Goal: Task Accomplishment & Management: Manage account settings

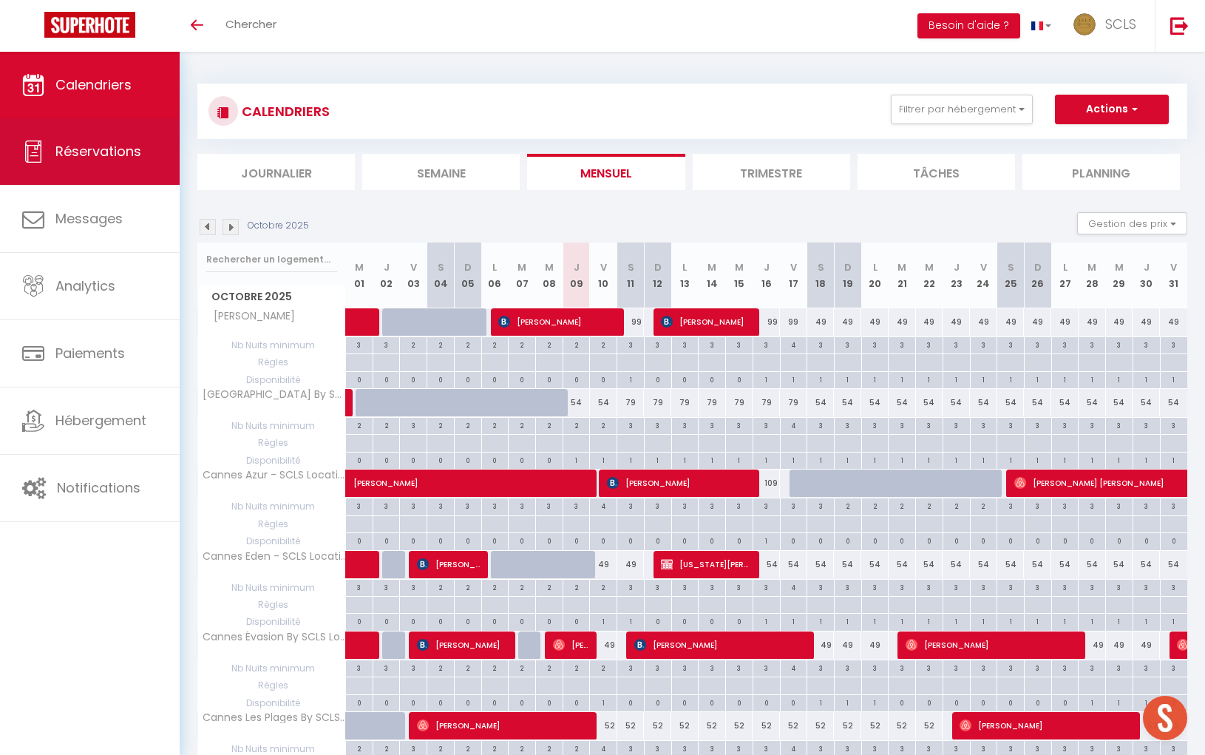
click at [99, 156] on span "Réservations" at bounding box center [98, 151] width 86 height 18
select select "not_cancelled"
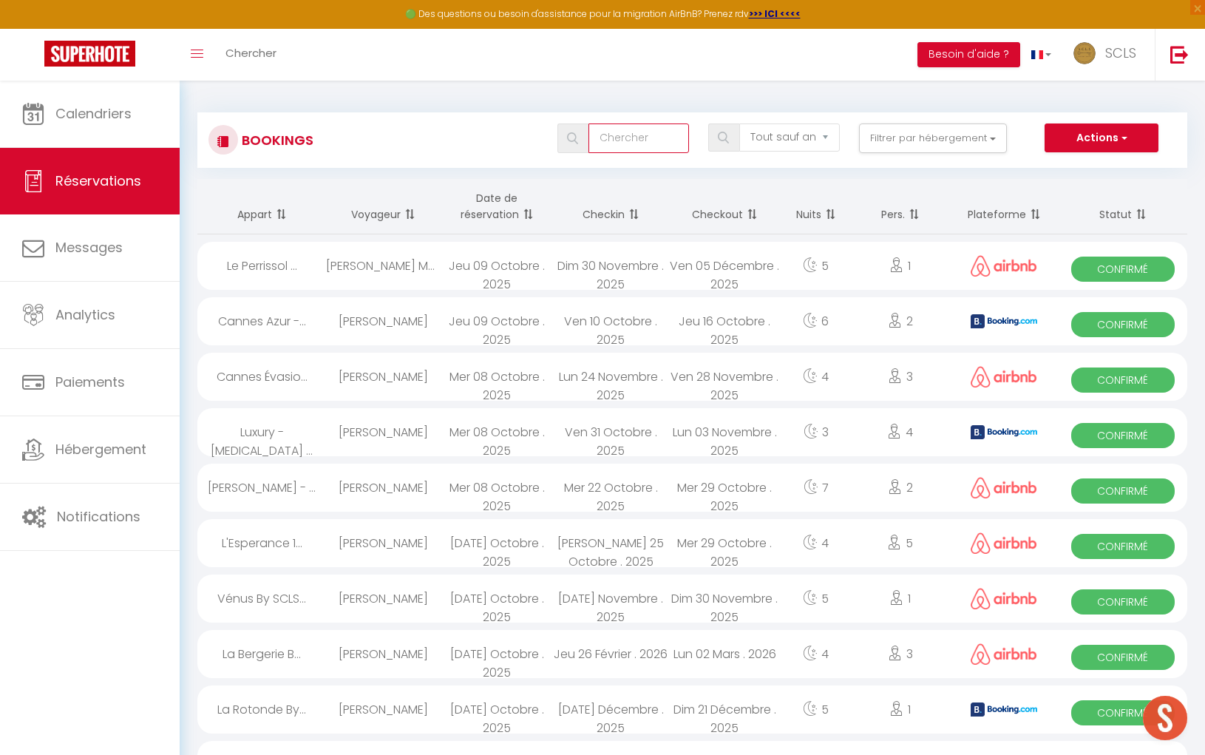
click at [648, 145] on input "text" at bounding box center [639, 138] width 101 height 30
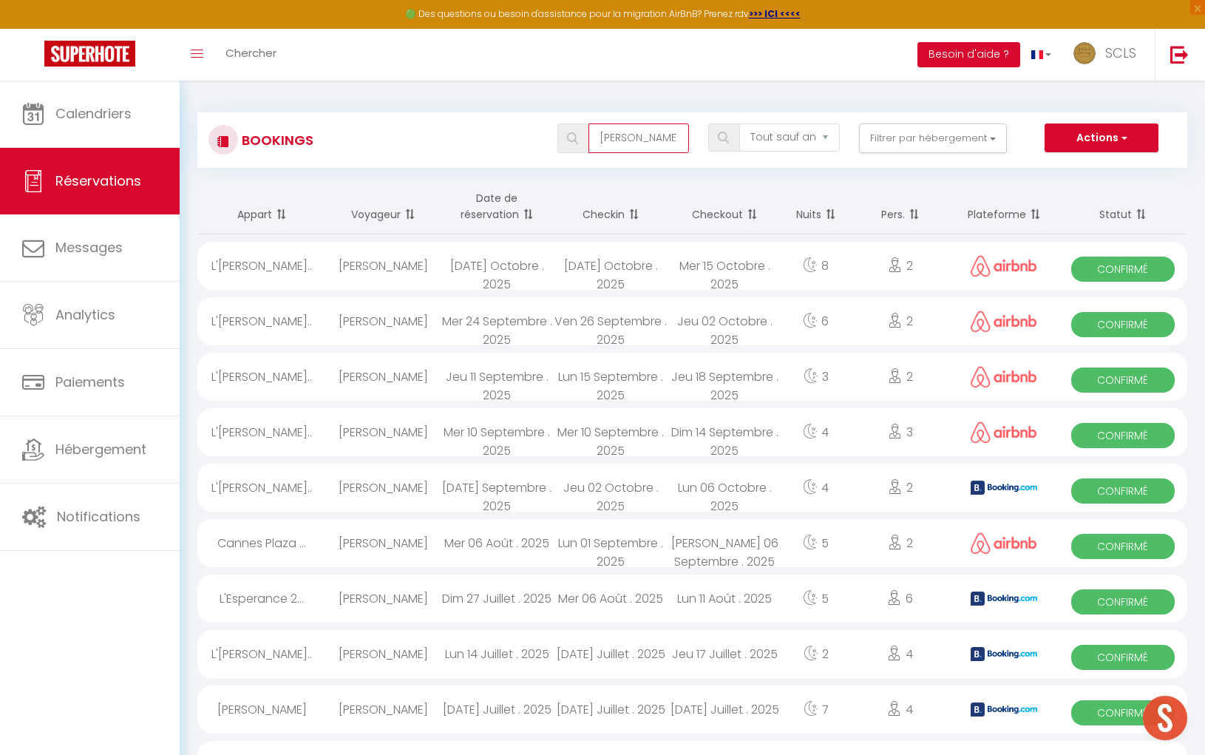
type input "[PERSON_NAME]"
click at [1103, 268] on span "Confirmé" at bounding box center [1123, 269] width 103 height 25
select select "OK"
select select "0"
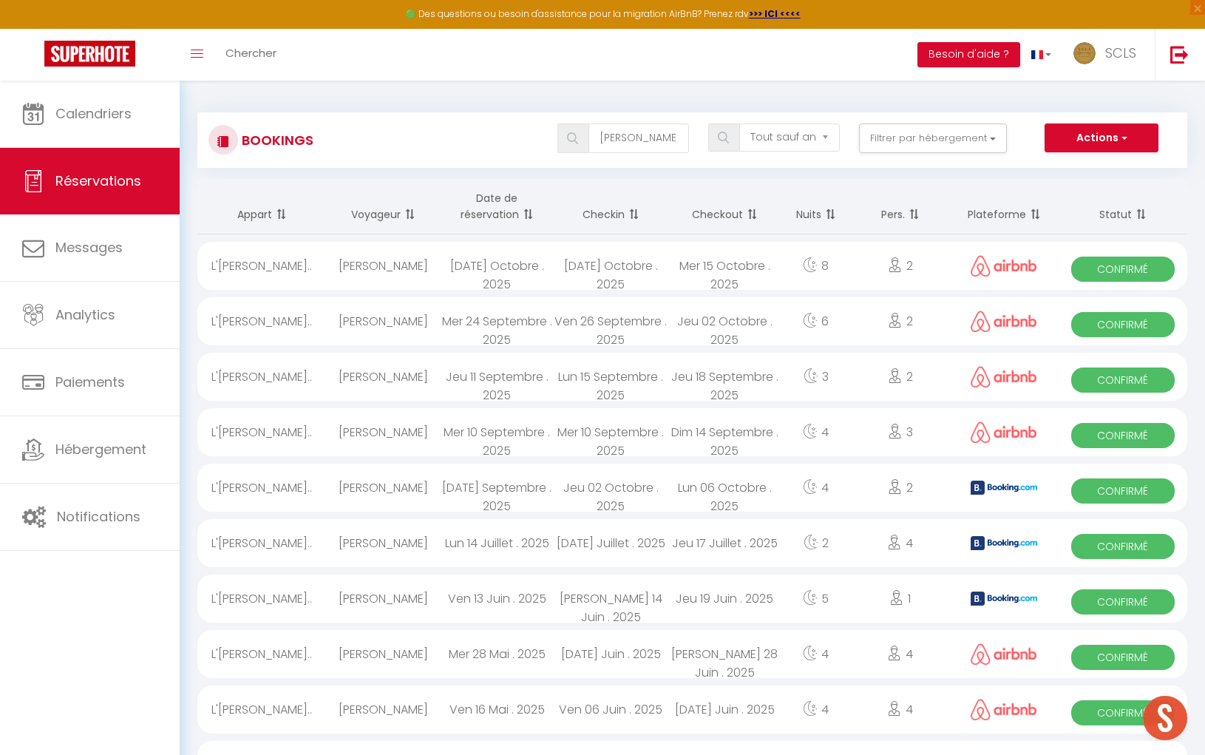
select select "0"
select select "1"
select select
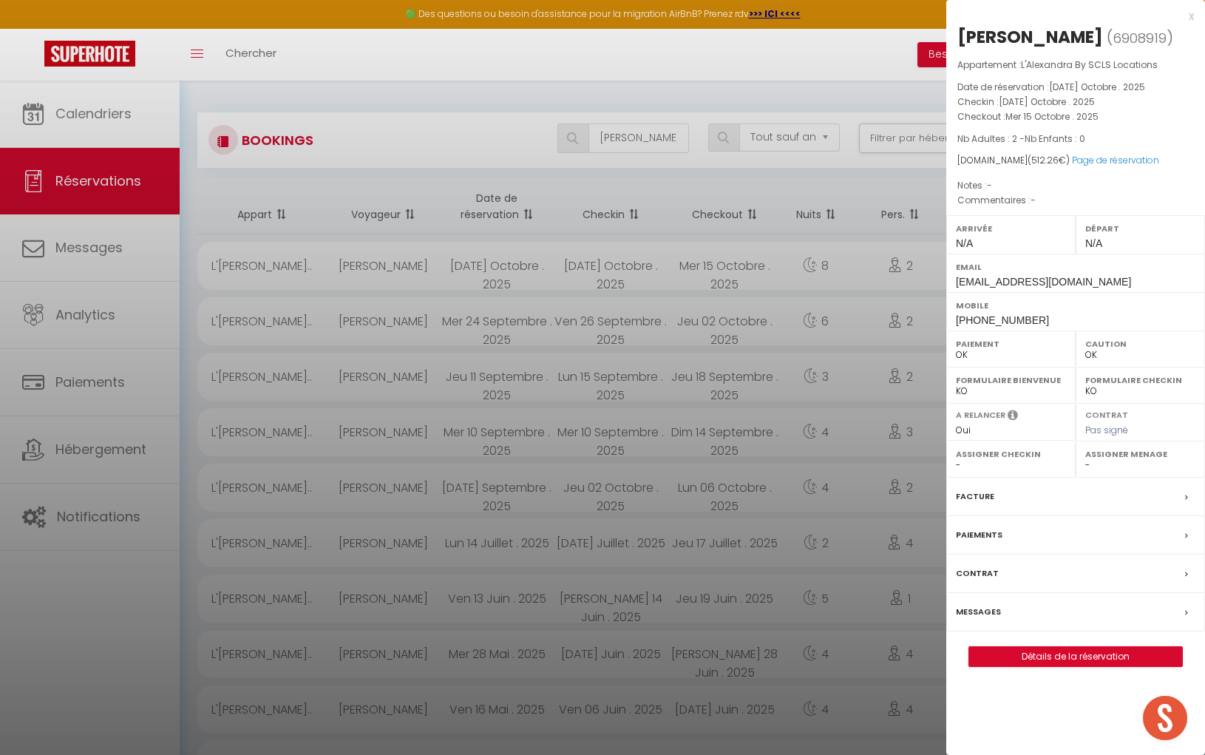
click at [996, 35] on div "[PERSON_NAME]" at bounding box center [1031, 37] width 146 height 24
click at [996, 36] on div "[PERSON_NAME]" at bounding box center [1031, 37] width 146 height 24
copy div "[PERSON_NAME]"
click at [1050, 33] on div "[PERSON_NAME]" at bounding box center [1031, 37] width 146 height 24
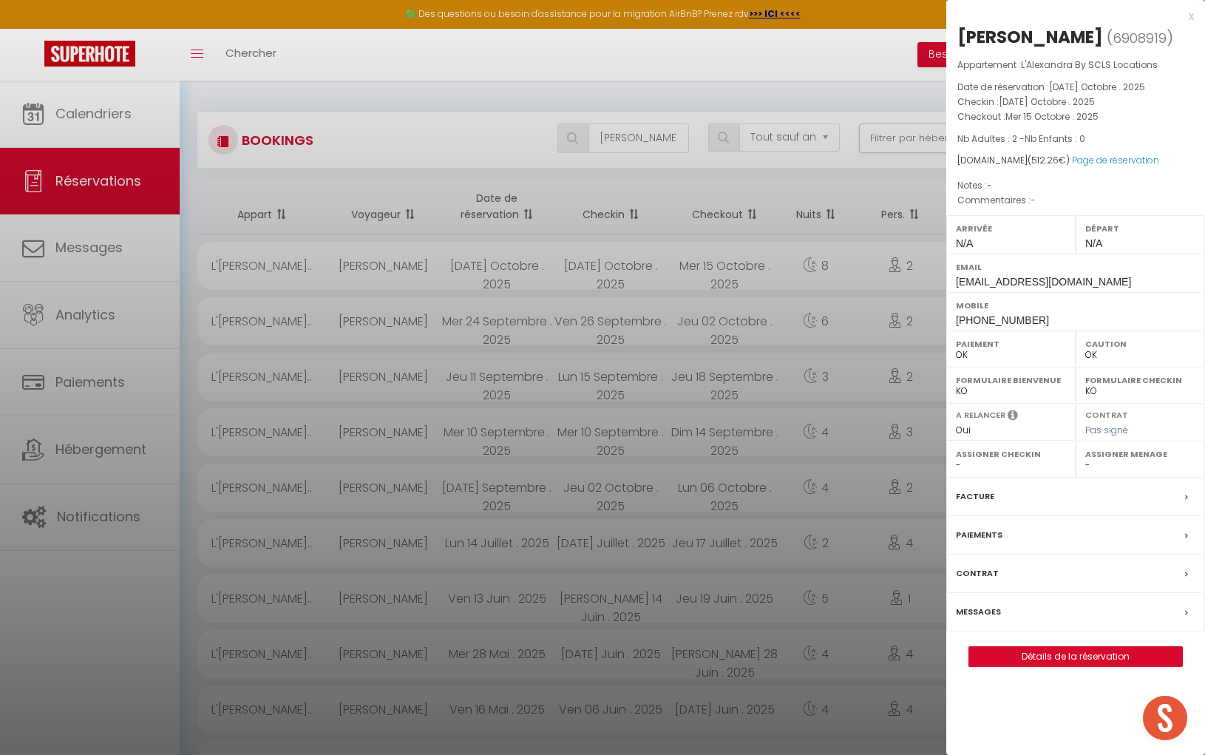
copy div "[PERSON_NAME]"
click at [984, 322] on span "[PHONE_NUMBER]" at bounding box center [1002, 320] width 93 height 12
click at [951, 318] on div "Mobile [PHONE_NUMBER]" at bounding box center [1076, 311] width 259 height 38
drag, startPoint x: 951, startPoint y: 318, endPoint x: 1056, endPoint y: 317, distance: 105.0
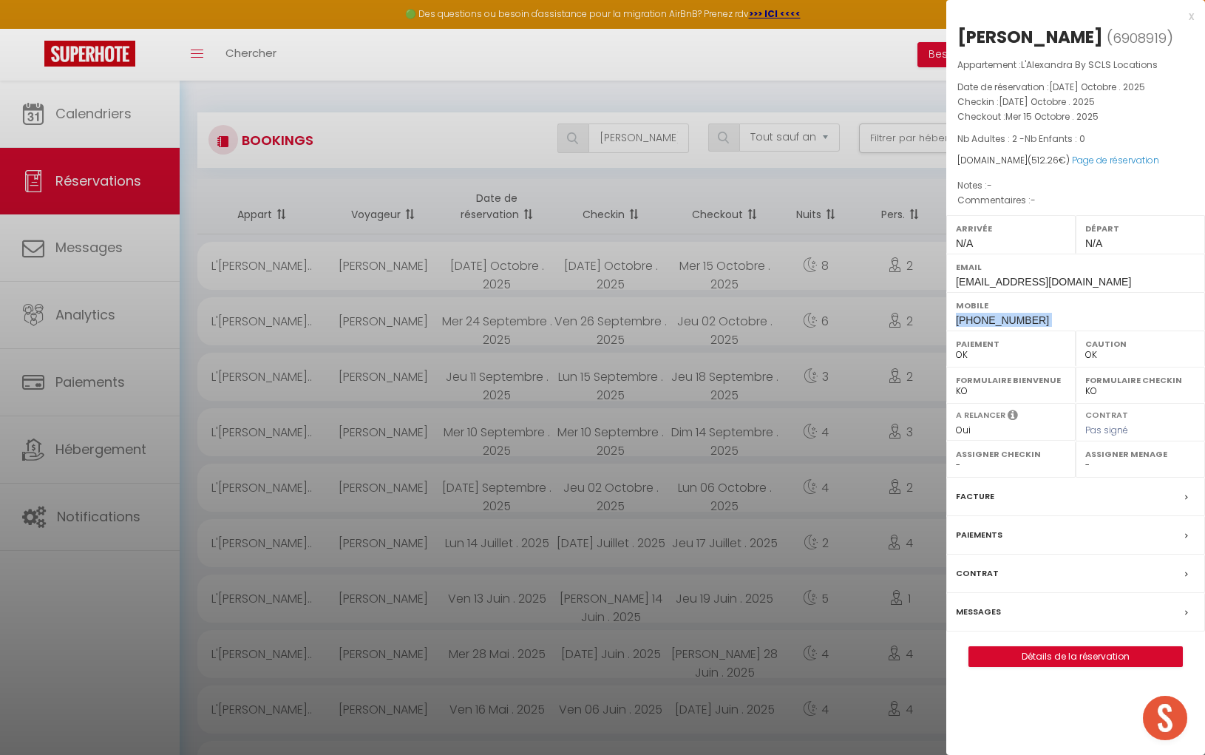
click at [1059, 318] on div "Mobile [PHONE_NUMBER]" at bounding box center [1076, 311] width 259 height 38
copy div "[PHONE_NUMBER]"
click at [630, 131] on div at bounding box center [602, 377] width 1205 height 755
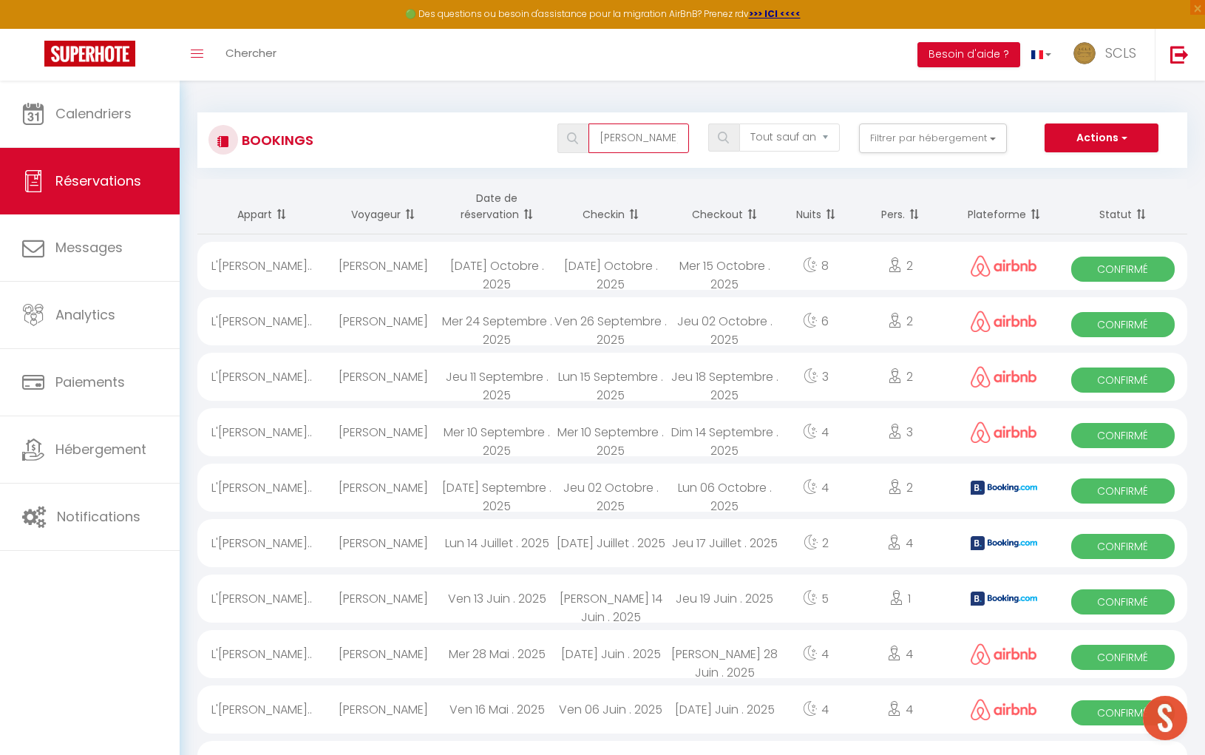
click at [631, 140] on input "[PERSON_NAME]" at bounding box center [639, 138] width 101 height 30
click at [630, 140] on input "[PERSON_NAME]" at bounding box center [639, 138] width 101 height 30
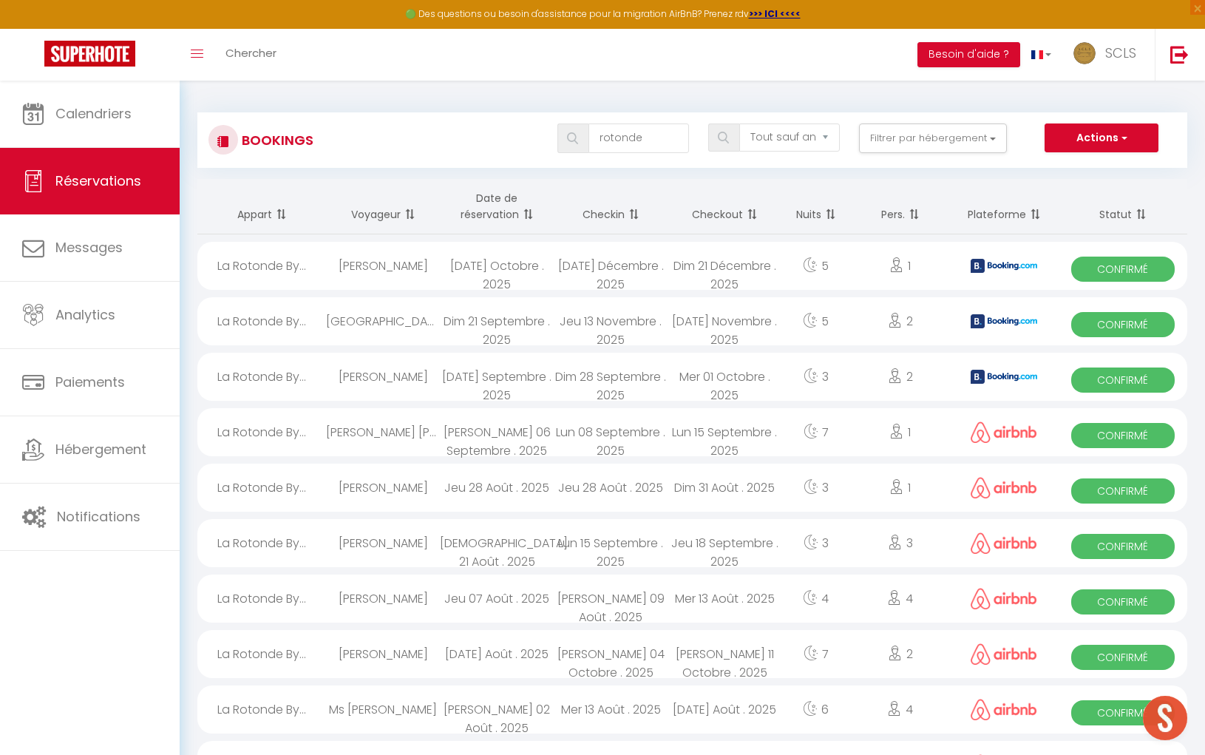
click at [1154, 274] on span "Confirmé" at bounding box center [1123, 269] width 103 height 25
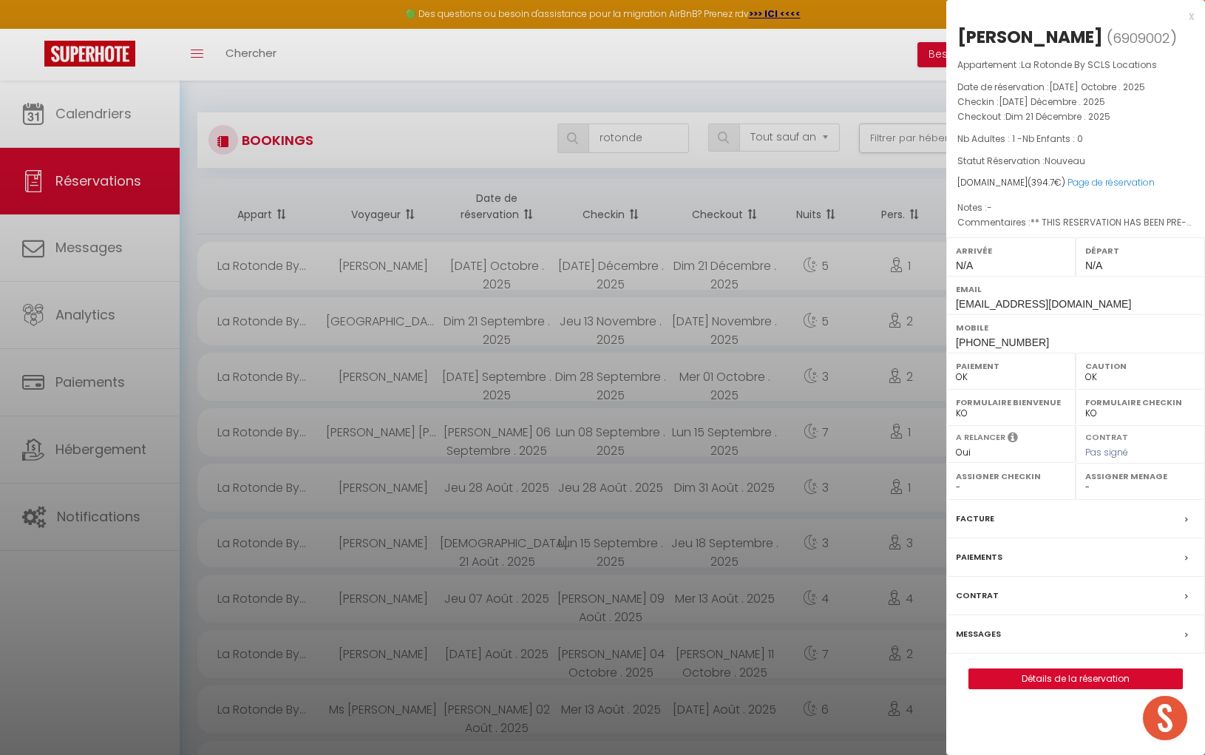
click at [1006, 38] on div "[PERSON_NAME]" at bounding box center [1031, 37] width 146 height 24
copy div "[PERSON_NAME]"
click at [1086, 35] on div "[PERSON_NAME]" at bounding box center [1031, 37] width 146 height 24
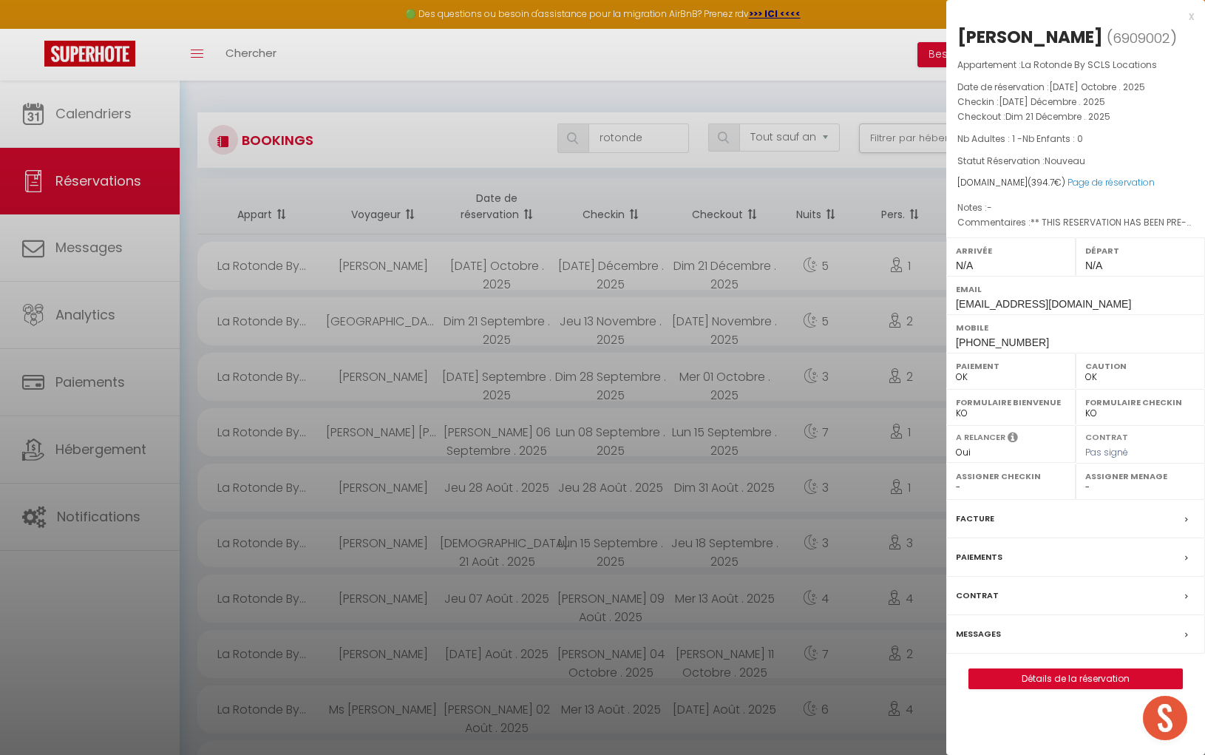
copy div "[PERSON_NAME]"
click at [982, 341] on span "[PHONE_NUMBER]" at bounding box center [1002, 342] width 93 height 12
click at [955, 337] on div "Mobile [PHONE_NUMBER]" at bounding box center [1076, 333] width 259 height 38
drag, startPoint x: 955, startPoint y: 337, endPoint x: 1066, endPoint y: 345, distance: 112.0
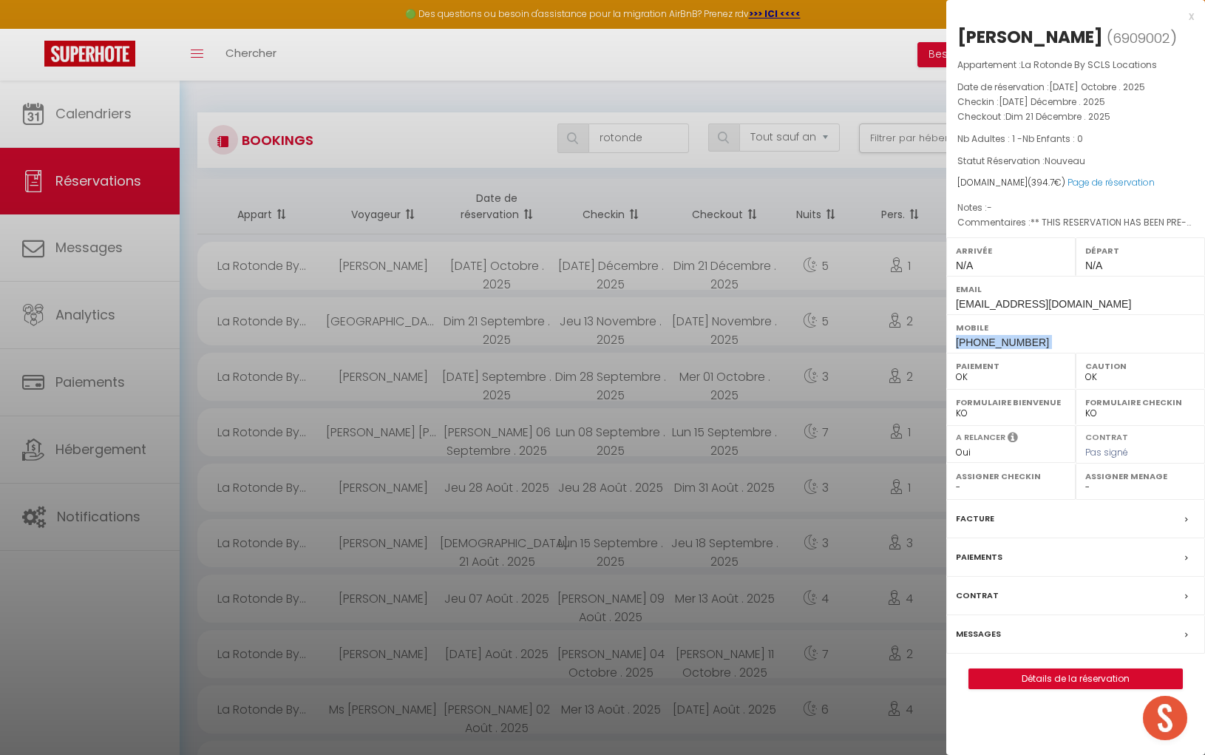
click at [1072, 345] on div "Mobile [PHONE_NUMBER]" at bounding box center [1076, 333] width 259 height 38
copy div "[PHONE_NUMBER]"
click at [642, 140] on div at bounding box center [602, 377] width 1205 height 755
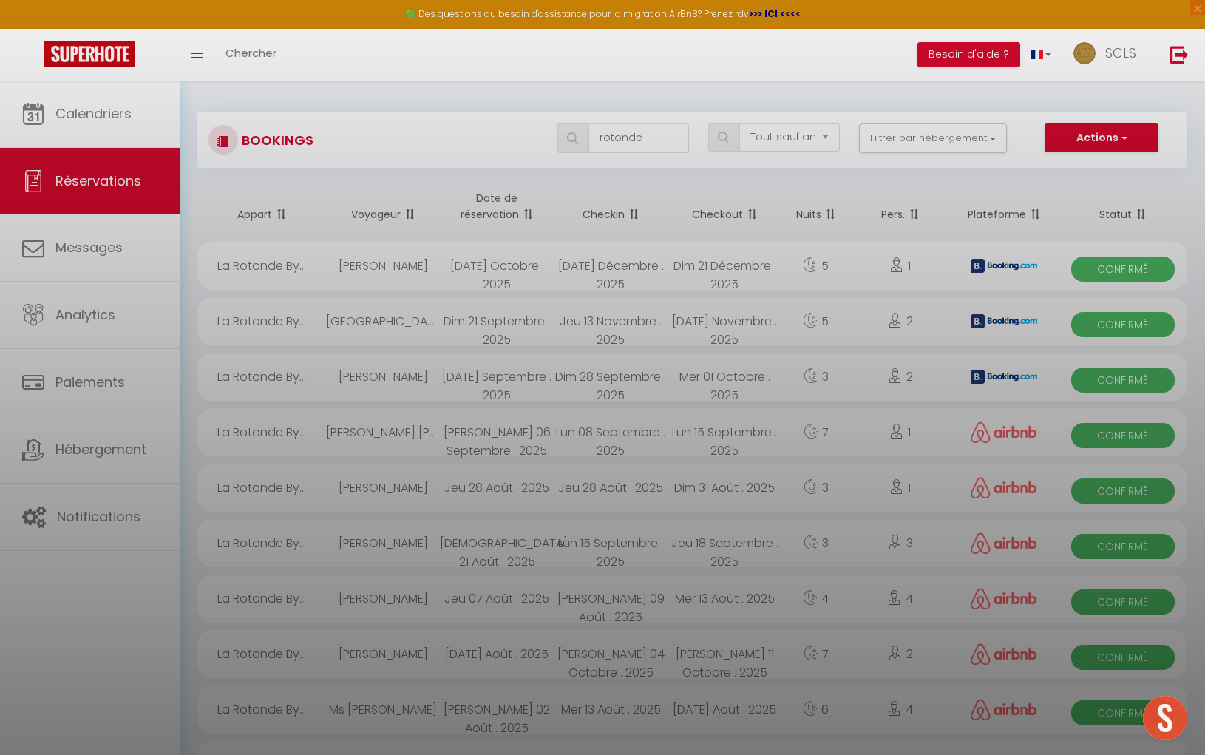
click at [642, 140] on div at bounding box center [602, 377] width 1205 height 755
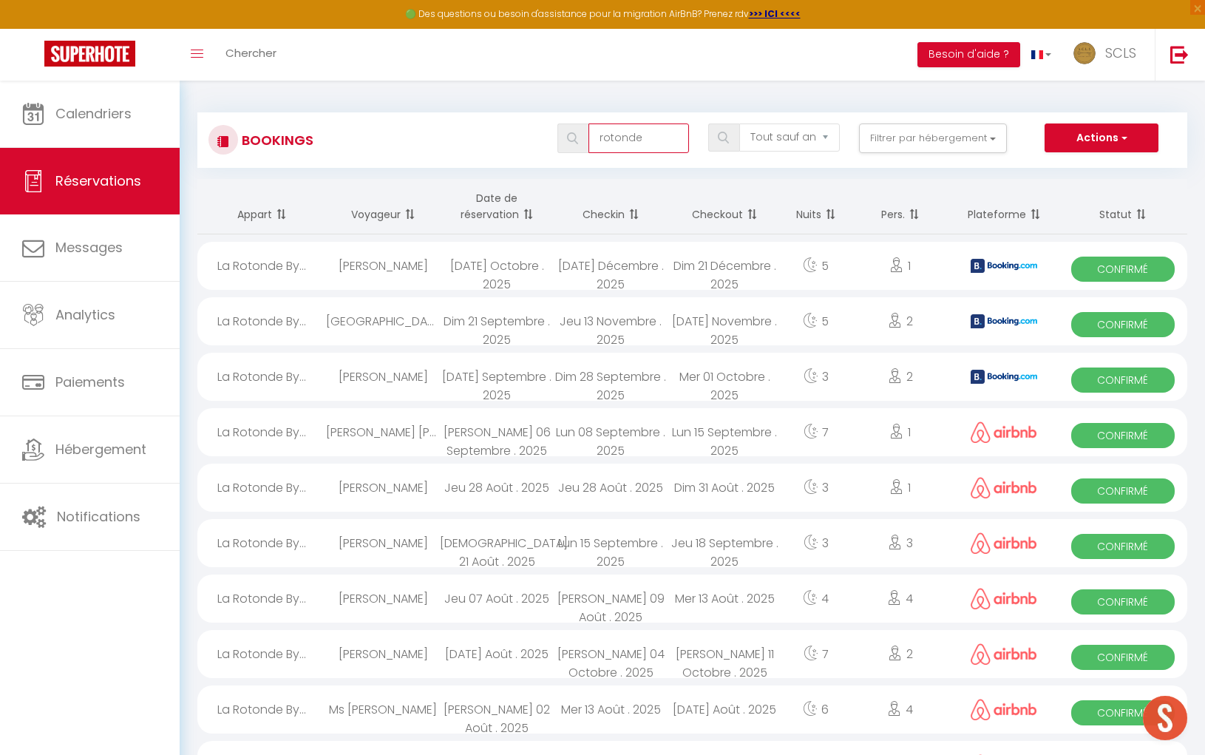
click at [642, 140] on input "rotonde" at bounding box center [639, 138] width 101 height 30
drag, startPoint x: 642, startPoint y: 140, endPoint x: 615, endPoint y: 135, distance: 27.1
click at [615, 135] on input "rotonde" at bounding box center [639, 138] width 101 height 30
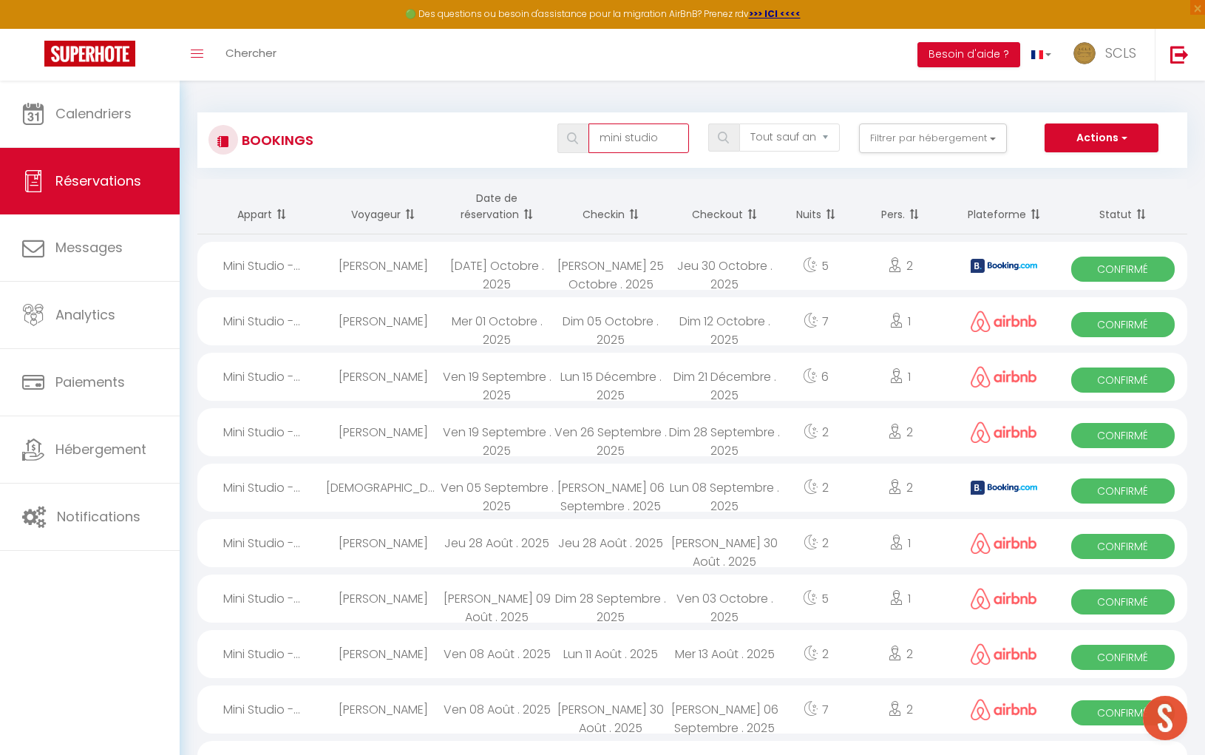
type input "mini studio"
drag, startPoint x: 1111, startPoint y: 274, endPoint x: 1123, endPoint y: 261, distance: 17.3
click at [1114, 271] on span "Confirmé" at bounding box center [1123, 269] width 103 height 25
select select "KO"
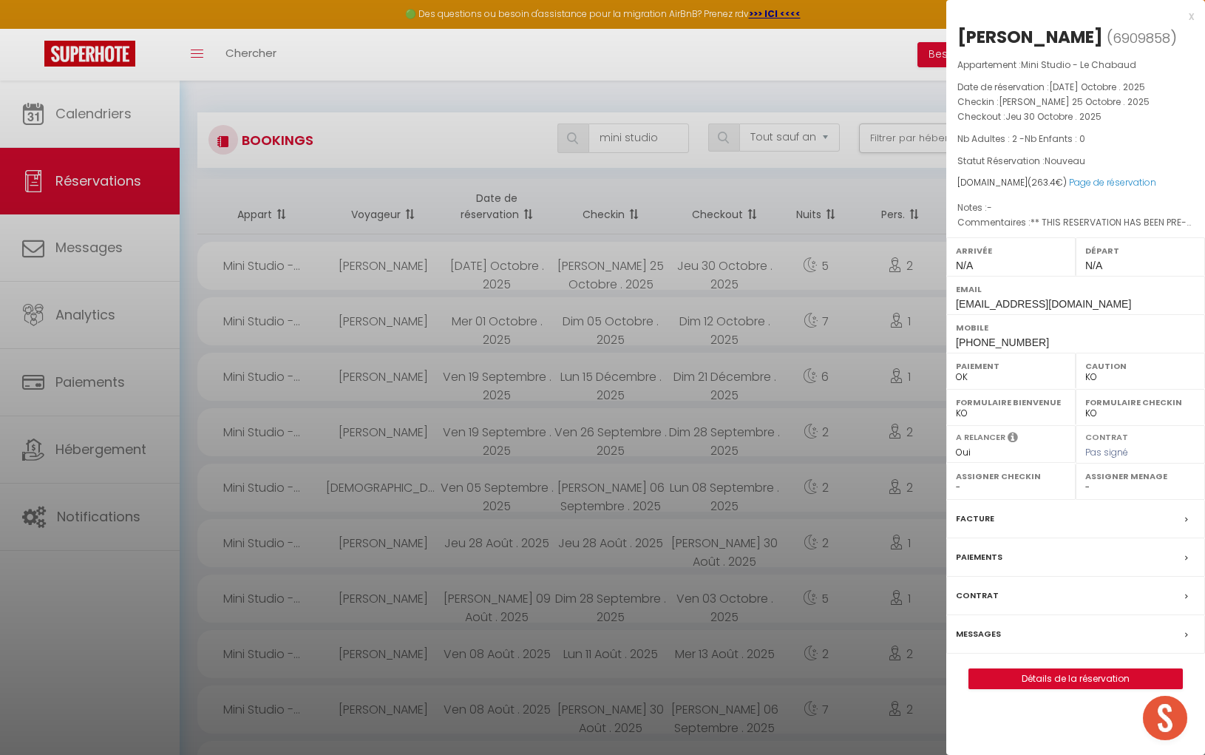
click at [991, 36] on div "[PERSON_NAME]" at bounding box center [1031, 37] width 146 height 24
copy div "[PERSON_NAME]"
click at [1055, 41] on div "[PERSON_NAME]" at bounding box center [1031, 37] width 146 height 24
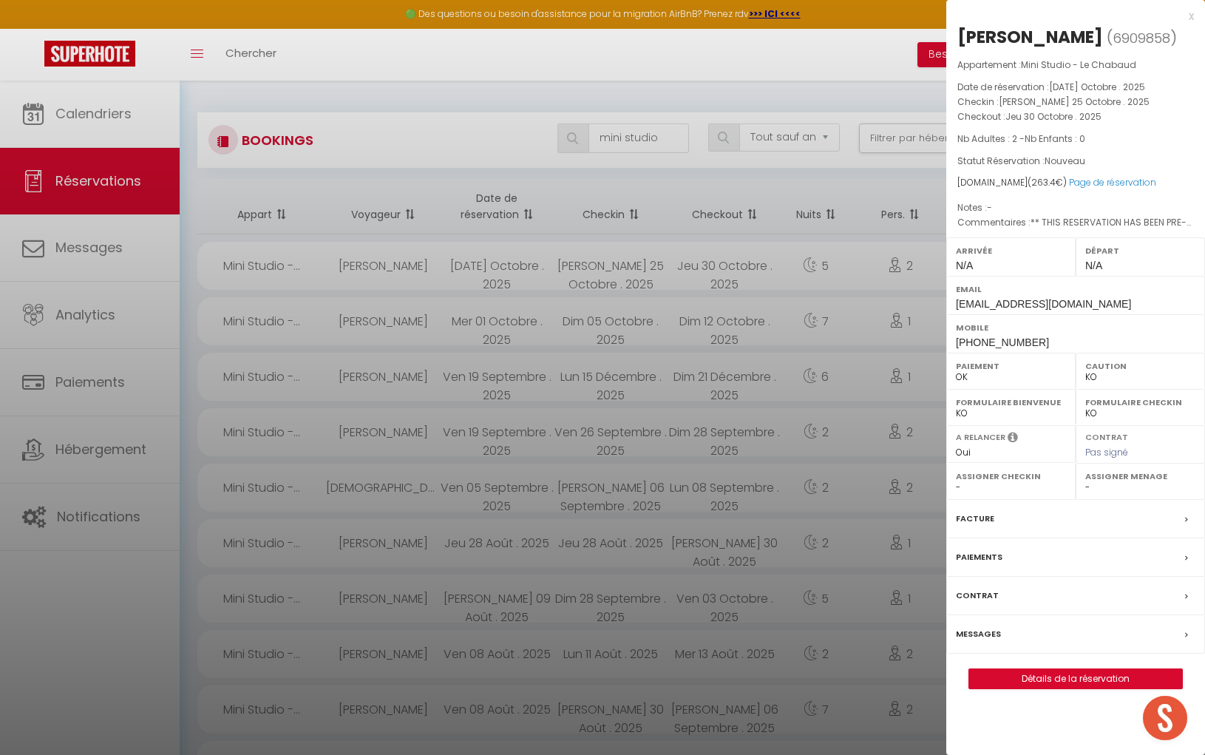
copy div "[PERSON_NAME]"
click at [995, 342] on span "[PHONE_NUMBER]" at bounding box center [1002, 342] width 93 height 12
click at [996, 342] on span "[PHONE_NUMBER]" at bounding box center [1002, 342] width 93 height 12
click at [952, 339] on div "Mobile [PHONE_NUMBER]" at bounding box center [1076, 333] width 259 height 38
drag, startPoint x: 952, startPoint y: 339, endPoint x: 1031, endPoint y: 342, distance: 79.2
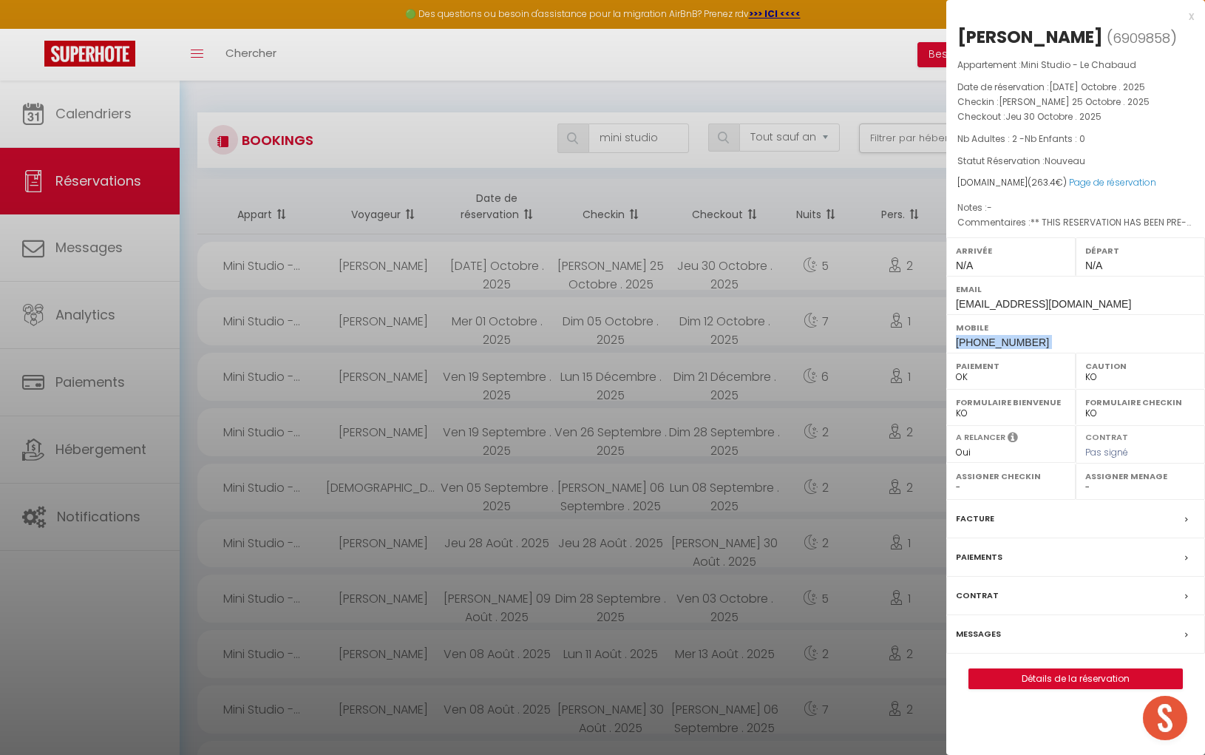
click at [1045, 342] on div "Mobile [PHONE_NUMBER]" at bounding box center [1076, 333] width 259 height 38
copy div "[PHONE_NUMBER]"
click at [646, 135] on div at bounding box center [602, 377] width 1205 height 755
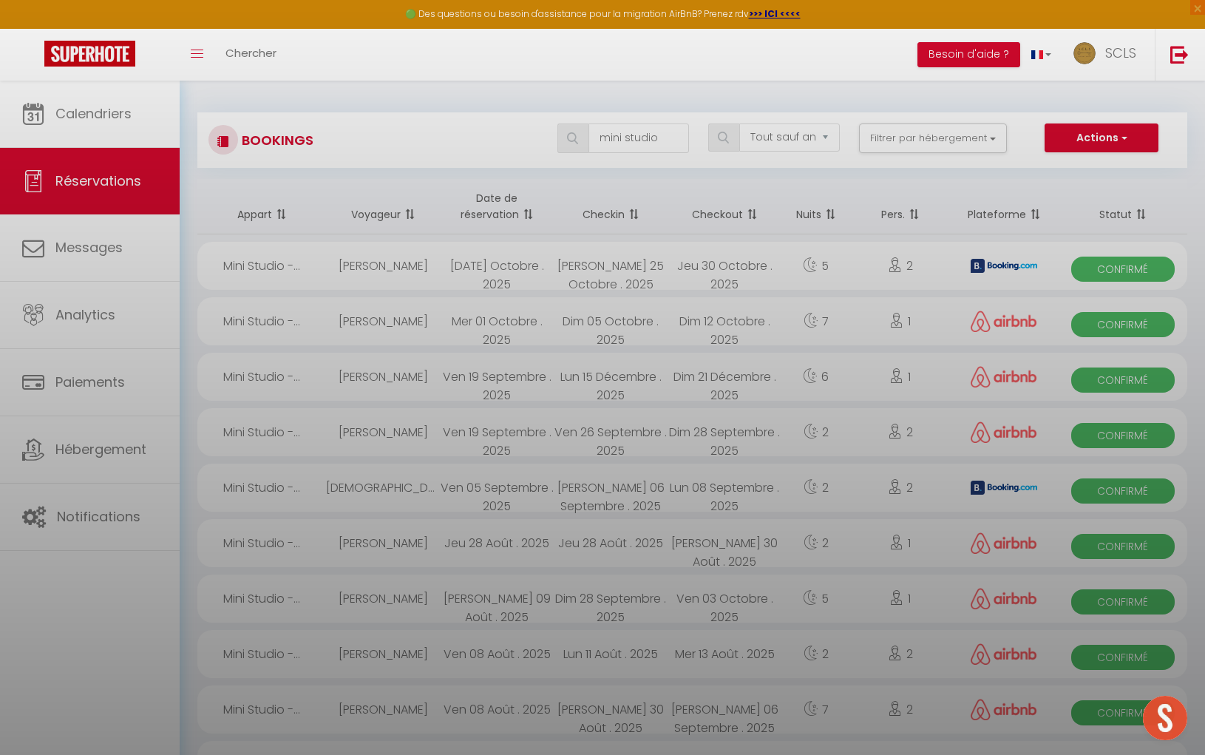
click at [645, 135] on div at bounding box center [602, 377] width 1205 height 755
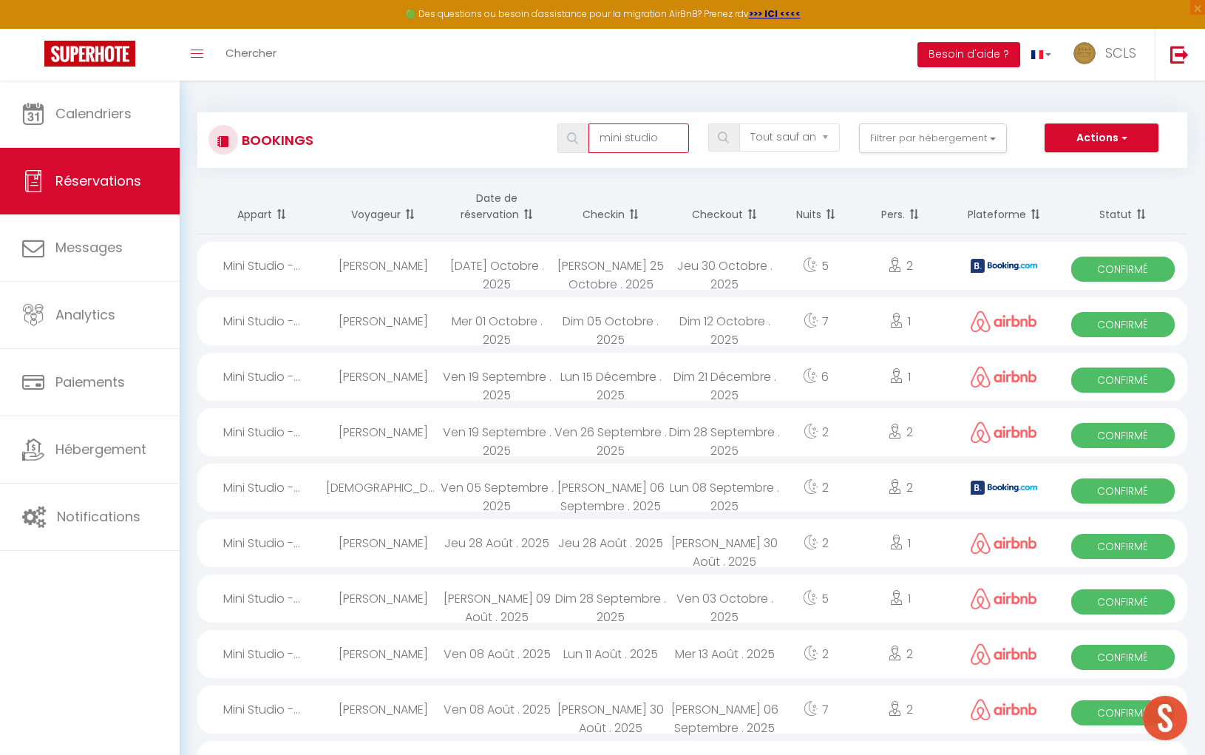
click at [654, 138] on input "mini studio" at bounding box center [639, 138] width 101 height 30
drag, startPoint x: 665, startPoint y: 138, endPoint x: 597, endPoint y: 129, distance: 68.7
click at [597, 129] on input "mini studio" at bounding box center [639, 138] width 101 height 30
type input "[PERSON_NAME]"
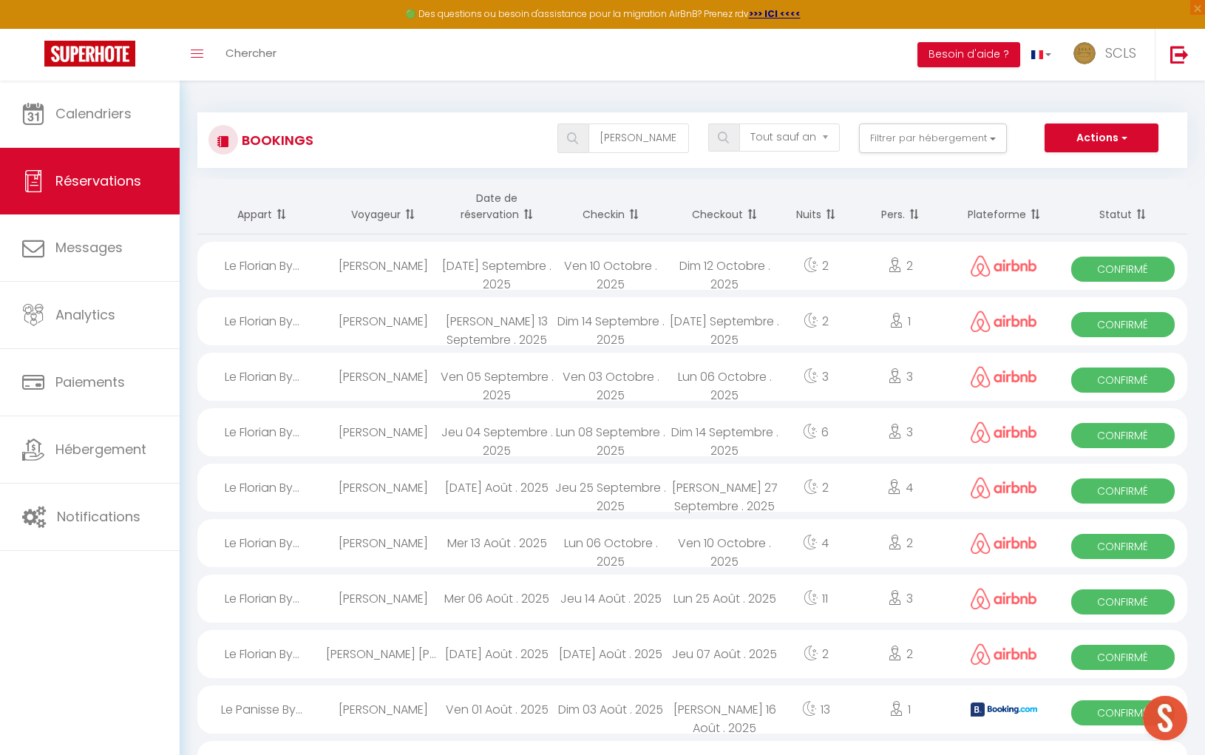
click at [1114, 268] on span "Confirmé" at bounding box center [1123, 269] width 103 height 25
select select "OK"
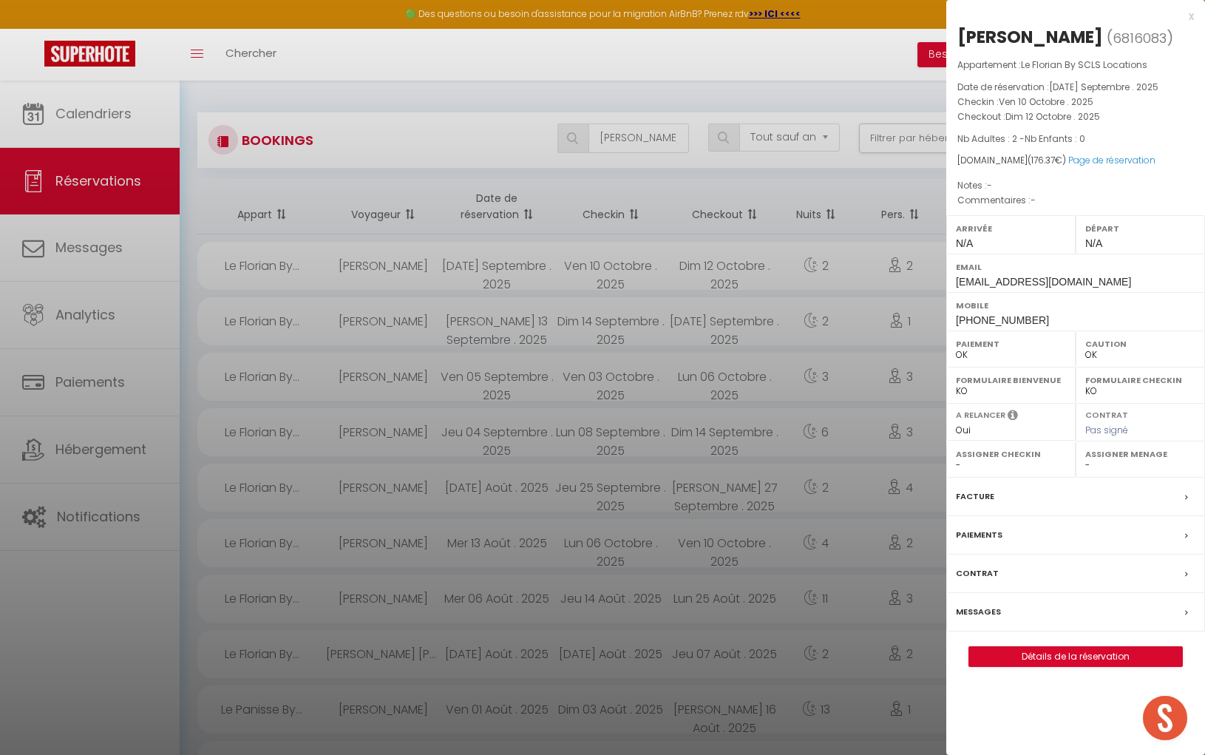
click at [1000, 35] on div "[PERSON_NAME]" at bounding box center [1031, 37] width 146 height 24
click at [999, 36] on div "[PERSON_NAME]" at bounding box center [1031, 37] width 146 height 24
copy div "[PERSON_NAME]"
click at [1047, 34] on div "[PERSON_NAME]" at bounding box center [1031, 37] width 146 height 24
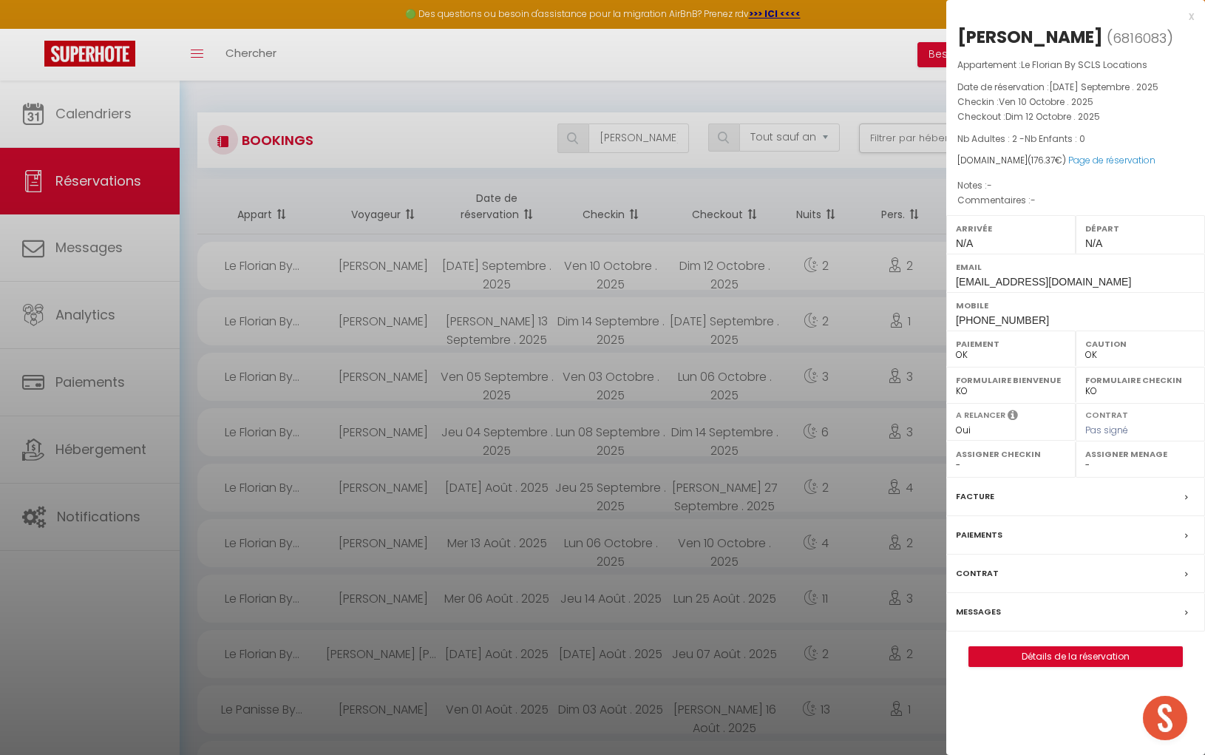
click at [954, 319] on div "Mobile [PHONE_NUMBER]" at bounding box center [1076, 311] width 259 height 38
drag, startPoint x: 954, startPoint y: 319, endPoint x: 1017, endPoint y: 322, distance: 63.0
click at [1018, 322] on div "Mobile [PHONE_NUMBER]" at bounding box center [1076, 311] width 259 height 38
click at [651, 142] on div at bounding box center [602, 377] width 1205 height 755
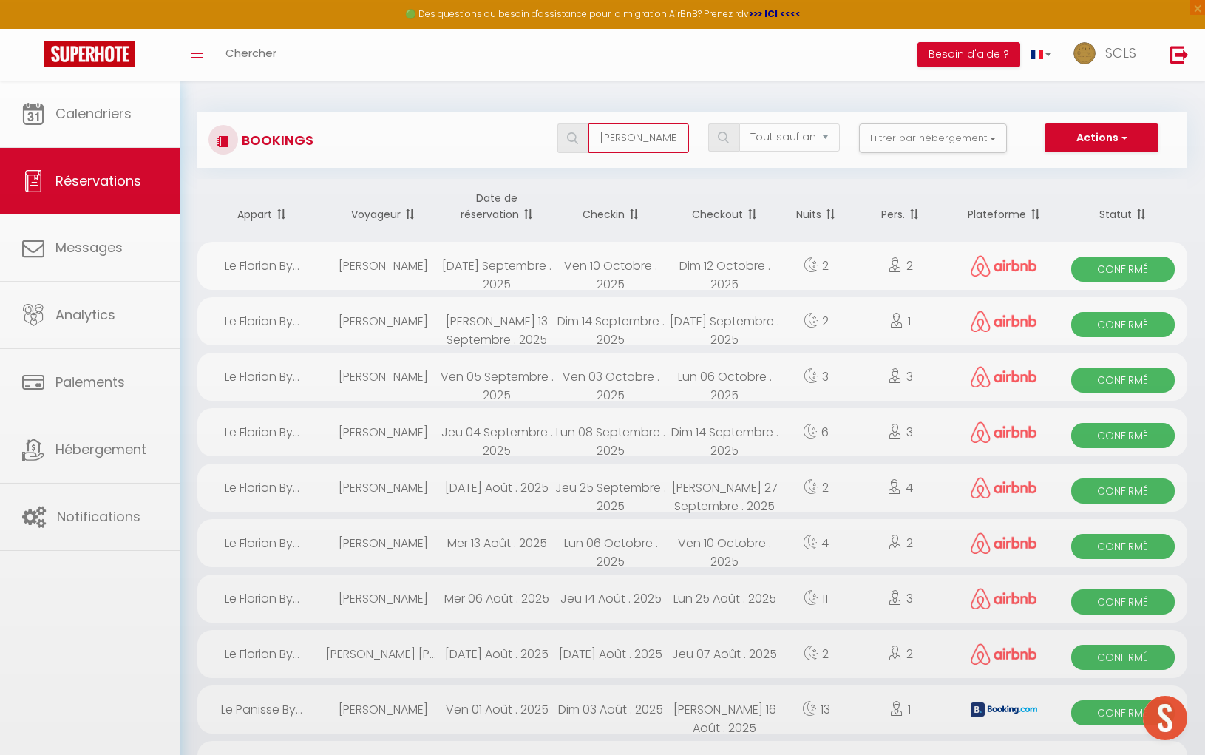
click at [637, 138] on input "[PERSON_NAME]" at bounding box center [639, 138] width 101 height 30
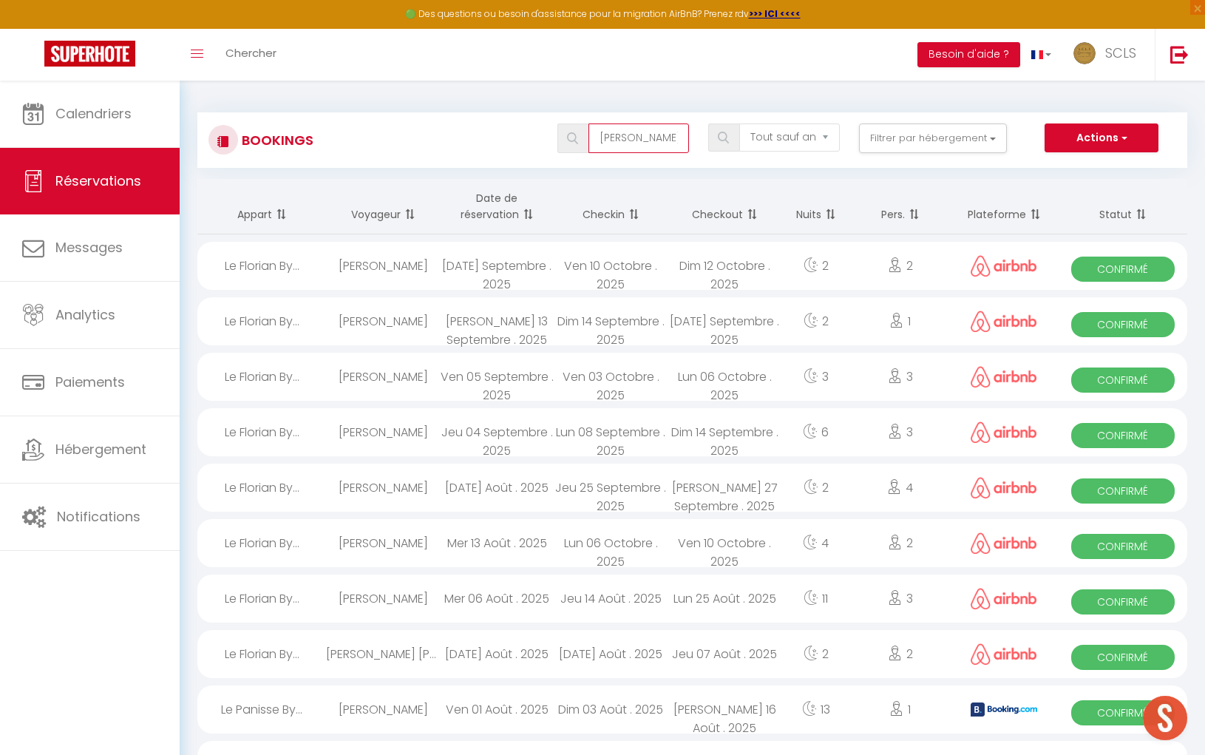
click at [637, 139] on input "[PERSON_NAME]" at bounding box center [639, 138] width 101 height 30
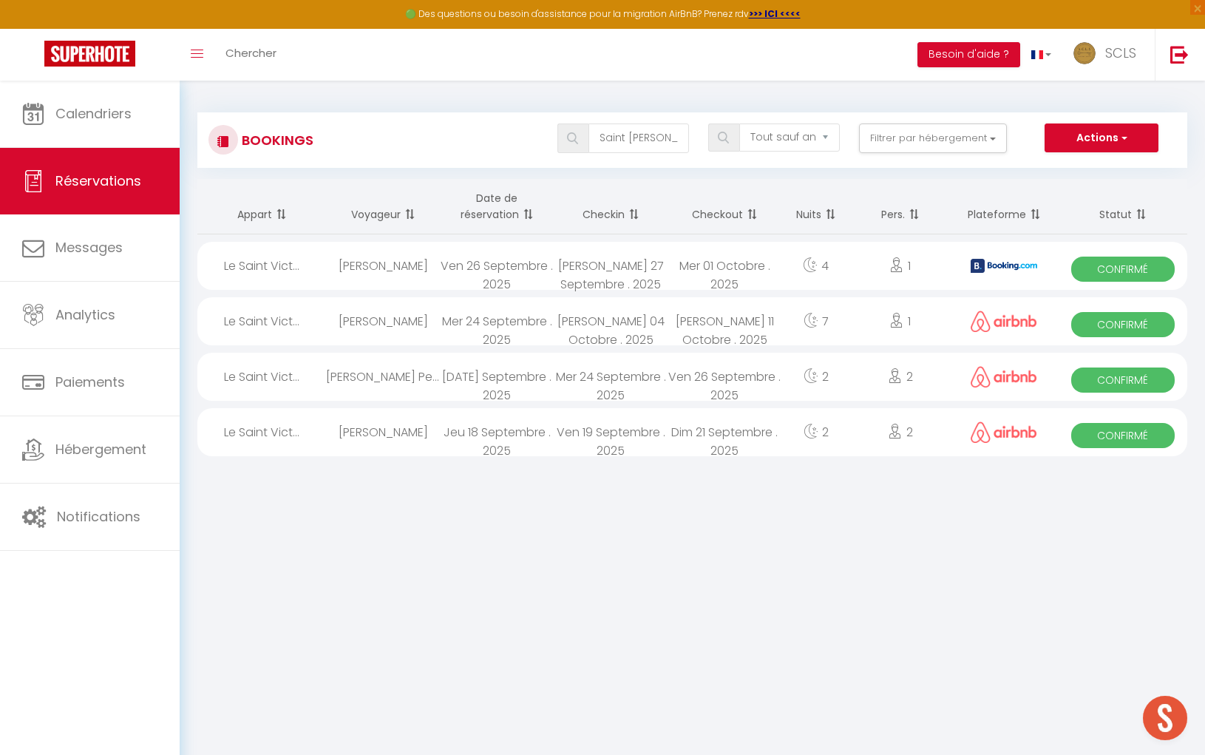
click at [1120, 382] on span "Confirmé" at bounding box center [1123, 380] width 103 height 25
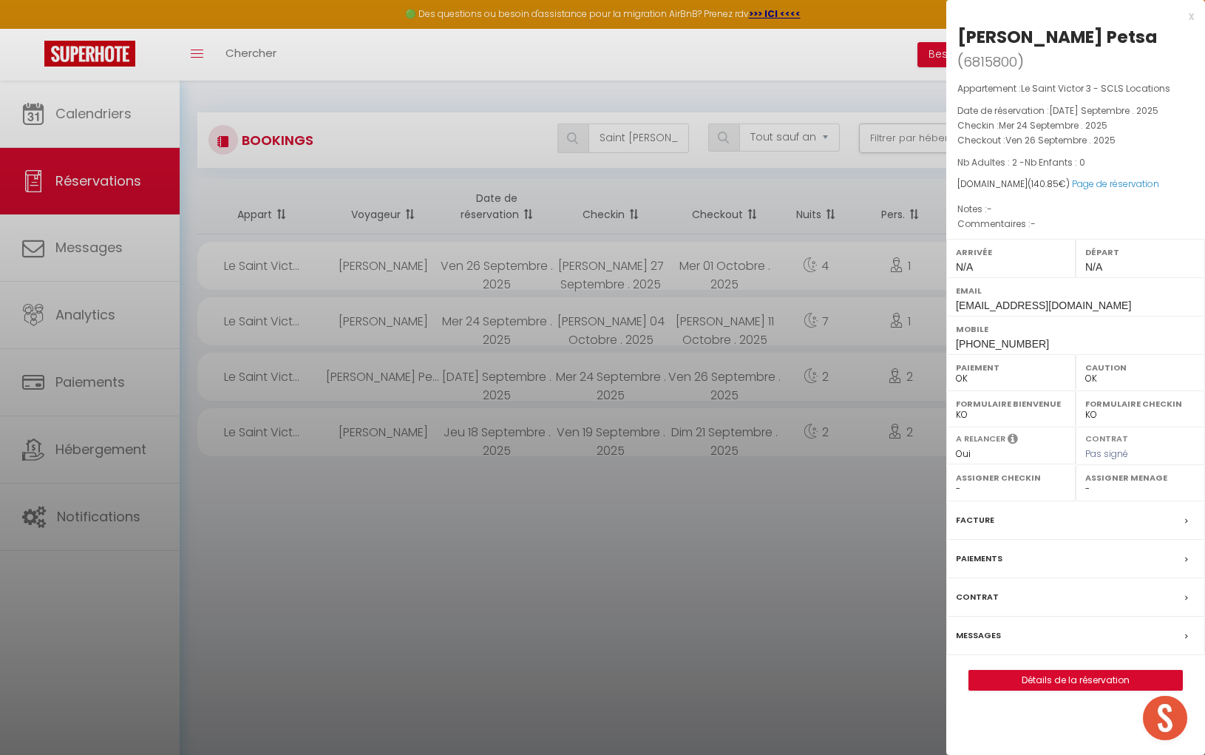
click at [955, 34] on div "[PERSON_NAME] Petsa ( 6815800 ) Appartement : [GEOGRAPHIC_DATA][PERSON_NAME] 3 …" at bounding box center [1076, 358] width 259 height 666
drag, startPoint x: 955, startPoint y: 35, endPoint x: 1035, endPoint y: 35, distance: 80.6
click at [1066, 35] on div "[PERSON_NAME] Petsa ( 6815800 ) Appartement : [GEOGRAPHIC_DATA][PERSON_NAME] 3 …" at bounding box center [1076, 358] width 259 height 666
click at [1086, 36] on div "[PERSON_NAME] Petsa" at bounding box center [1058, 37] width 200 height 24
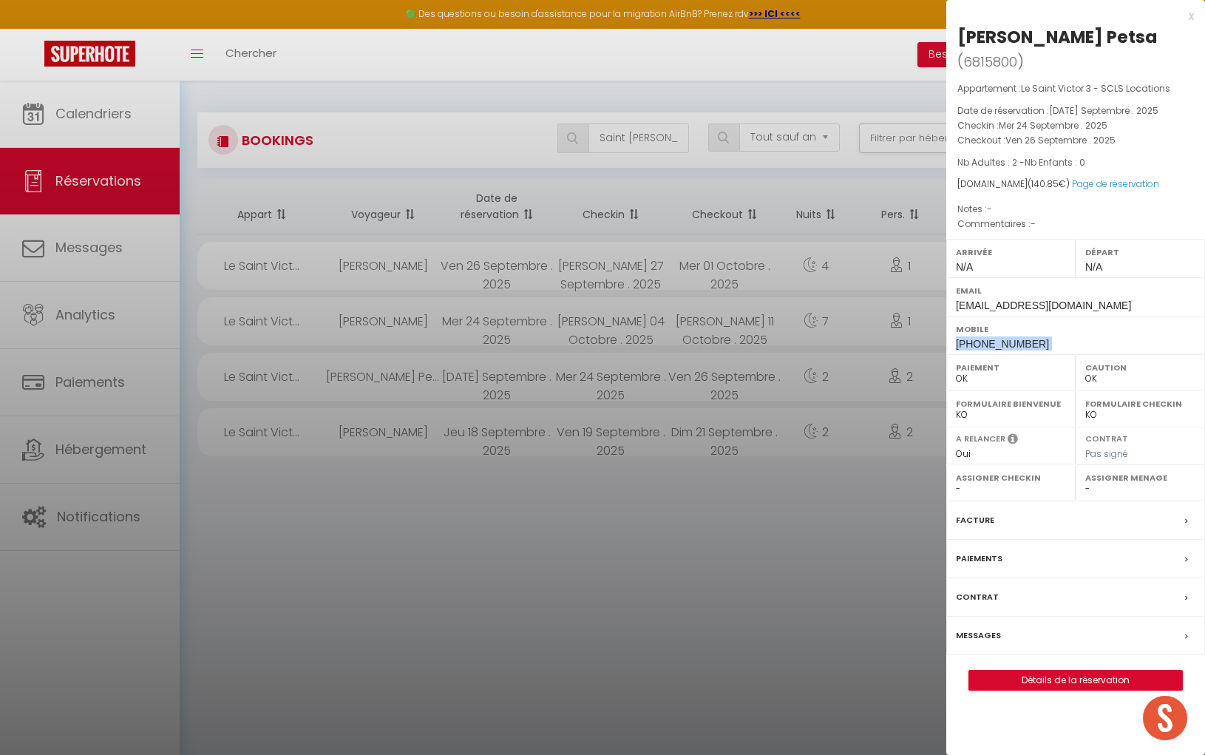
click at [953, 341] on div "Mobile [PHONE_NUMBER]" at bounding box center [1076, 335] width 259 height 38
click at [666, 143] on div at bounding box center [602, 377] width 1205 height 755
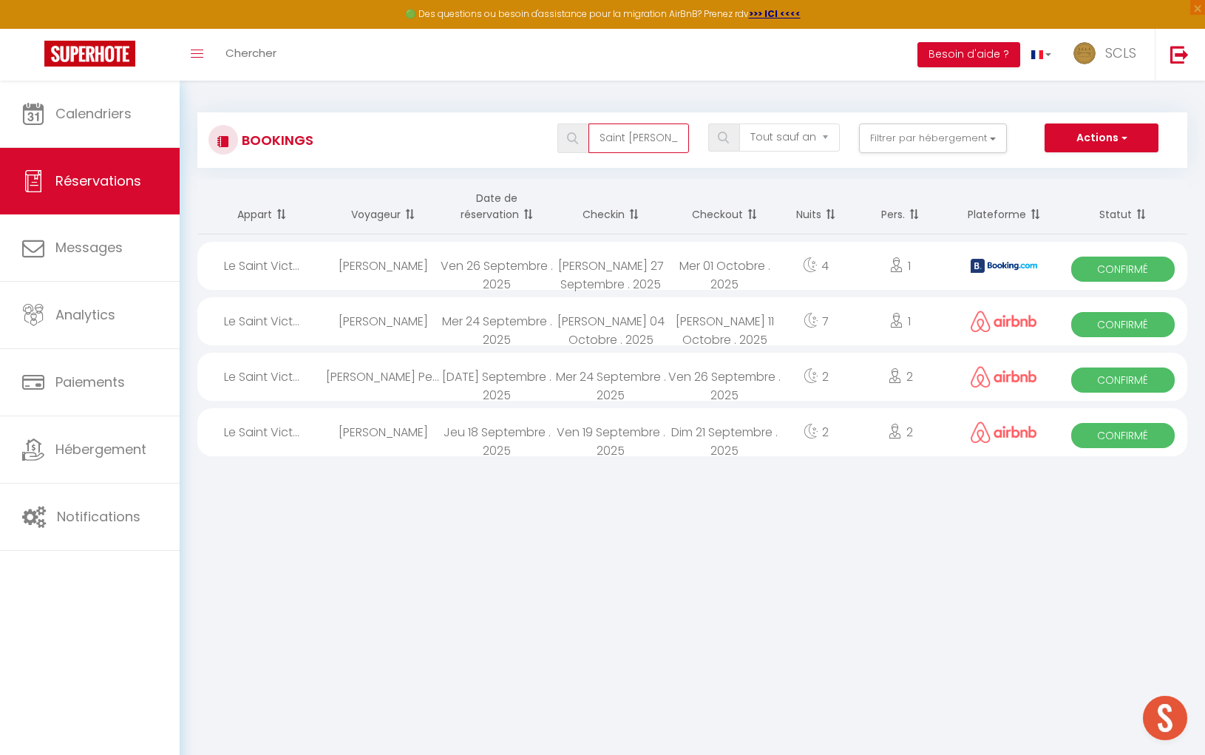
click at [674, 135] on input "Saint [PERSON_NAME] 3" at bounding box center [639, 138] width 101 height 30
drag, startPoint x: 674, startPoint y: 135, endPoint x: 595, endPoint y: 131, distance: 79.2
click at [596, 132] on input "Saint [PERSON_NAME] 3" at bounding box center [639, 138] width 101 height 30
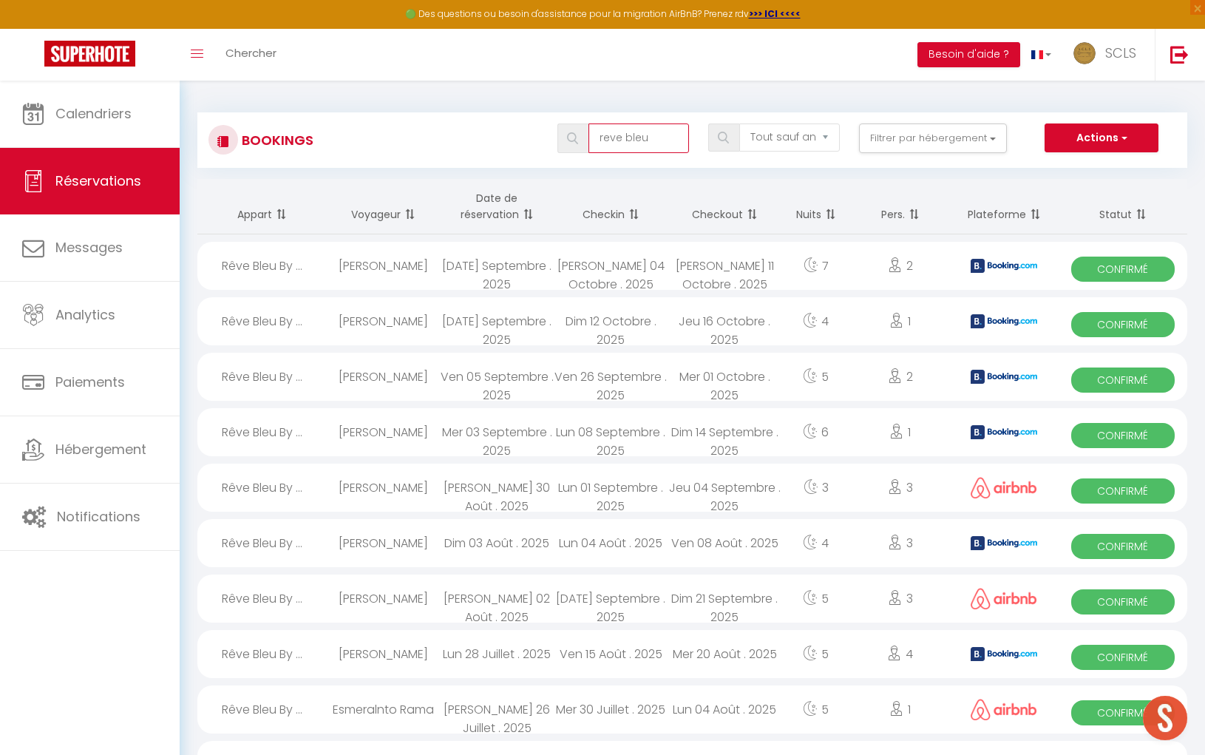
scroll to position [1, 0]
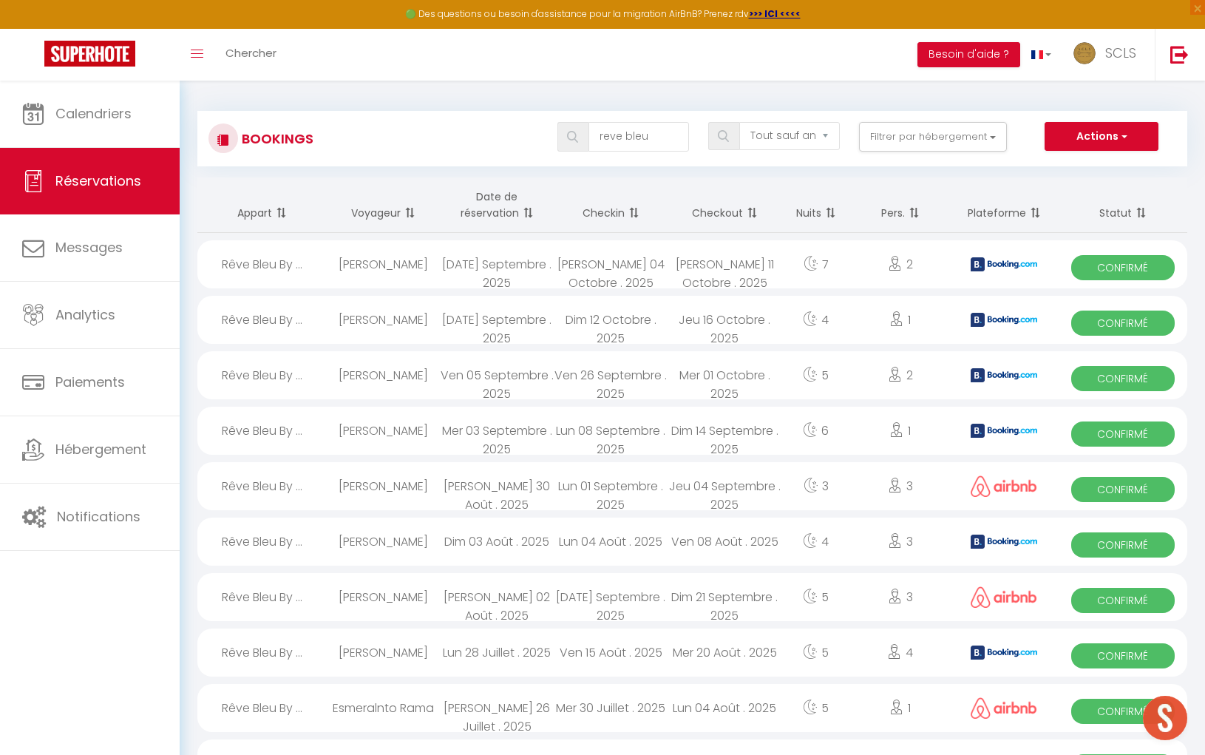
click at [1126, 271] on span "Confirmé" at bounding box center [1123, 267] width 103 height 25
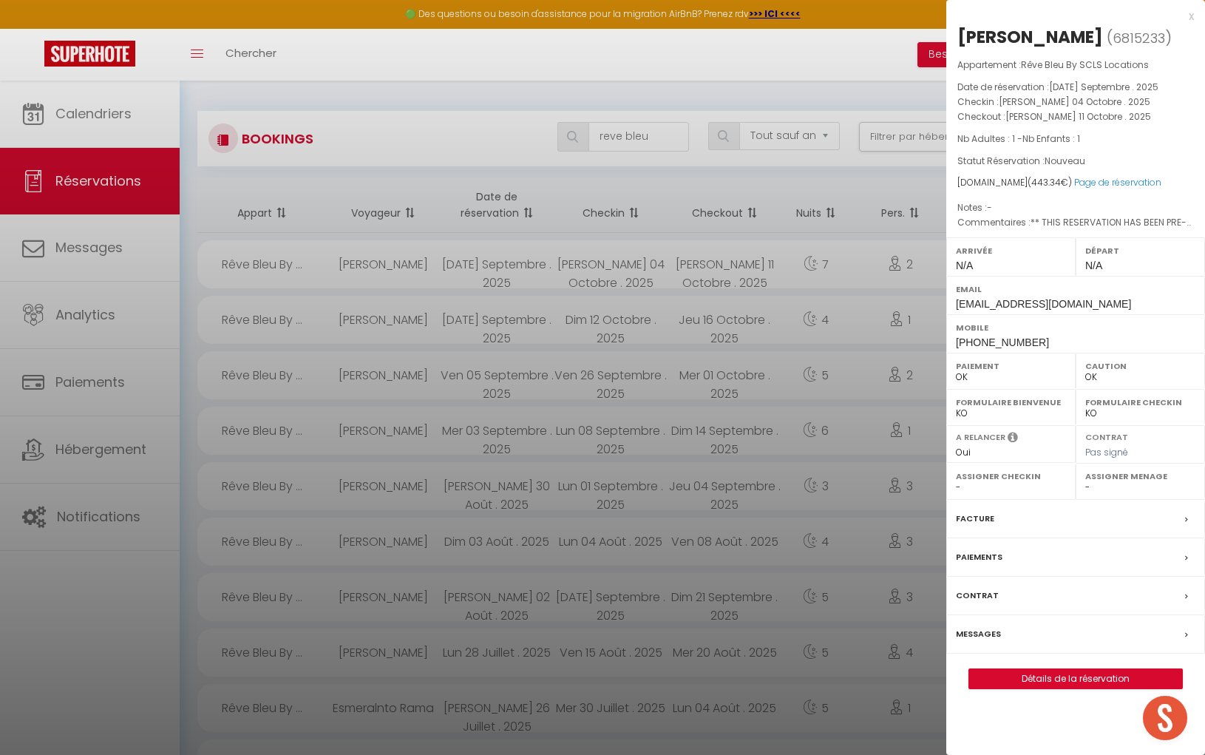
click at [989, 36] on div "[PERSON_NAME]" at bounding box center [1031, 37] width 146 height 24
click at [1061, 44] on div "[PERSON_NAME]" at bounding box center [1031, 37] width 146 height 24
click at [957, 342] on span "[PHONE_NUMBER]" at bounding box center [1002, 342] width 93 height 12
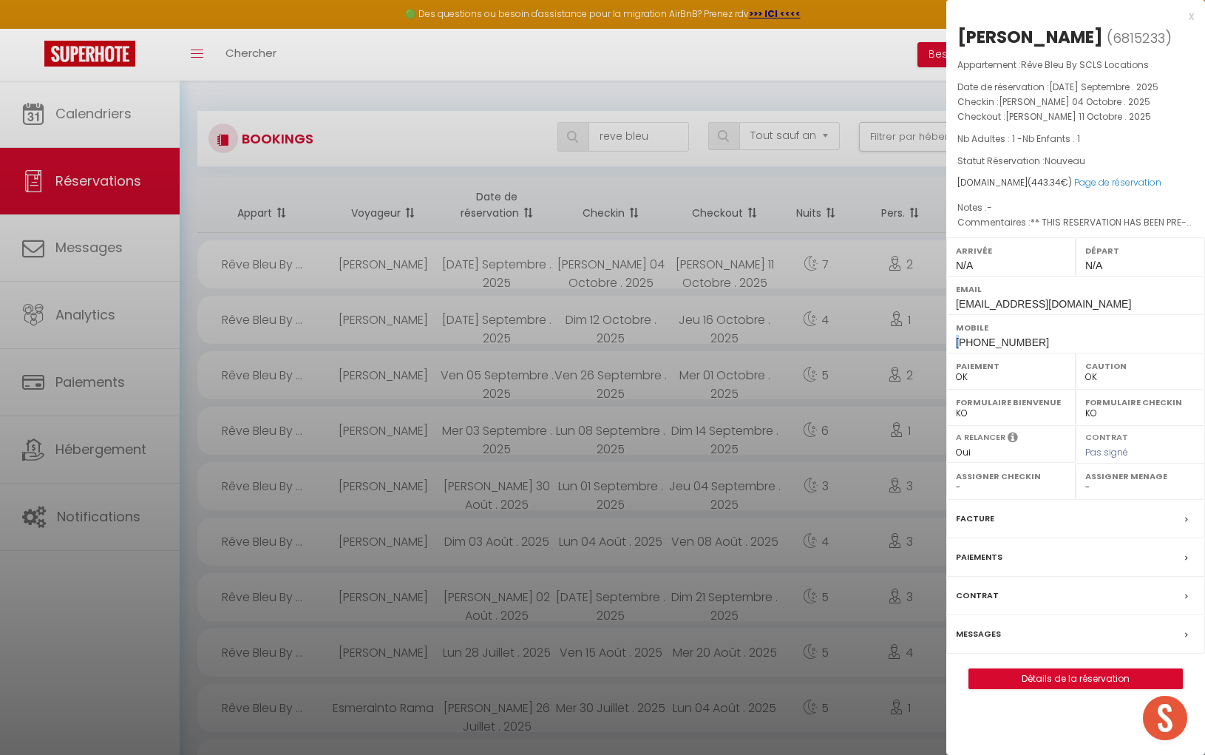
click at [957, 342] on span "[PHONE_NUMBER]" at bounding box center [1002, 342] width 93 height 12
drag, startPoint x: 956, startPoint y: 342, endPoint x: 1040, endPoint y: 341, distance: 84.3
click at [1040, 342] on div "Mobile [PHONE_NUMBER]" at bounding box center [1076, 333] width 259 height 38
click at [565, 162] on div at bounding box center [602, 377] width 1205 height 755
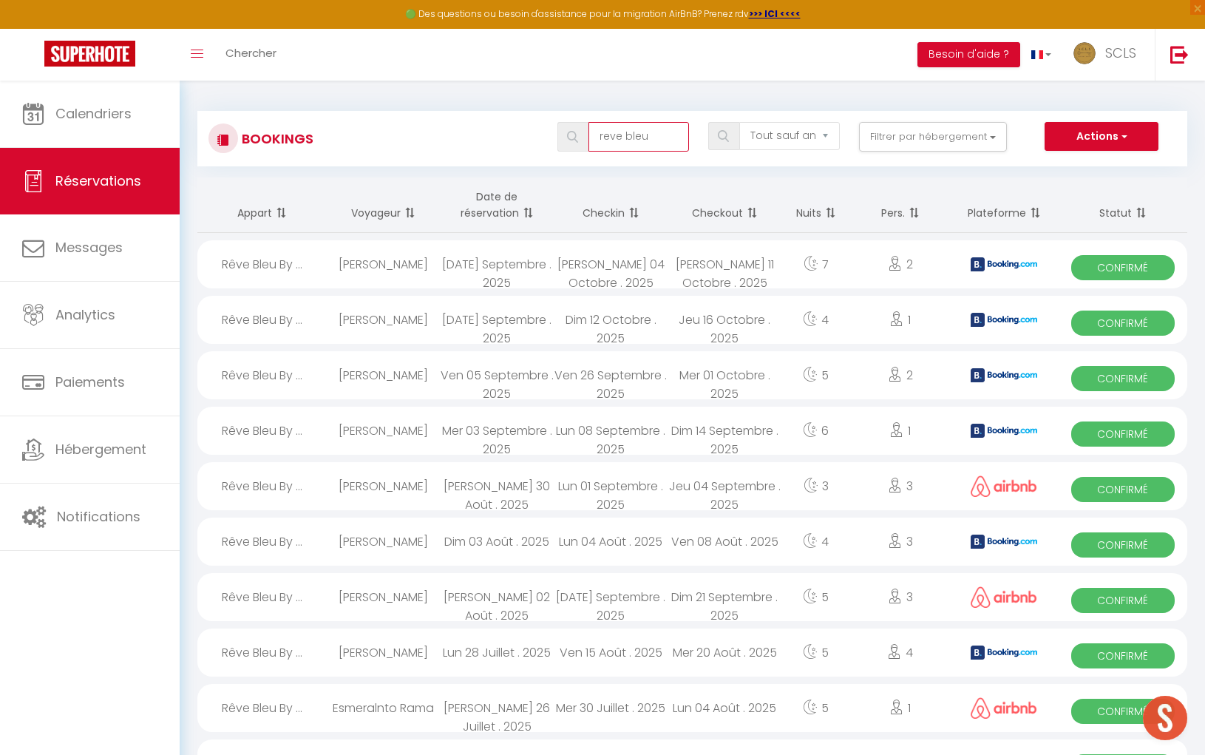
click at [646, 139] on input "reve bleu" at bounding box center [639, 137] width 101 height 30
type input "r"
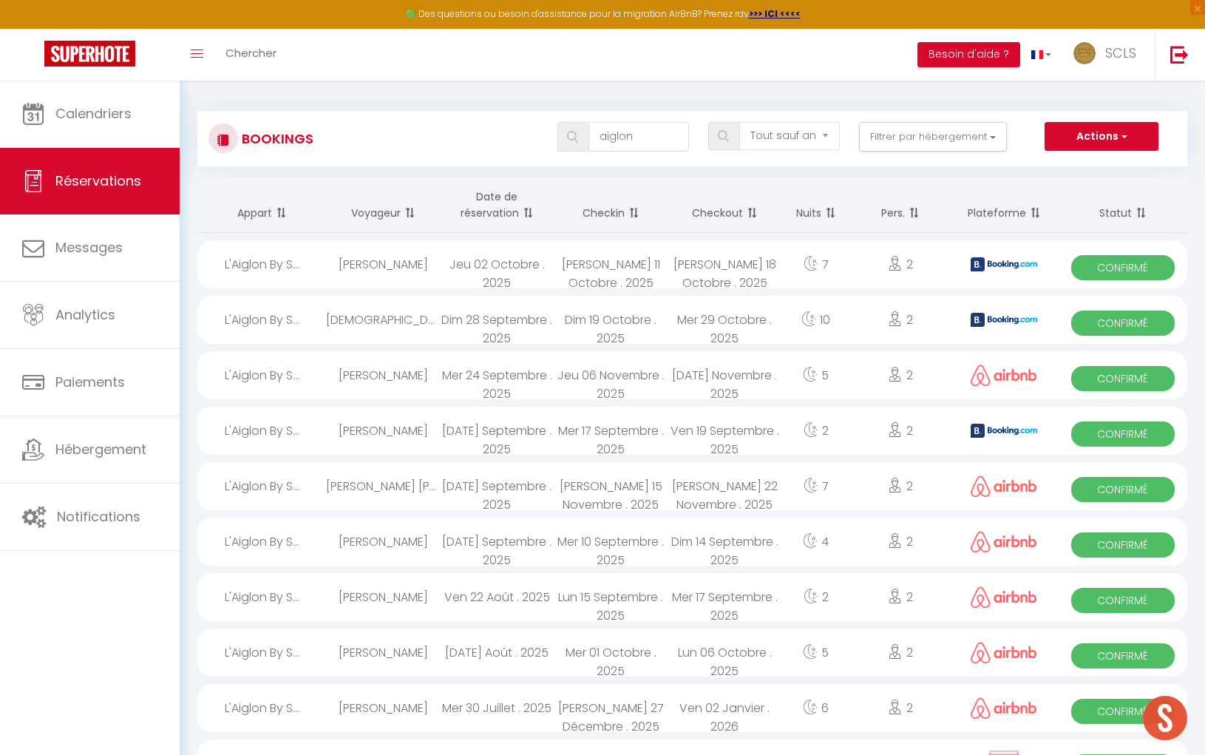
click at [663, 292] on td "Dim 19 Octobre . 2025" at bounding box center [611, 319] width 114 height 55
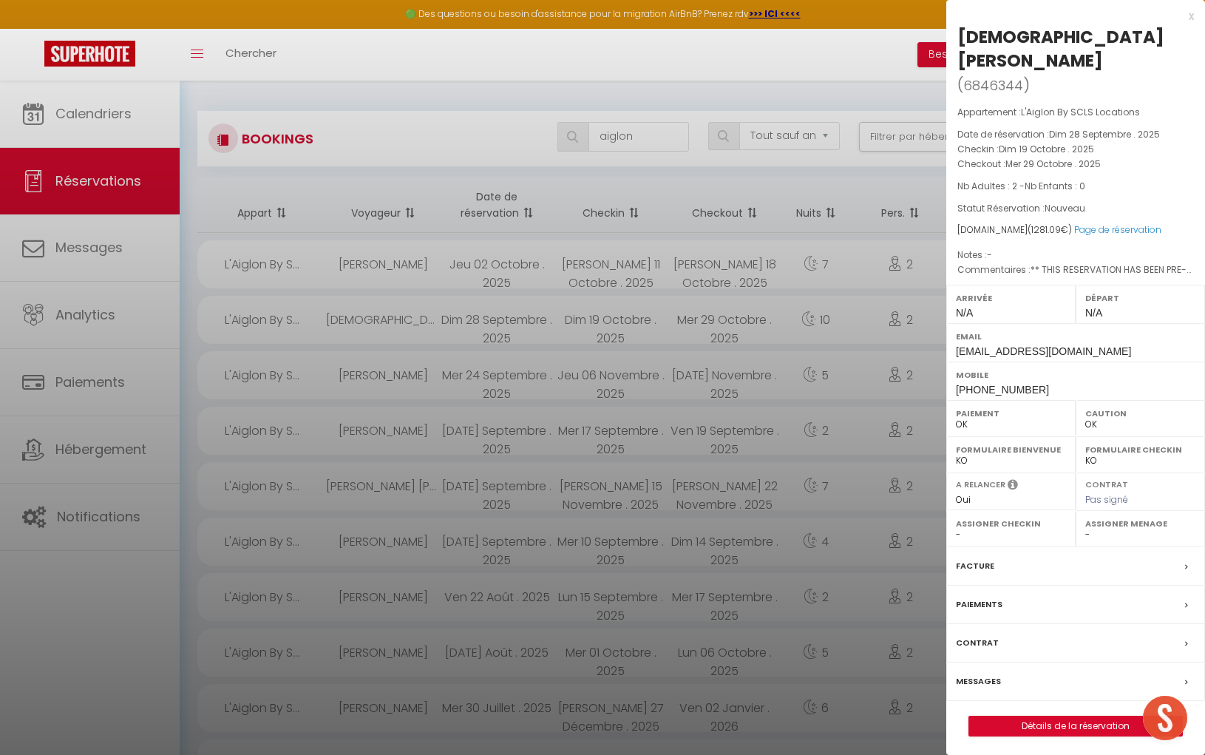
click at [433, 374] on div at bounding box center [602, 377] width 1205 height 755
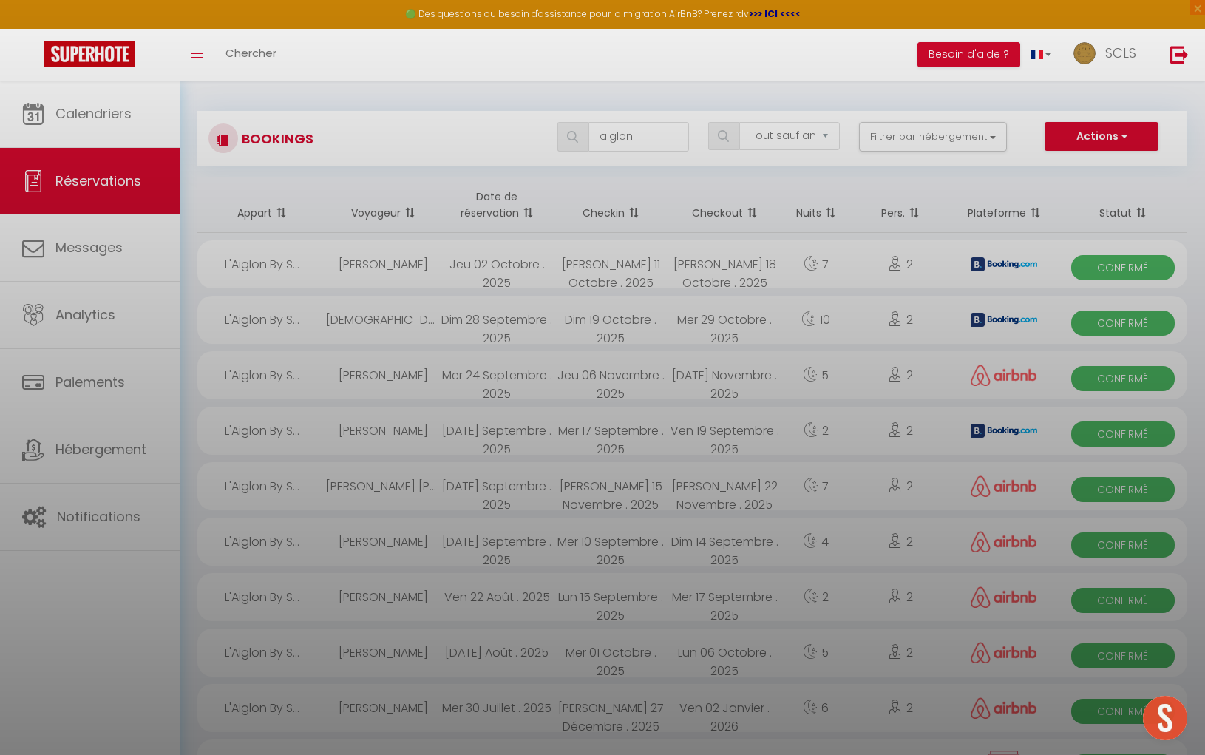
click at [433, 374] on div at bounding box center [602, 377] width 1205 height 755
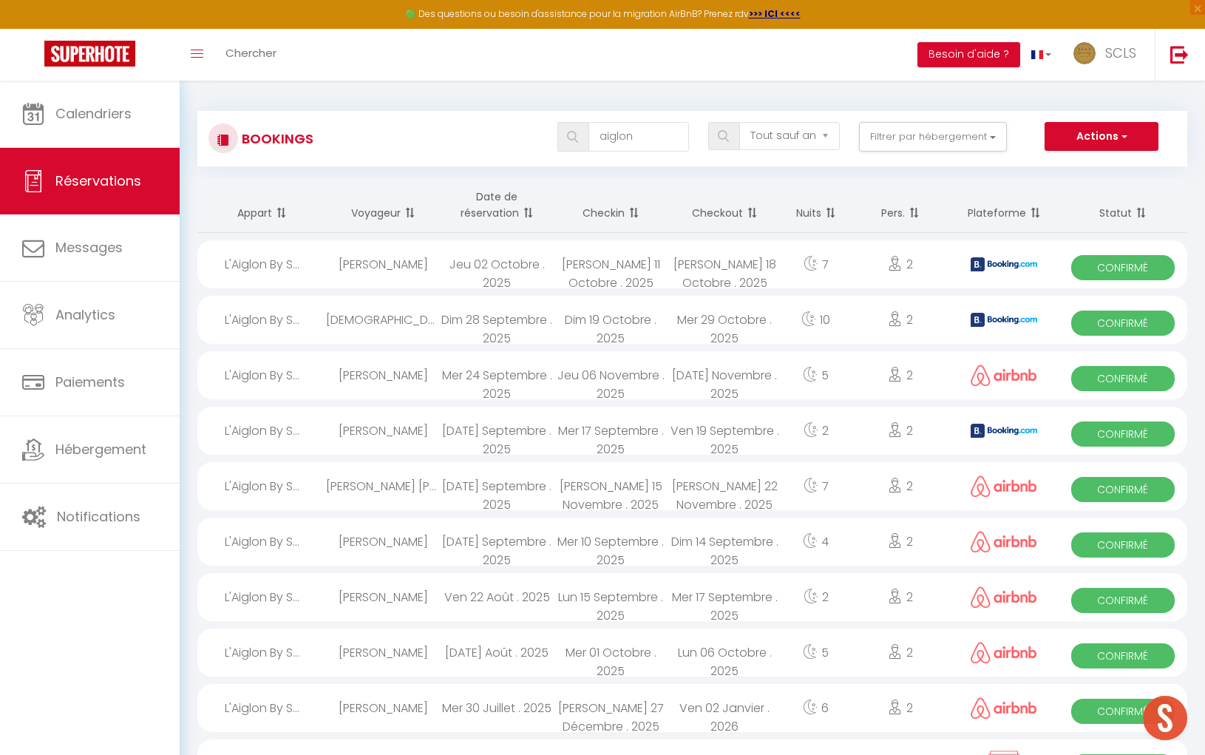
click at [1121, 374] on span "Confirmé" at bounding box center [1123, 378] width 103 height 25
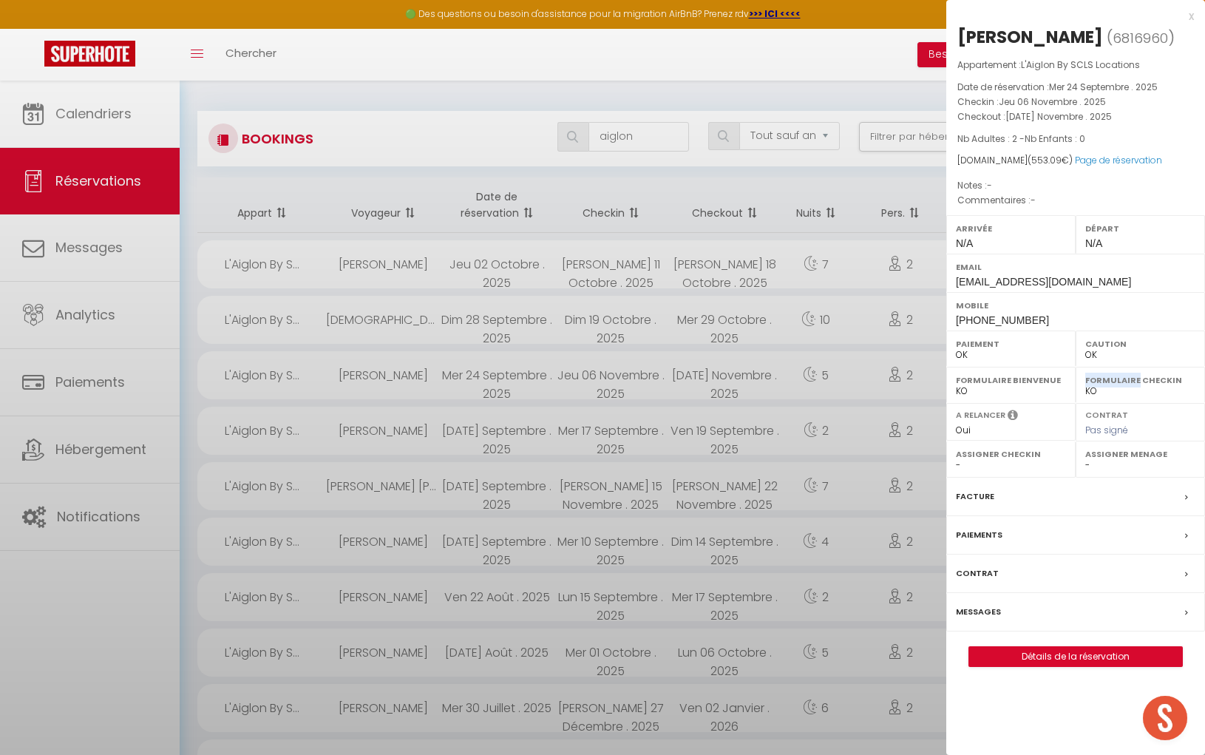
click at [1120, 374] on label "Formulaire Checkin" at bounding box center [1141, 380] width 110 height 15
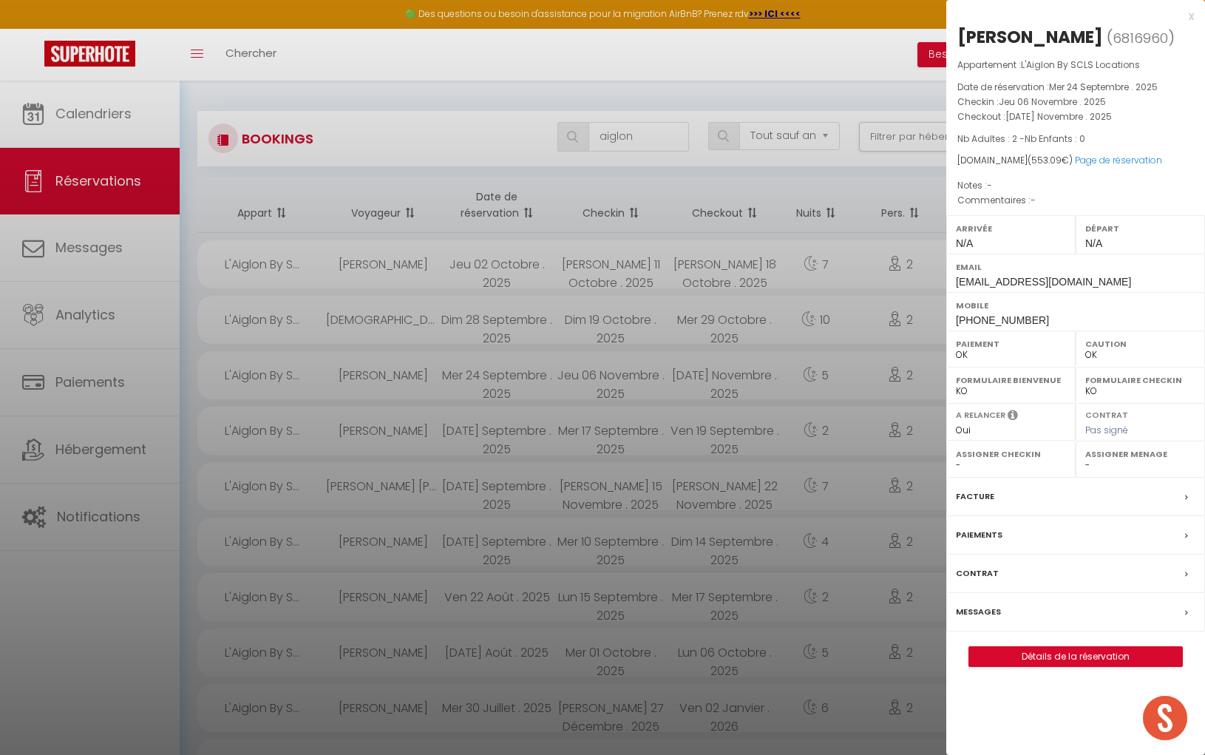
click at [999, 41] on div "[PERSON_NAME]" at bounding box center [1031, 37] width 146 height 24
click at [1052, 33] on div "[PERSON_NAME]" at bounding box center [1031, 37] width 146 height 24
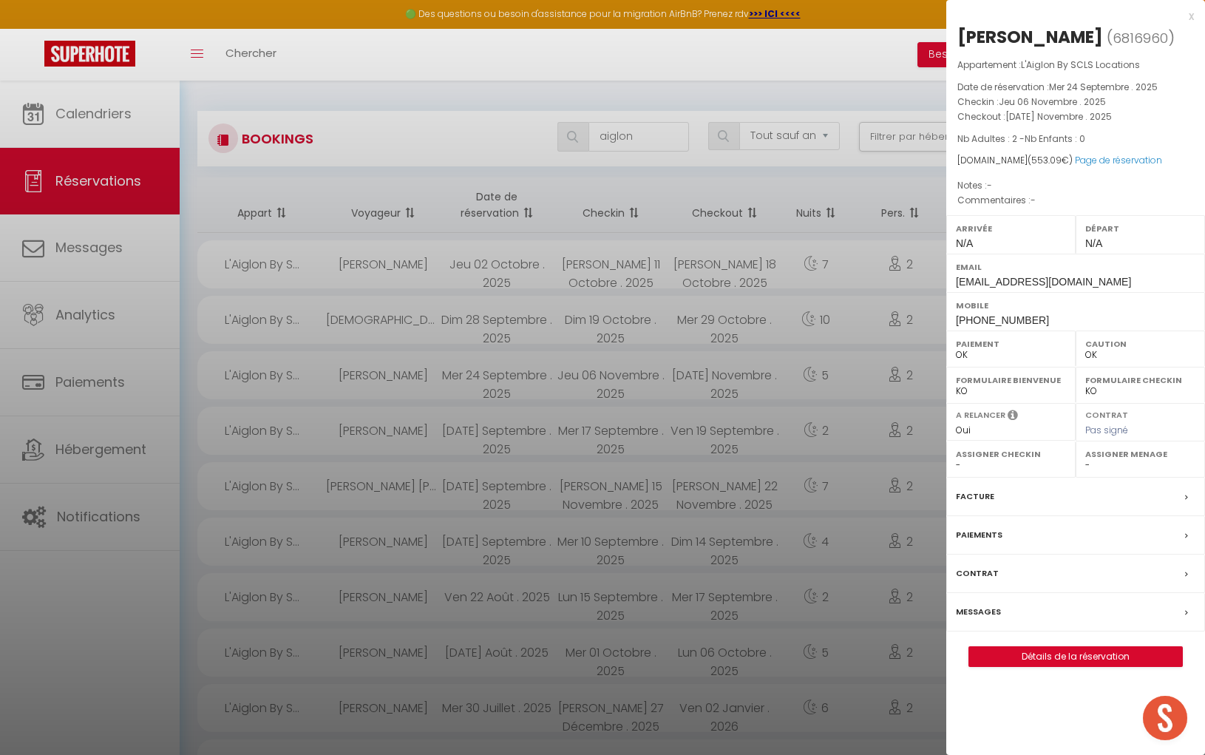
click at [1049, 33] on div "[PERSON_NAME]" at bounding box center [1031, 37] width 146 height 24
click at [1018, 30] on div "[PERSON_NAME]" at bounding box center [1031, 37] width 146 height 24
click at [954, 319] on div "Mobile [PHONE_NUMBER]" at bounding box center [1076, 311] width 259 height 38
click at [955, 319] on div "Mobile [PHONE_NUMBER]" at bounding box center [1076, 311] width 259 height 38
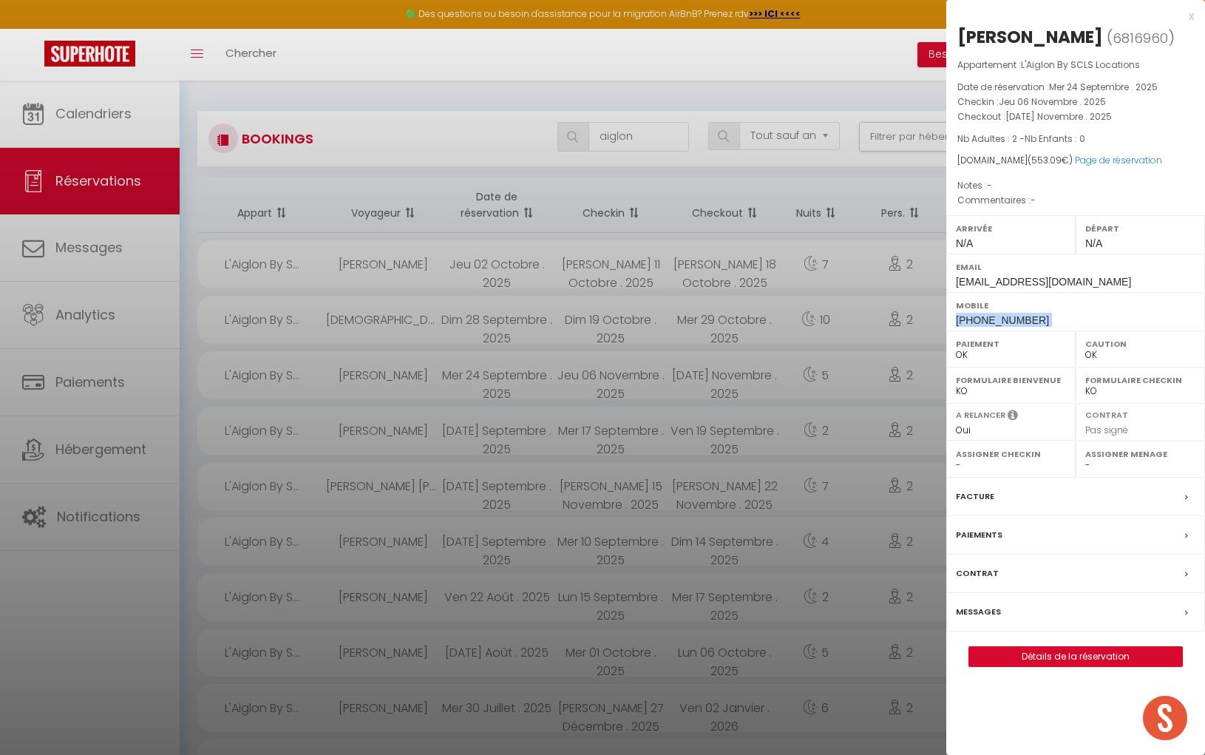
click at [955, 319] on div "Mobile [PHONE_NUMBER]" at bounding box center [1076, 311] width 259 height 38
click at [636, 138] on div at bounding box center [602, 377] width 1205 height 755
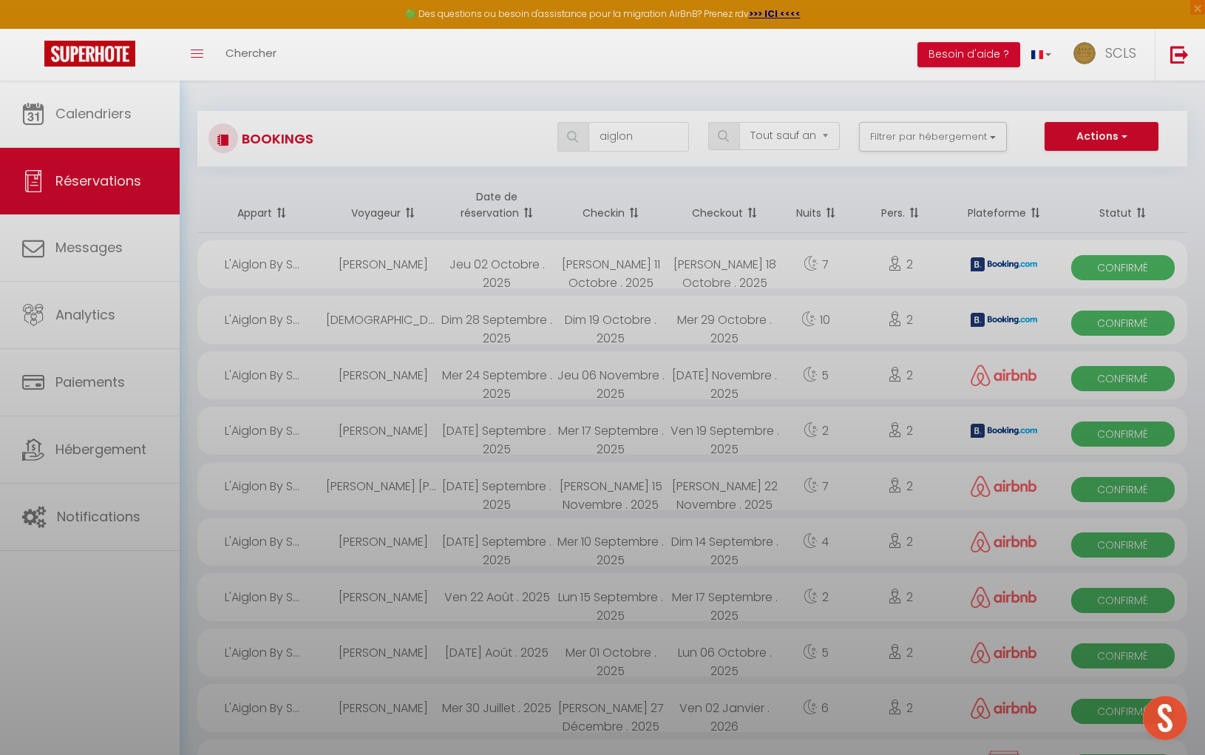
click at [636, 138] on div at bounding box center [602, 377] width 1205 height 755
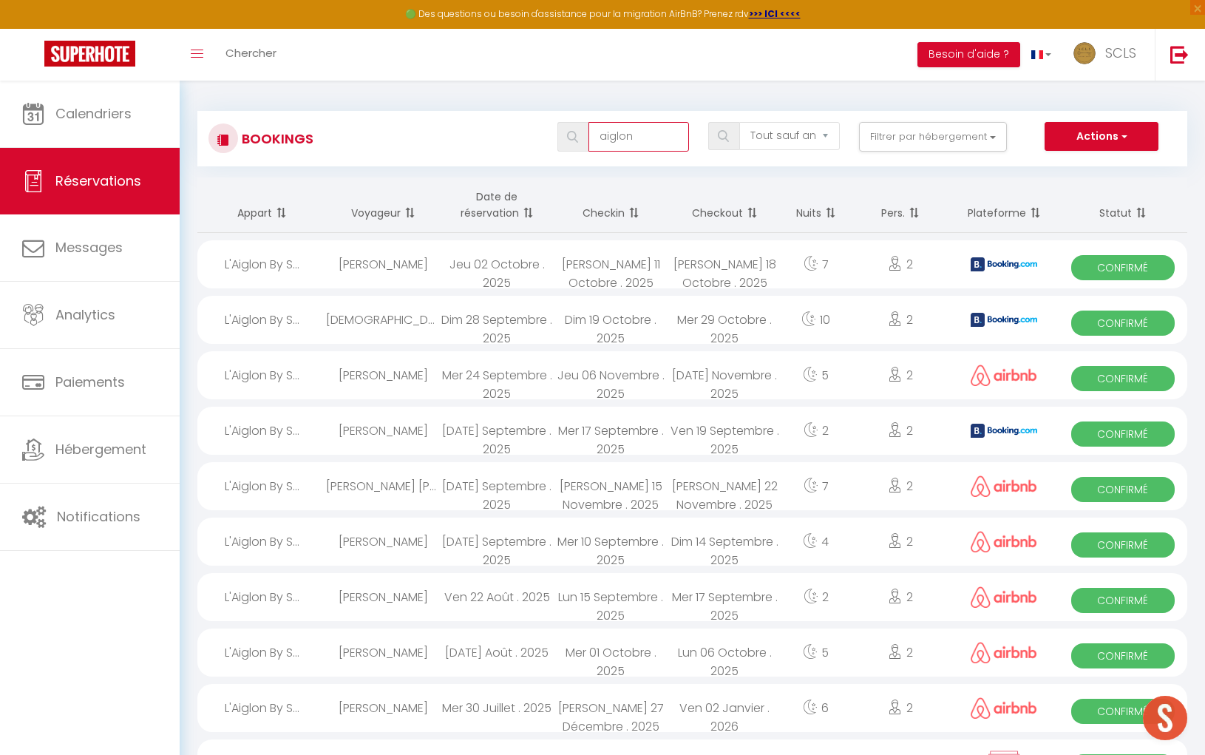
click at [636, 138] on input "aiglon" at bounding box center [639, 137] width 101 height 30
click at [635, 138] on input "aiglon" at bounding box center [639, 137] width 101 height 30
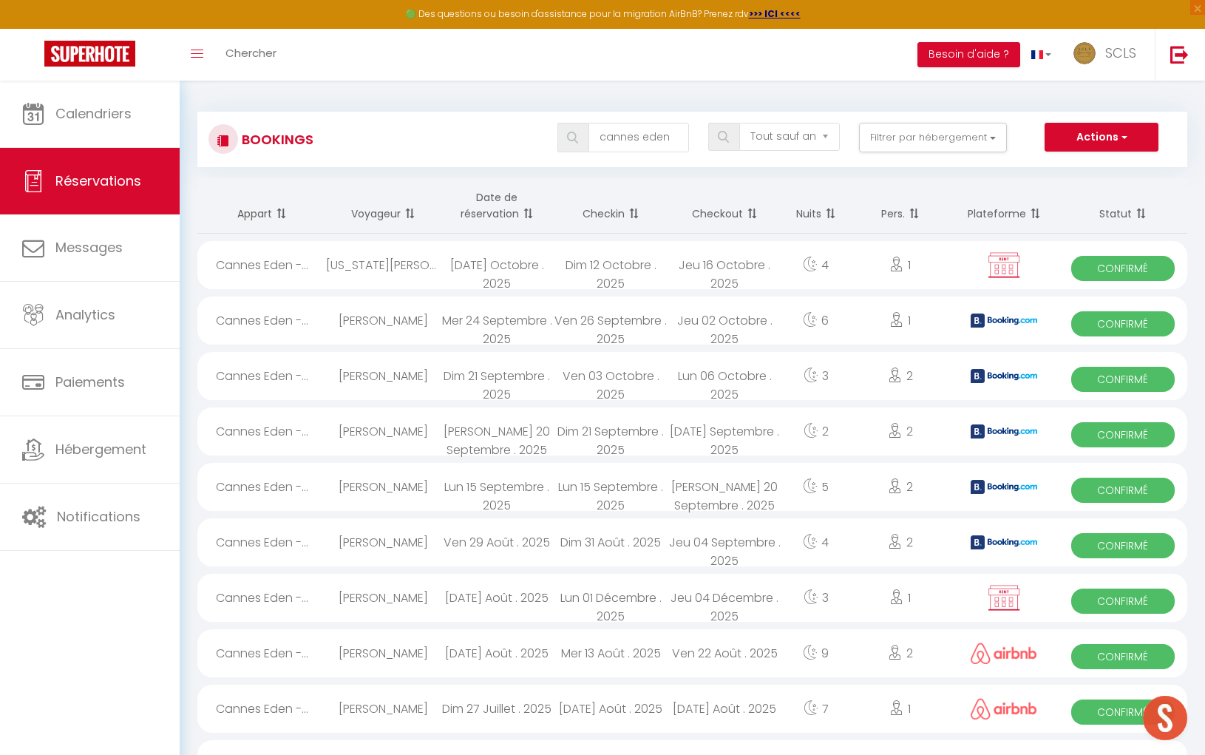
click at [1121, 315] on span "Confirmé" at bounding box center [1123, 323] width 103 height 25
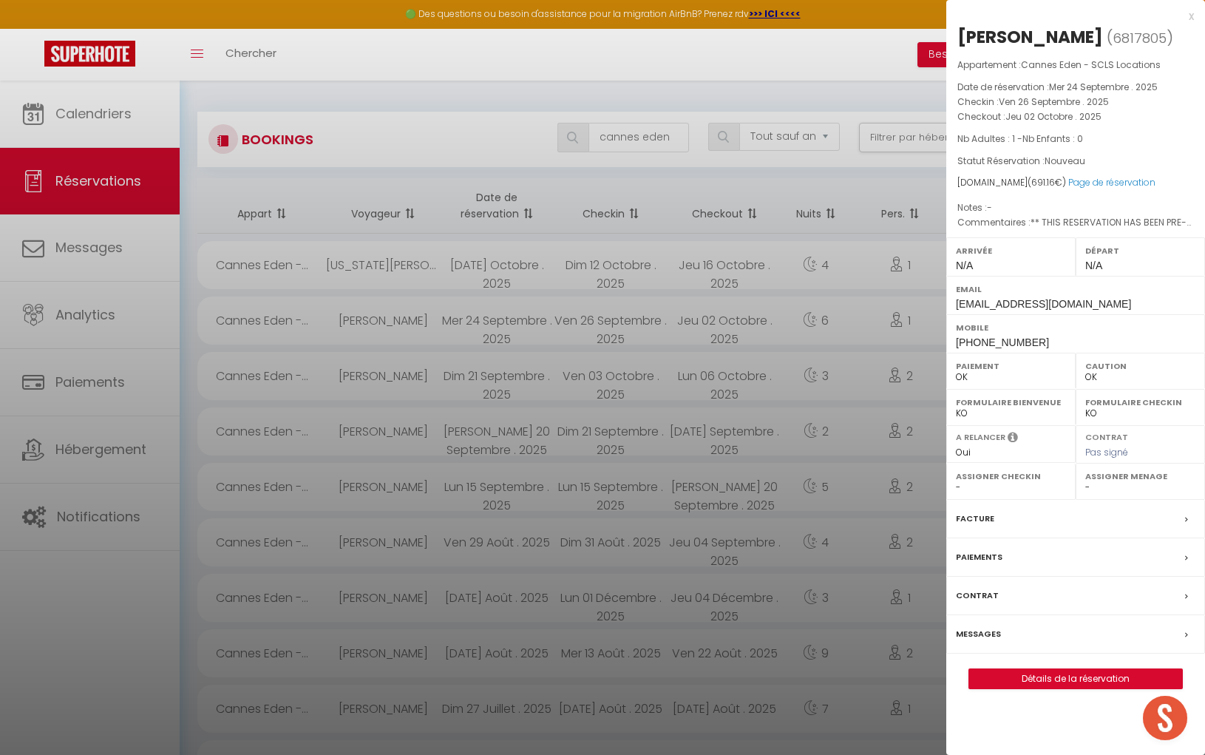
click at [986, 40] on div "[PERSON_NAME]" at bounding box center [1031, 37] width 146 height 24
click at [1023, 33] on div "[PERSON_NAME]" at bounding box center [1031, 37] width 146 height 24
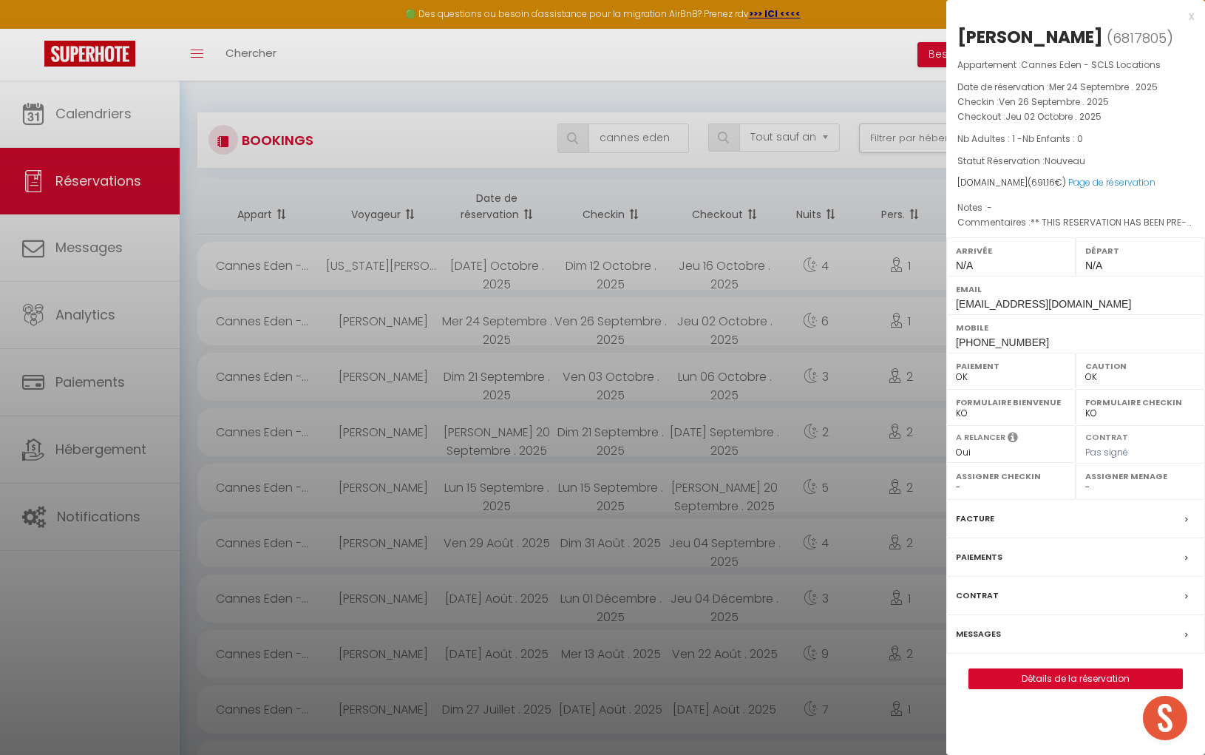
click at [956, 338] on span "[PHONE_NUMBER]" at bounding box center [1002, 342] width 93 height 12
drag, startPoint x: 955, startPoint y: 338, endPoint x: 1038, endPoint y: 339, distance: 82.1
click at [1038, 339] on div "Mobile [PHONE_NUMBER]" at bounding box center [1076, 333] width 259 height 38
click at [649, 137] on div at bounding box center [602, 377] width 1205 height 755
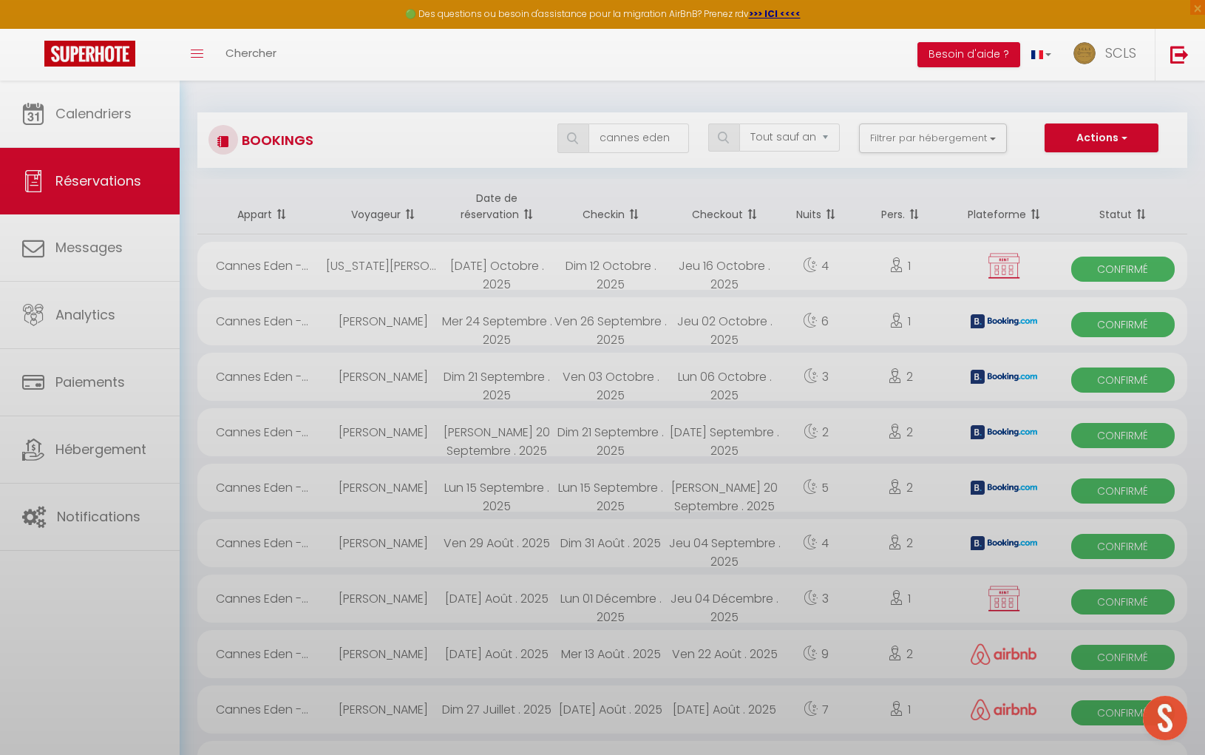
click at [649, 139] on div at bounding box center [602, 377] width 1205 height 755
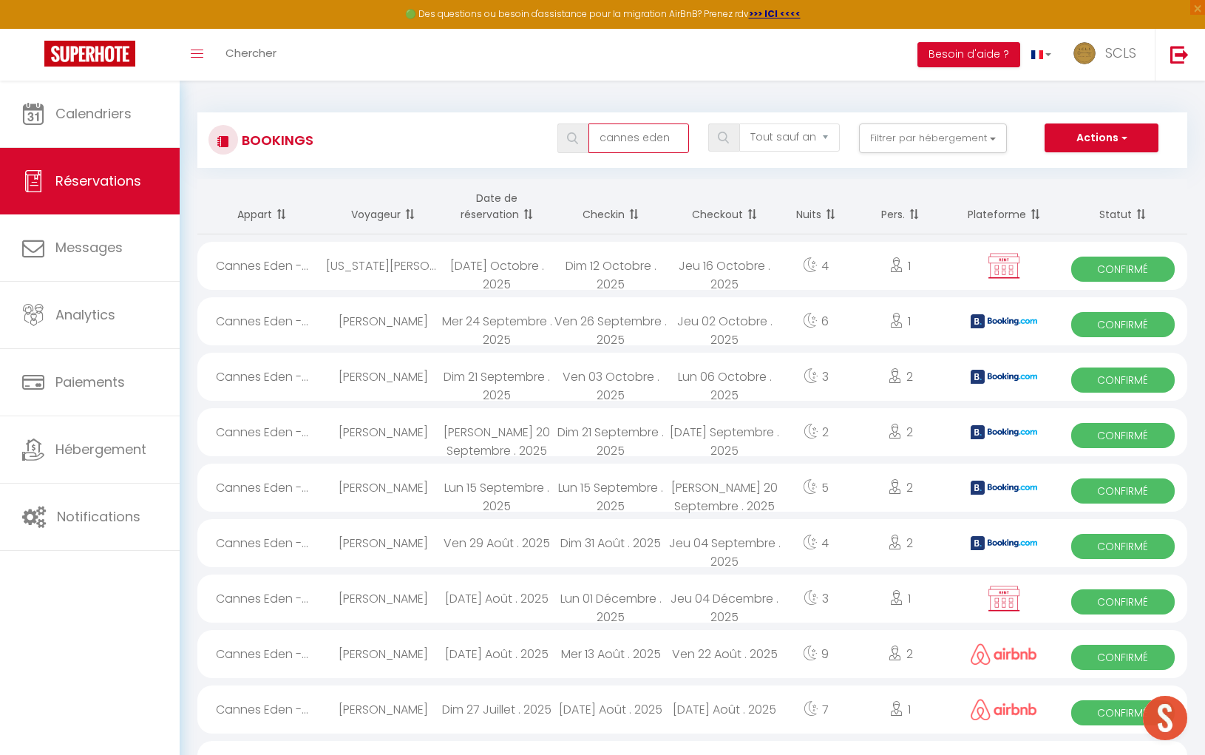
click at [673, 144] on input "cannes eden" at bounding box center [639, 138] width 101 height 30
drag, startPoint x: 677, startPoint y: 142, endPoint x: 587, endPoint y: 138, distance: 89.6
click at [587, 138] on div "cannes eden" at bounding box center [624, 138] width 132 height 30
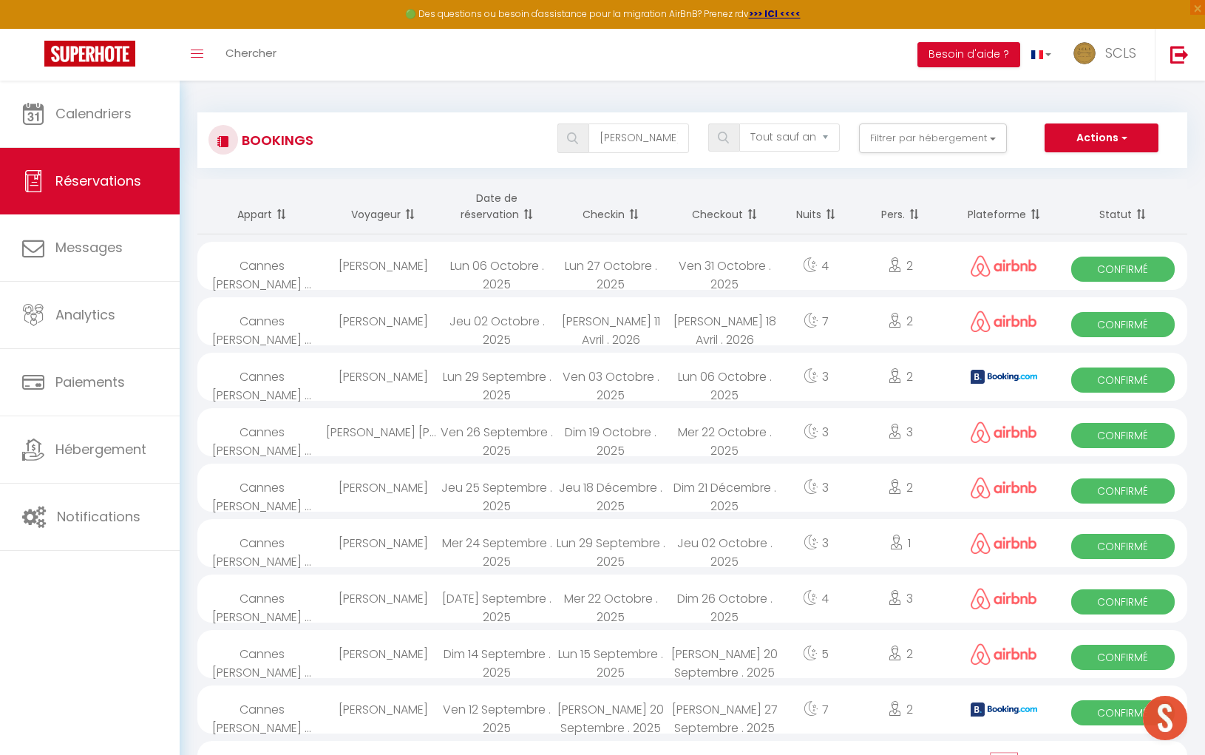
click at [1123, 377] on span "Confirmé" at bounding box center [1123, 380] width 103 height 25
click at [0, 0] on select "OK KO" at bounding box center [0, 0] width 0 height 0
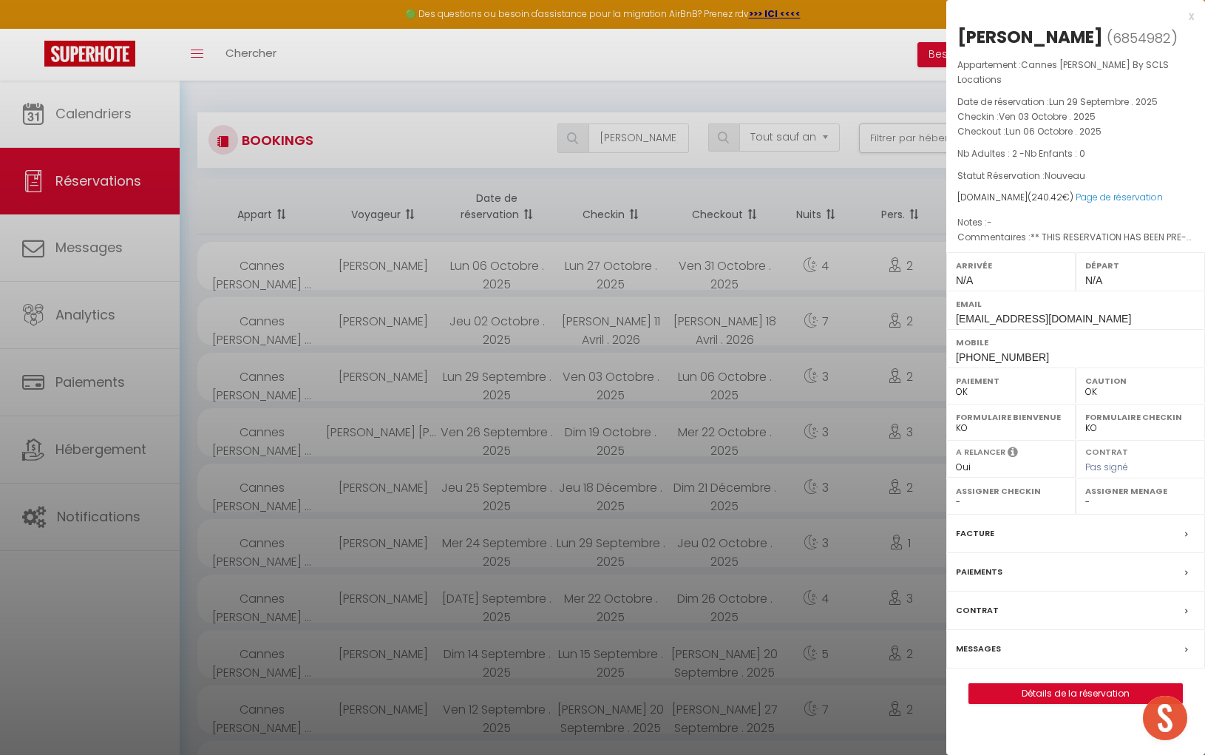
click at [982, 33] on div "[PERSON_NAME]" at bounding box center [1031, 37] width 146 height 24
click at [1047, 35] on div "[PERSON_NAME]" at bounding box center [1031, 37] width 146 height 24
click at [955, 334] on div "Mobile [PHONE_NUMBER]" at bounding box center [1076, 348] width 259 height 38
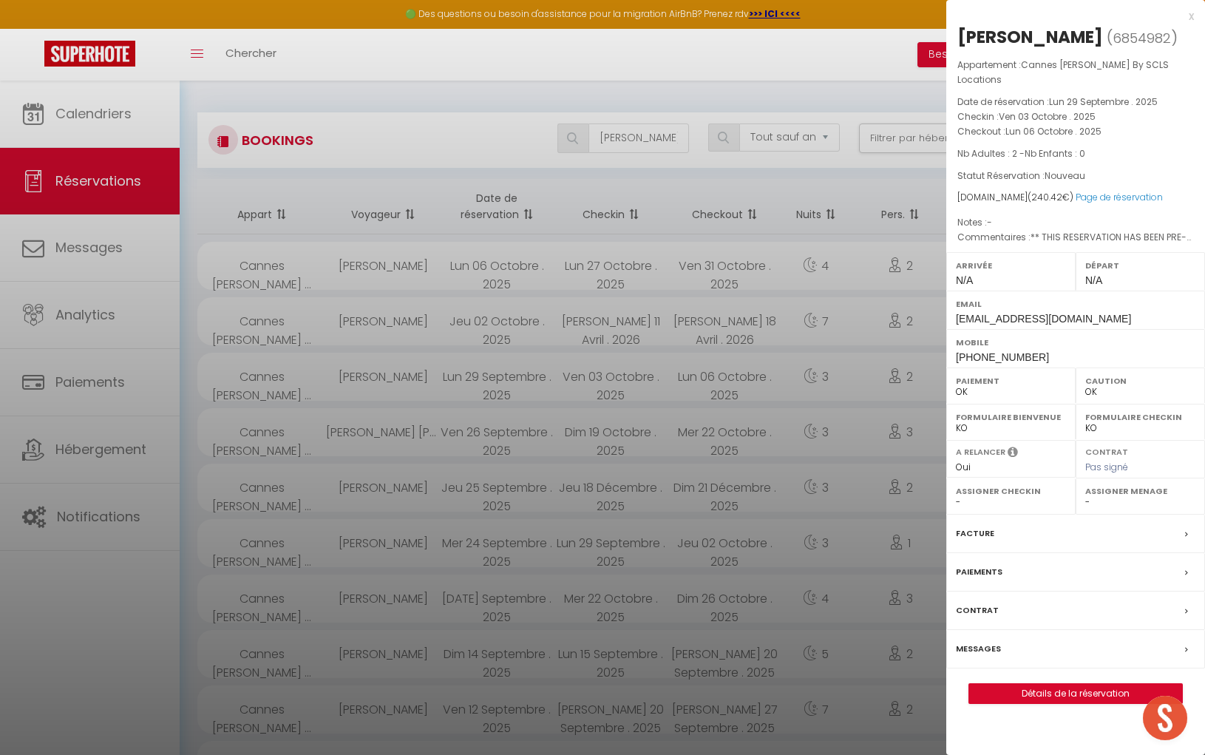
click at [955, 340] on div "Mobile [PHONE_NUMBER]" at bounding box center [1076, 348] width 259 height 38
click at [634, 141] on div at bounding box center [602, 377] width 1205 height 755
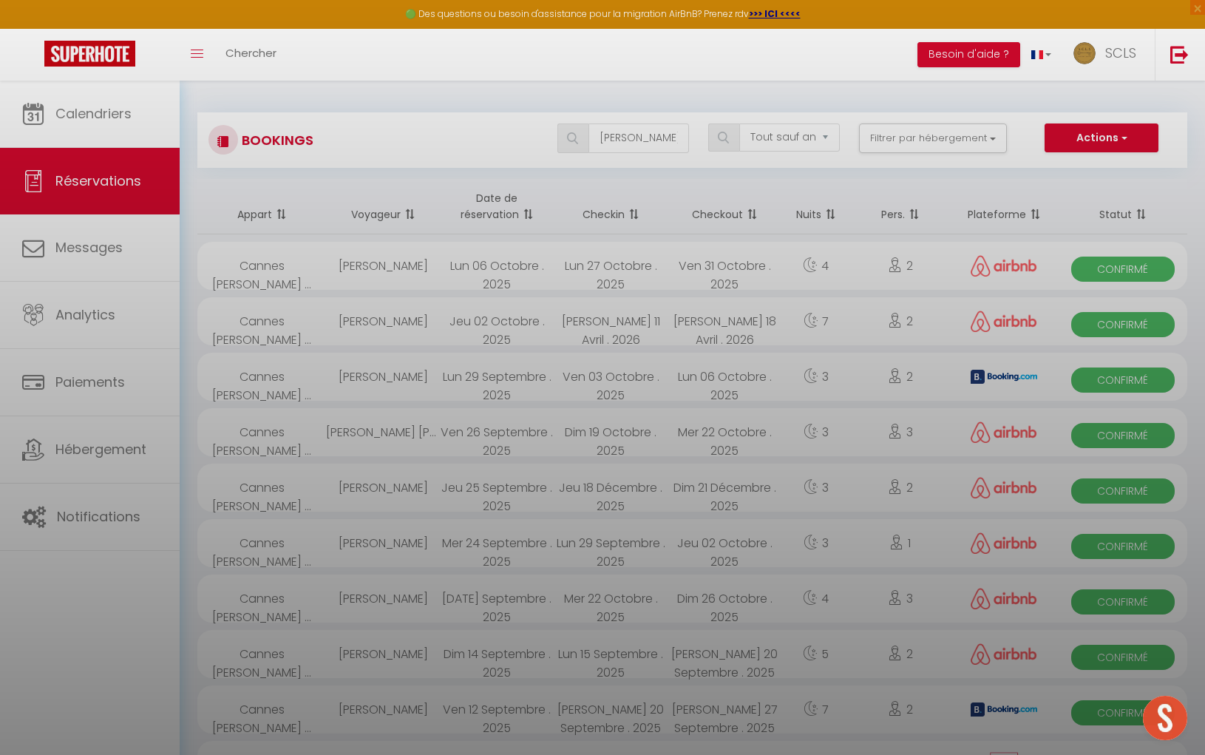
click at [634, 141] on div at bounding box center [602, 377] width 1205 height 755
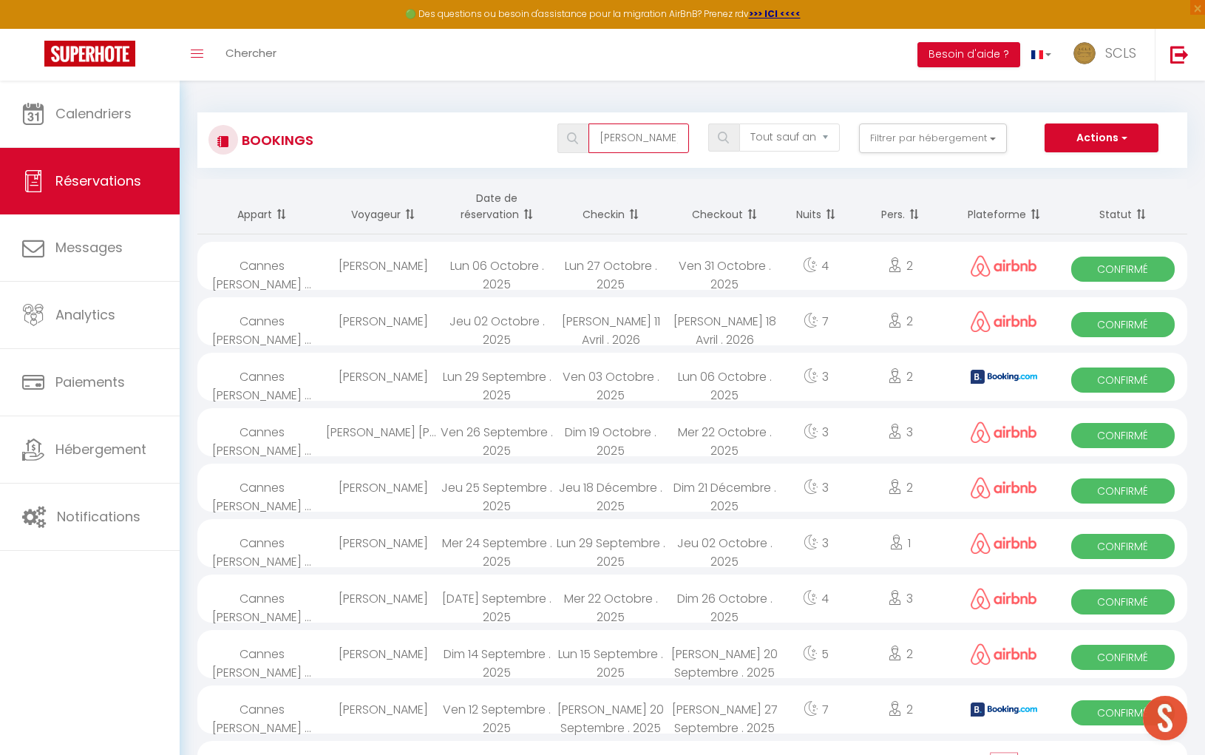
click at [634, 141] on input "[PERSON_NAME]" at bounding box center [639, 138] width 101 height 30
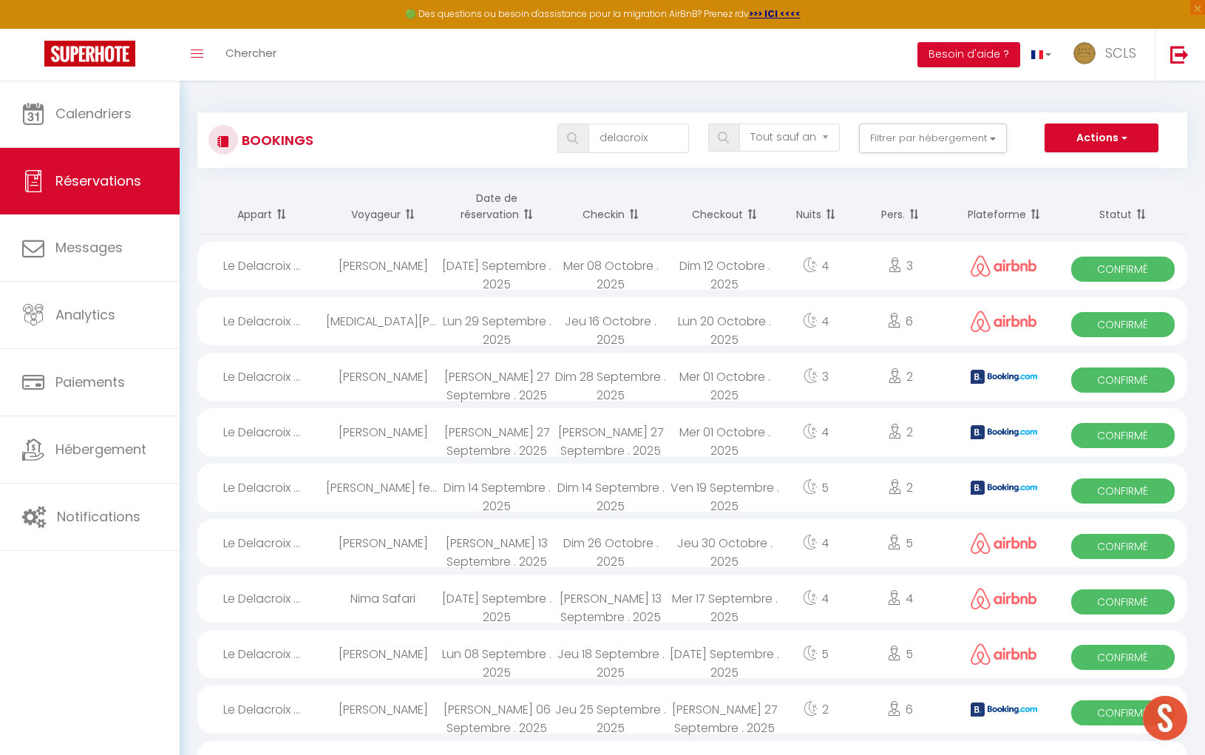
click at [1139, 274] on span "Confirmé" at bounding box center [1123, 269] width 103 height 25
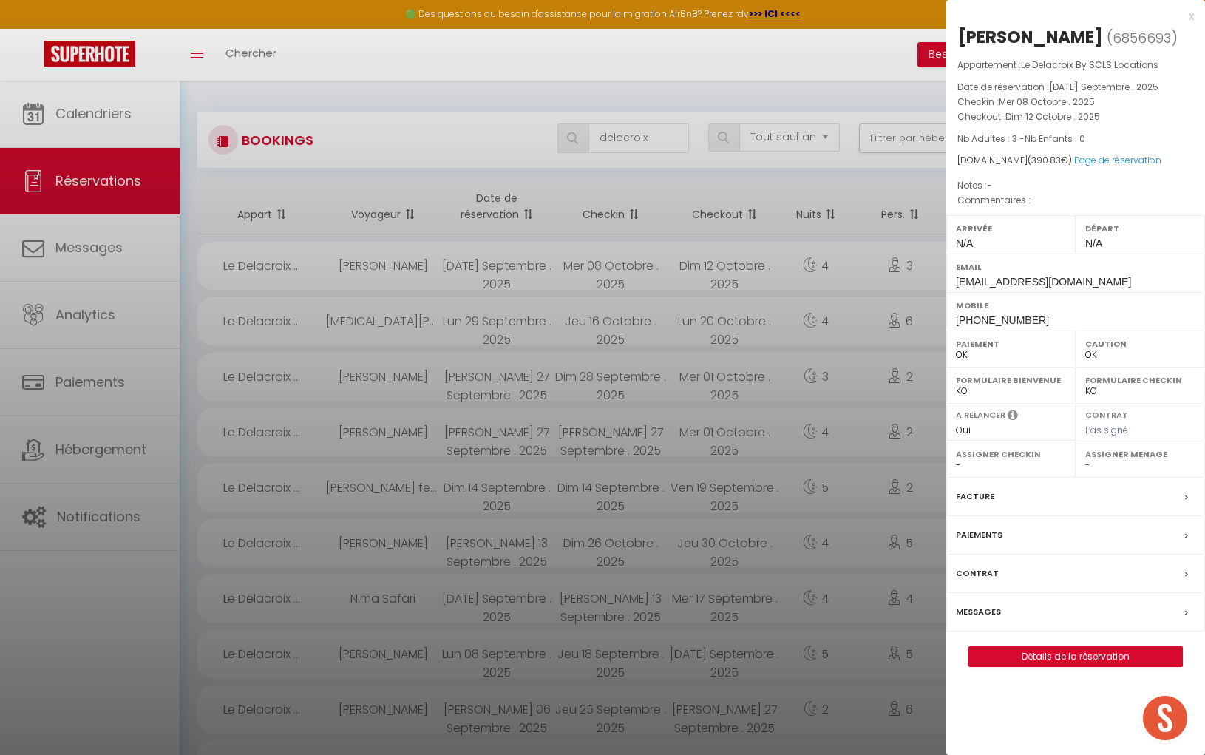
click at [998, 38] on div "[PERSON_NAME]" at bounding box center [1031, 37] width 146 height 24
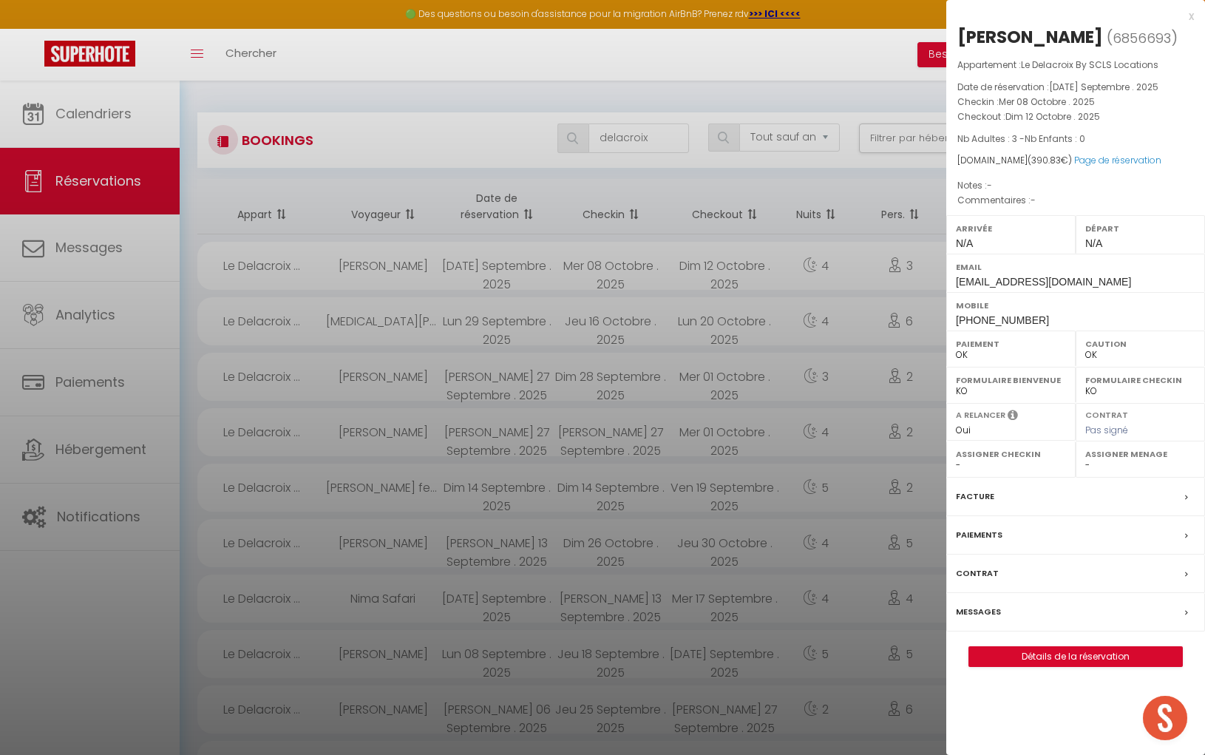
click at [1045, 37] on div "[PERSON_NAME]" at bounding box center [1031, 37] width 146 height 24
click at [952, 317] on div "Mobile [PHONE_NUMBER]" at bounding box center [1076, 311] width 259 height 38
click at [951, 317] on div "Mobile [PHONE_NUMBER]" at bounding box center [1076, 311] width 259 height 38
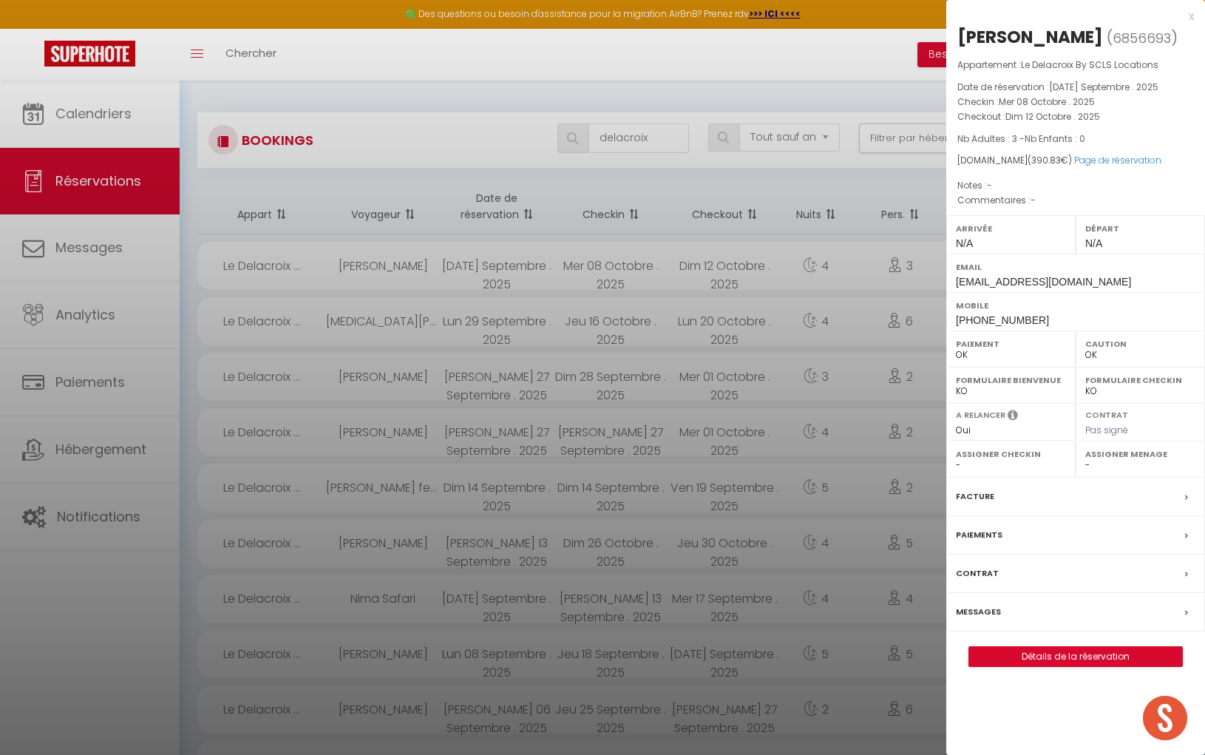
click at [675, 308] on div at bounding box center [602, 377] width 1205 height 755
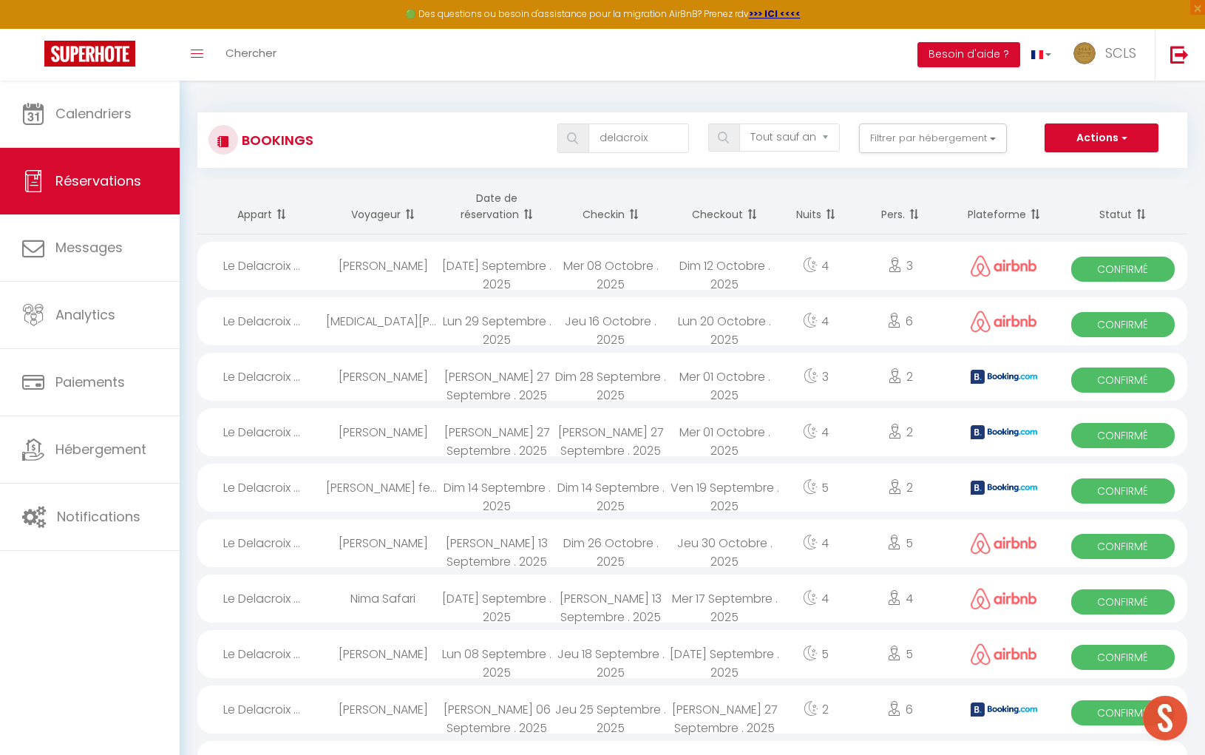
click at [1128, 327] on span "Confirmé" at bounding box center [1123, 324] width 103 height 25
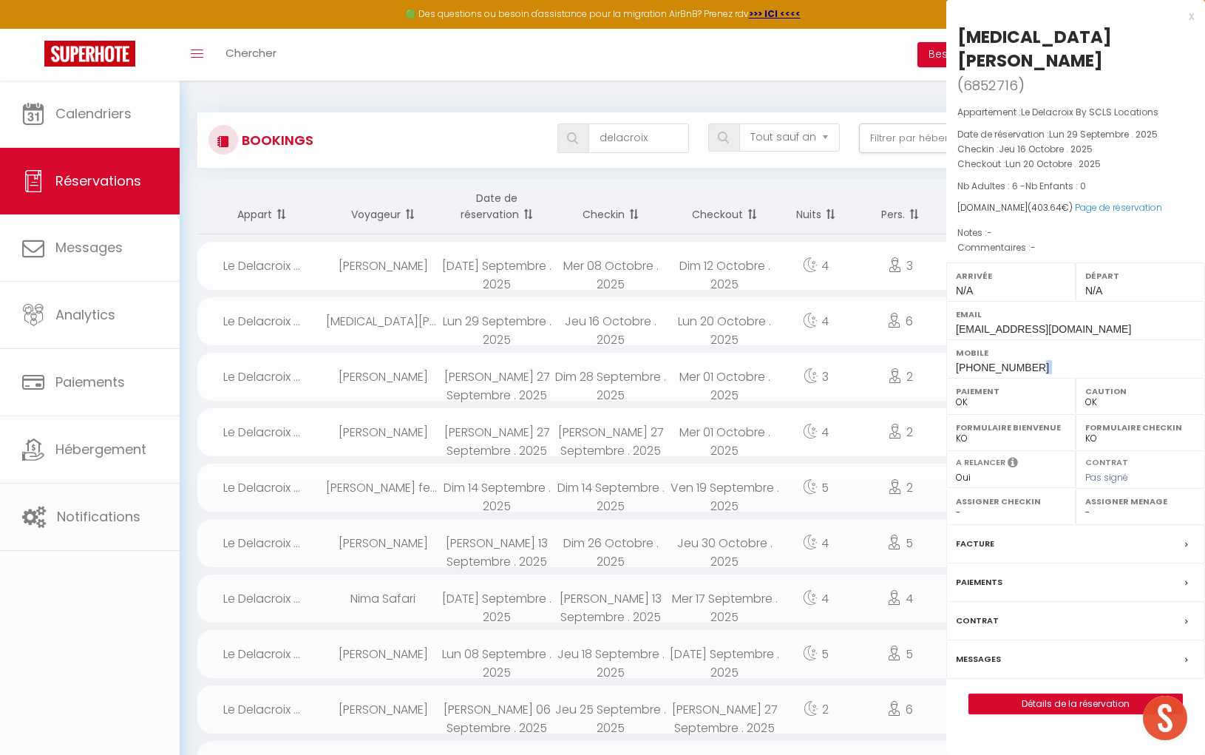
click at [1128, 339] on div "Mobile [PHONE_NUMBER]" at bounding box center [1076, 358] width 259 height 38
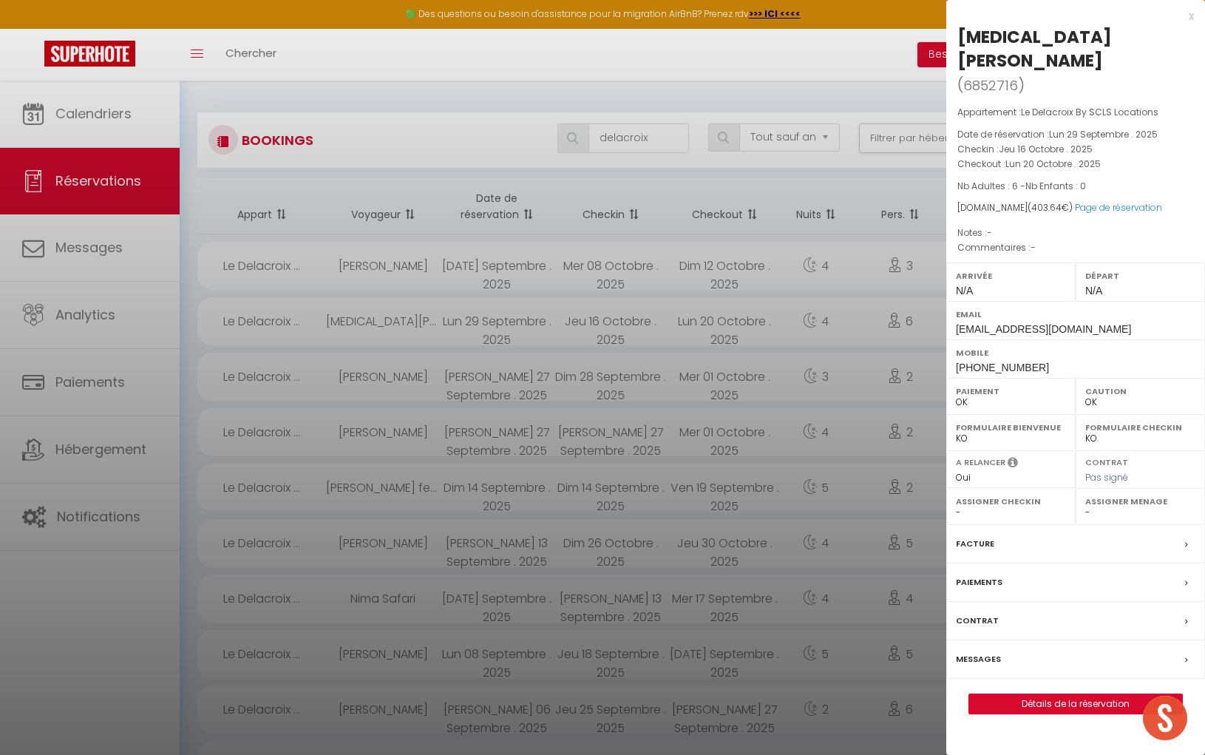
click at [976, 35] on div "[MEDICAL_DATA][PERSON_NAME]" at bounding box center [1076, 48] width 237 height 47
click at [1024, 39] on div "[MEDICAL_DATA][PERSON_NAME]" at bounding box center [1076, 48] width 237 height 47
click at [953, 339] on div "Mobile [PHONE_NUMBER]" at bounding box center [1076, 358] width 259 height 38
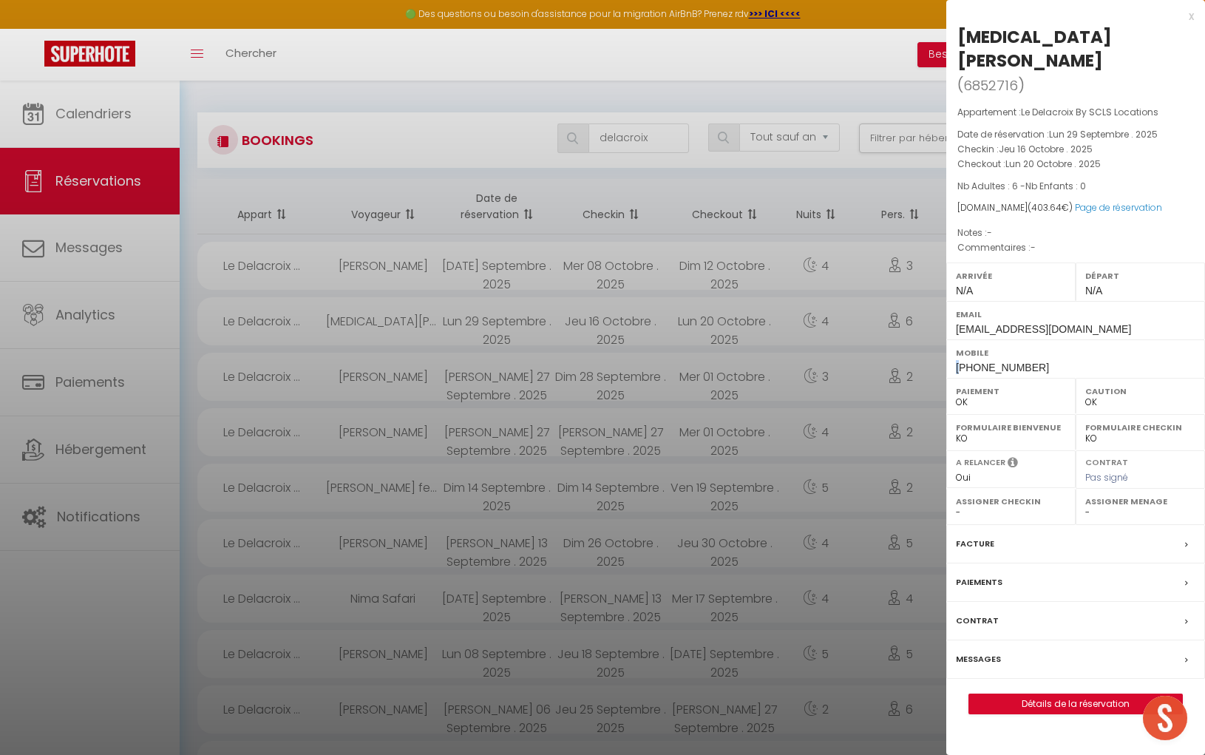
click at [953, 339] on div "Mobile [PHONE_NUMBER]" at bounding box center [1076, 358] width 259 height 38
click at [952, 339] on div "Mobile [PHONE_NUMBER]" at bounding box center [1076, 358] width 259 height 38
click at [646, 136] on div at bounding box center [602, 377] width 1205 height 755
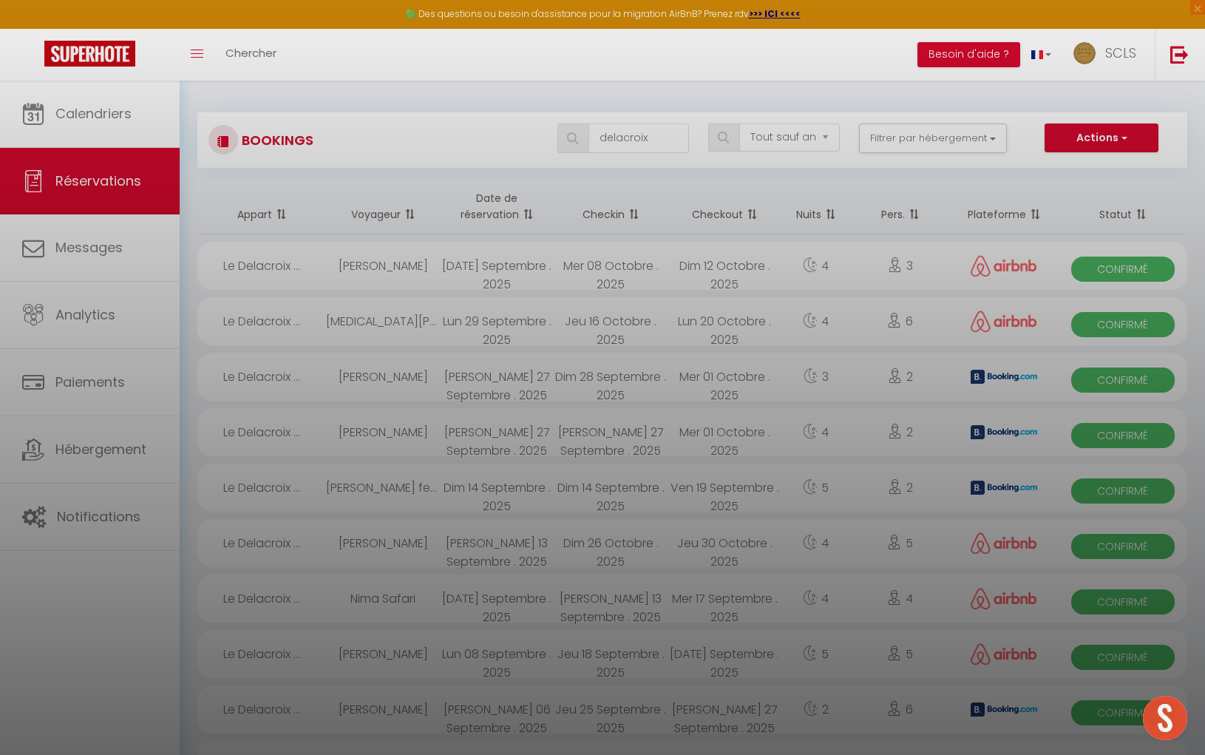
click at [646, 136] on div at bounding box center [602, 377] width 1205 height 755
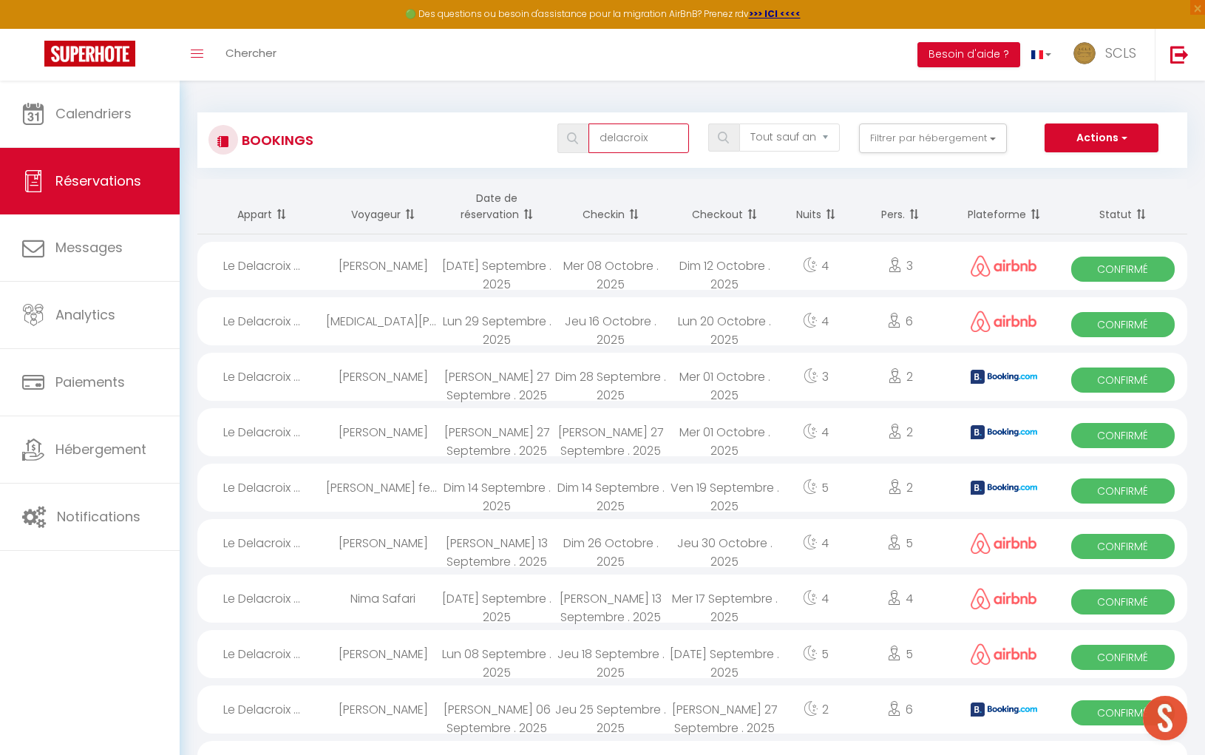
click at [646, 136] on input "delacroix" at bounding box center [639, 138] width 101 height 30
drag, startPoint x: 646, startPoint y: 136, endPoint x: 578, endPoint y: 135, distance: 68.0
click at [578, 135] on div "delacroix" at bounding box center [624, 138] width 132 height 30
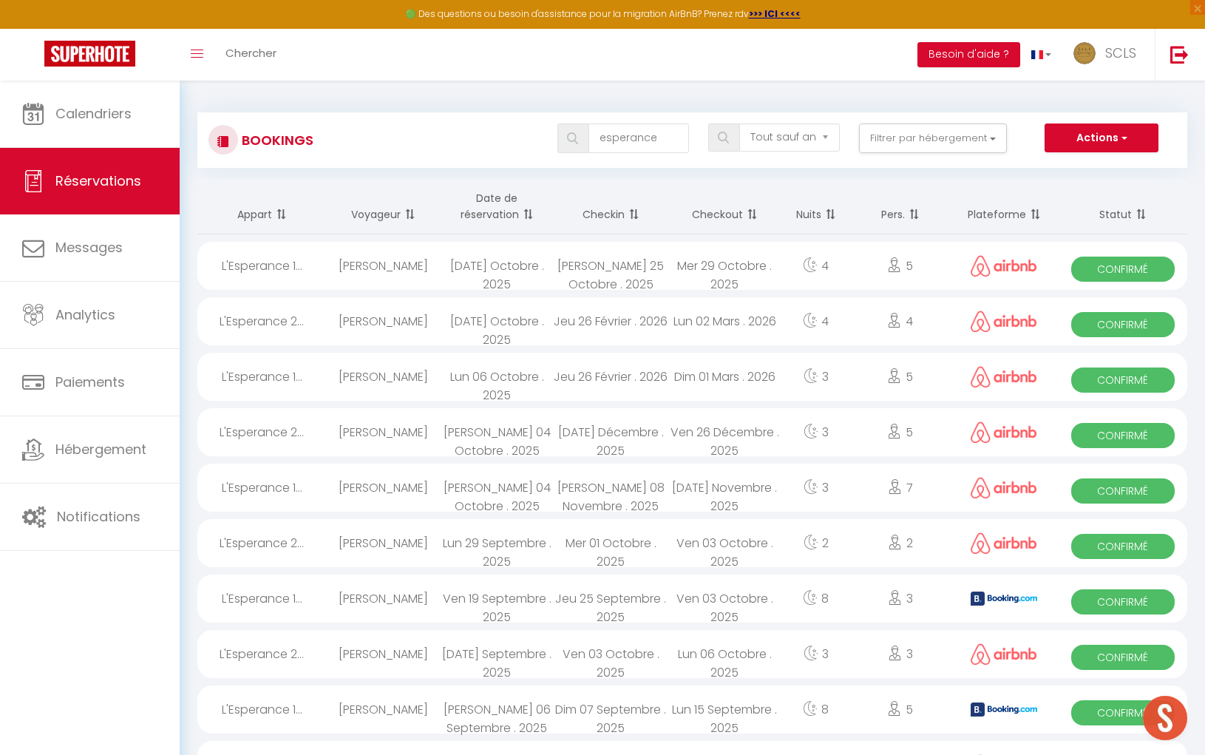
click at [625, 552] on div "Mer 01 Octobre . 2025" at bounding box center [611, 543] width 114 height 48
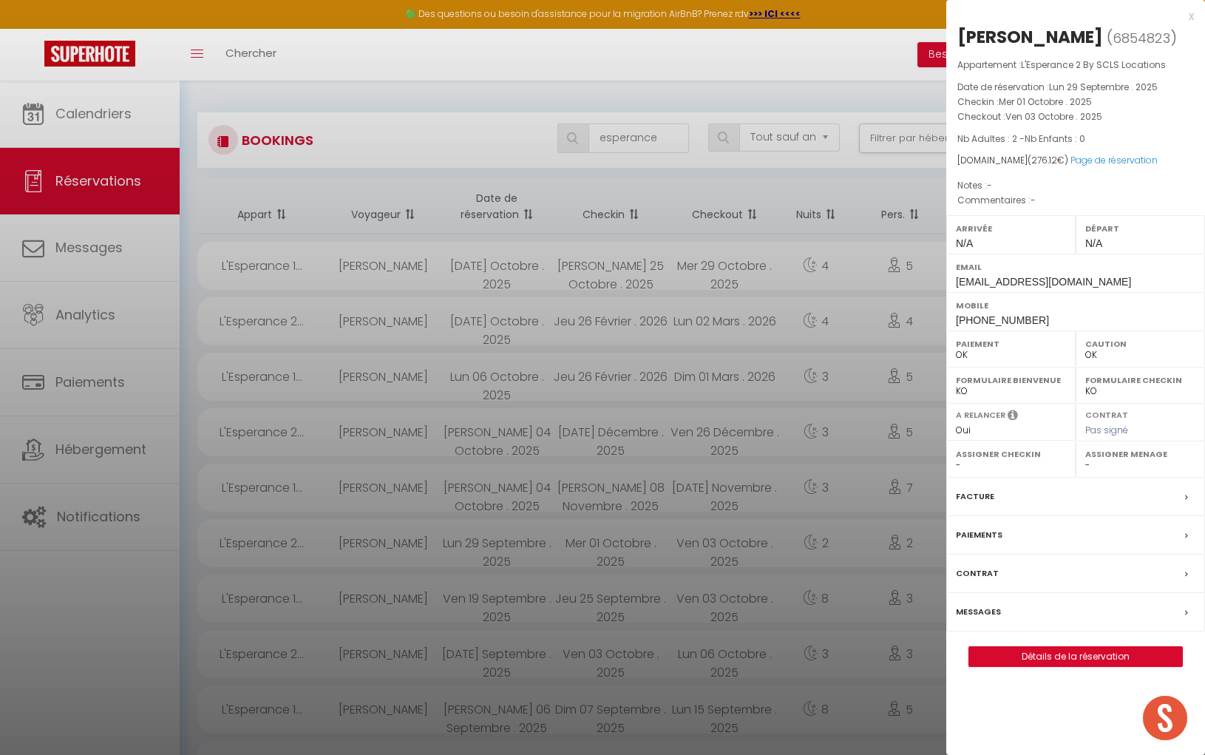
click at [982, 44] on div "[PERSON_NAME]" at bounding box center [1031, 37] width 146 height 24
click at [1100, 35] on div "[PERSON_NAME]" at bounding box center [1031, 37] width 146 height 24
click at [957, 326] on span "[PHONE_NUMBER]" at bounding box center [1002, 320] width 93 height 12
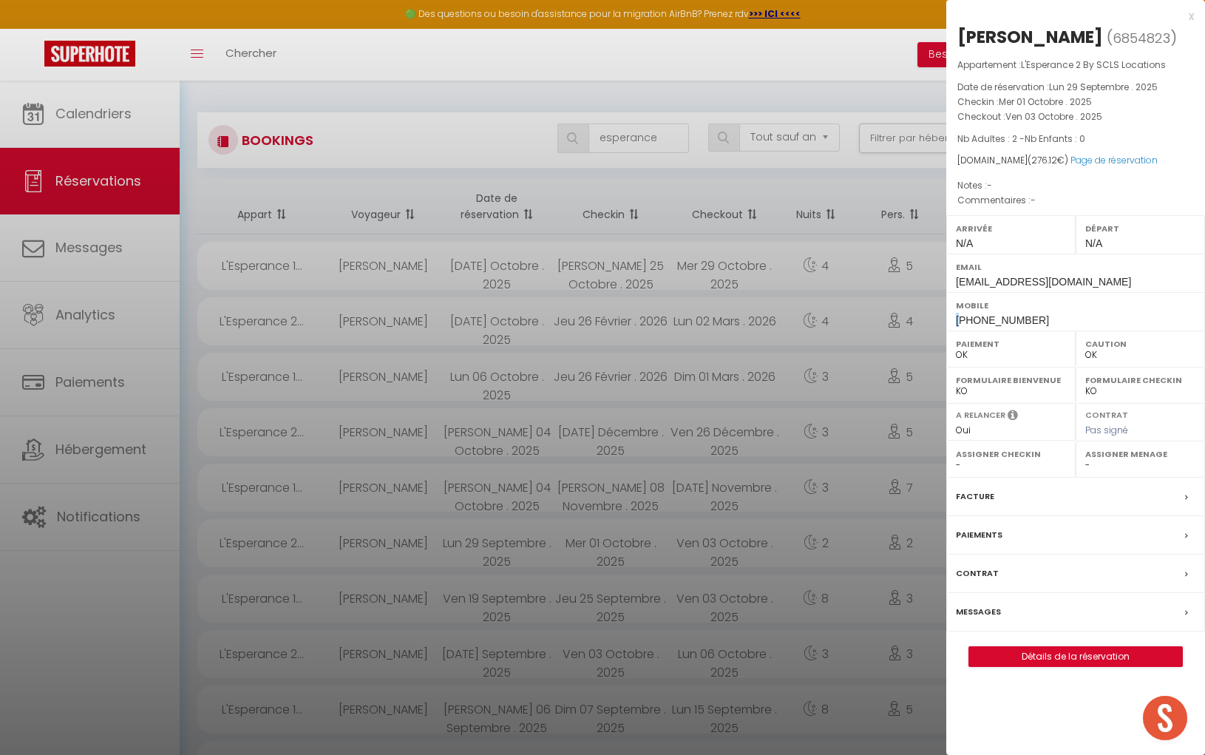
click at [957, 326] on span "[PHONE_NUMBER]" at bounding box center [1002, 320] width 93 height 12
drag, startPoint x: 957, startPoint y: 343, endPoint x: 1038, endPoint y: 351, distance: 81.7
click at [1050, 331] on div "Mobile [PHONE_NUMBER]" at bounding box center [1076, 311] width 259 height 38
click at [645, 136] on div at bounding box center [602, 377] width 1205 height 755
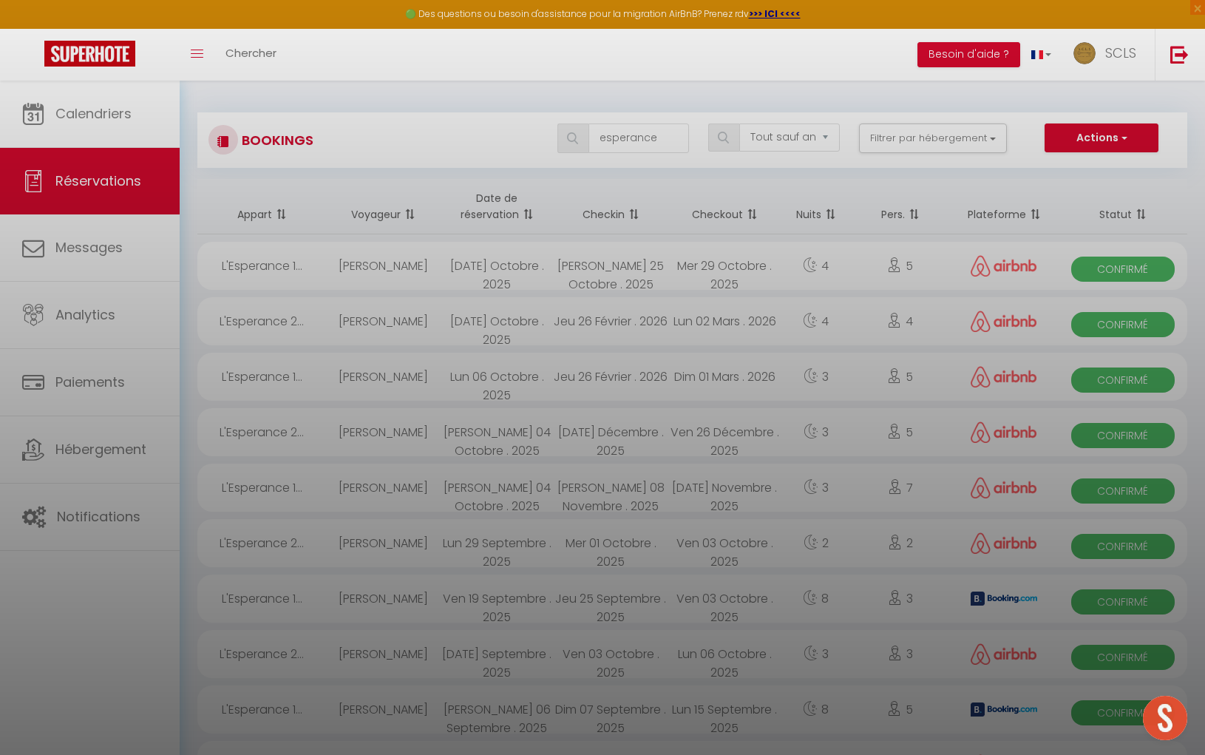
click at [645, 136] on div at bounding box center [602, 377] width 1205 height 755
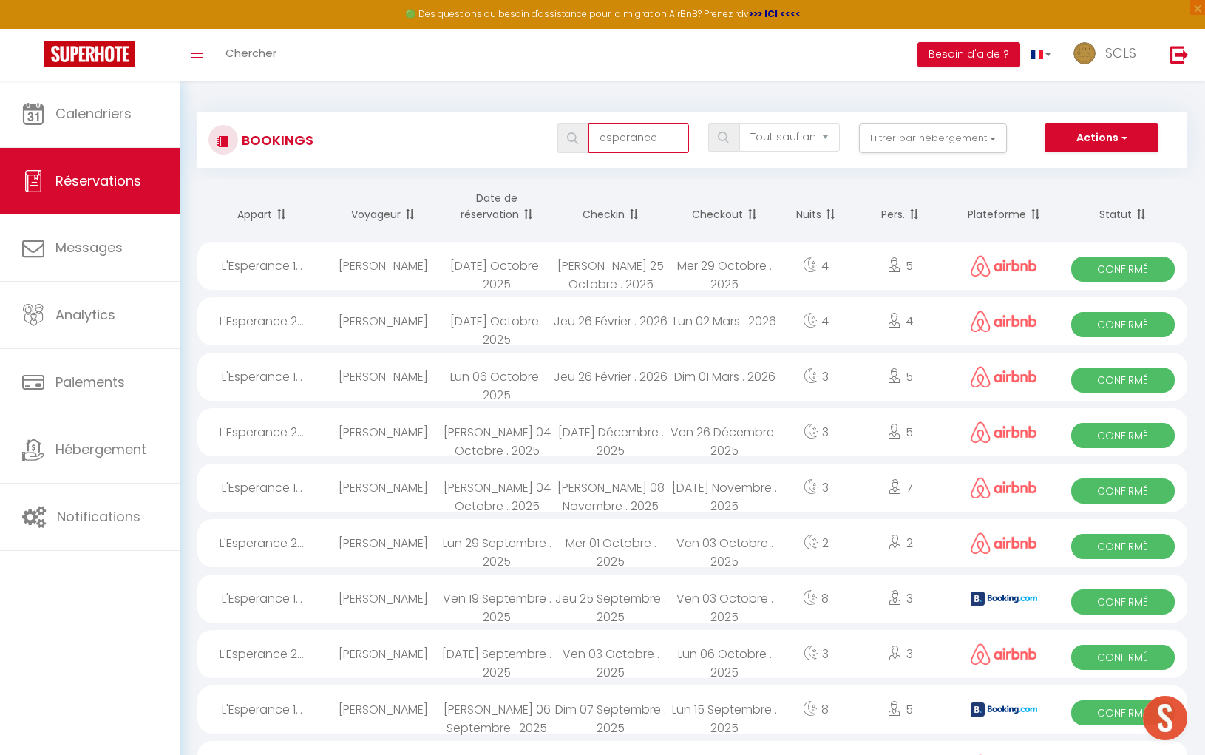
drag, startPoint x: 666, startPoint y: 136, endPoint x: 535, endPoint y: 132, distance: 130.2
click at [537, 132] on div "esperance Tous les statuts Annulé Confirmé Non Confirmé Tout sauf annulé No Sho…" at bounding box center [733, 138] width 905 height 30
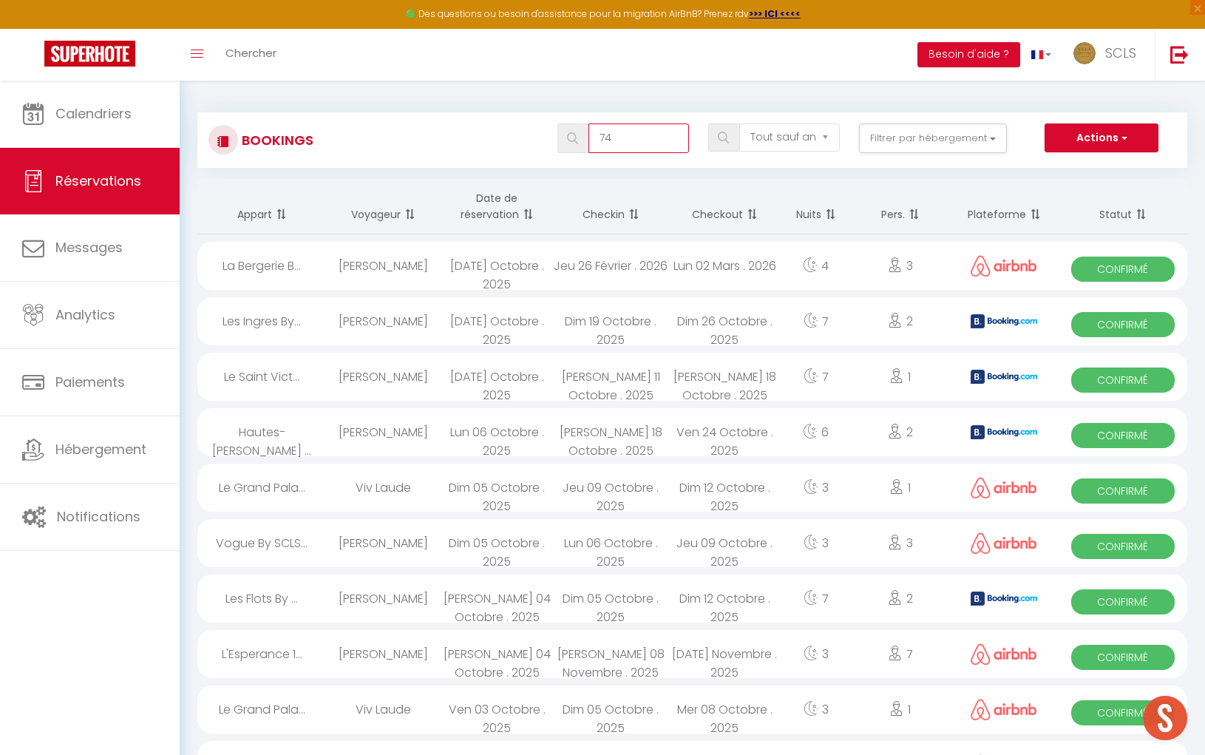
click at [623, 139] on input "74" at bounding box center [639, 138] width 101 height 30
click at [623, 140] on input "74" at bounding box center [639, 138] width 101 height 30
type input "le 74"
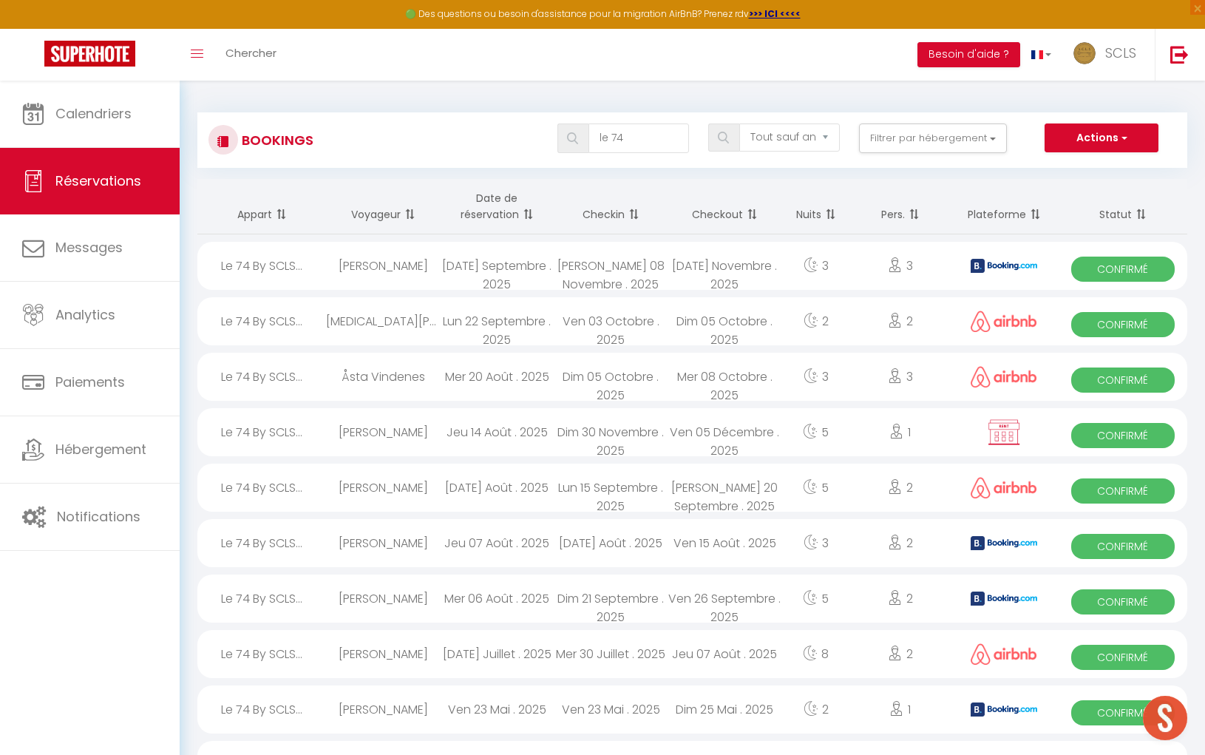
click at [1126, 268] on span "Confirmé" at bounding box center [1123, 269] width 103 height 25
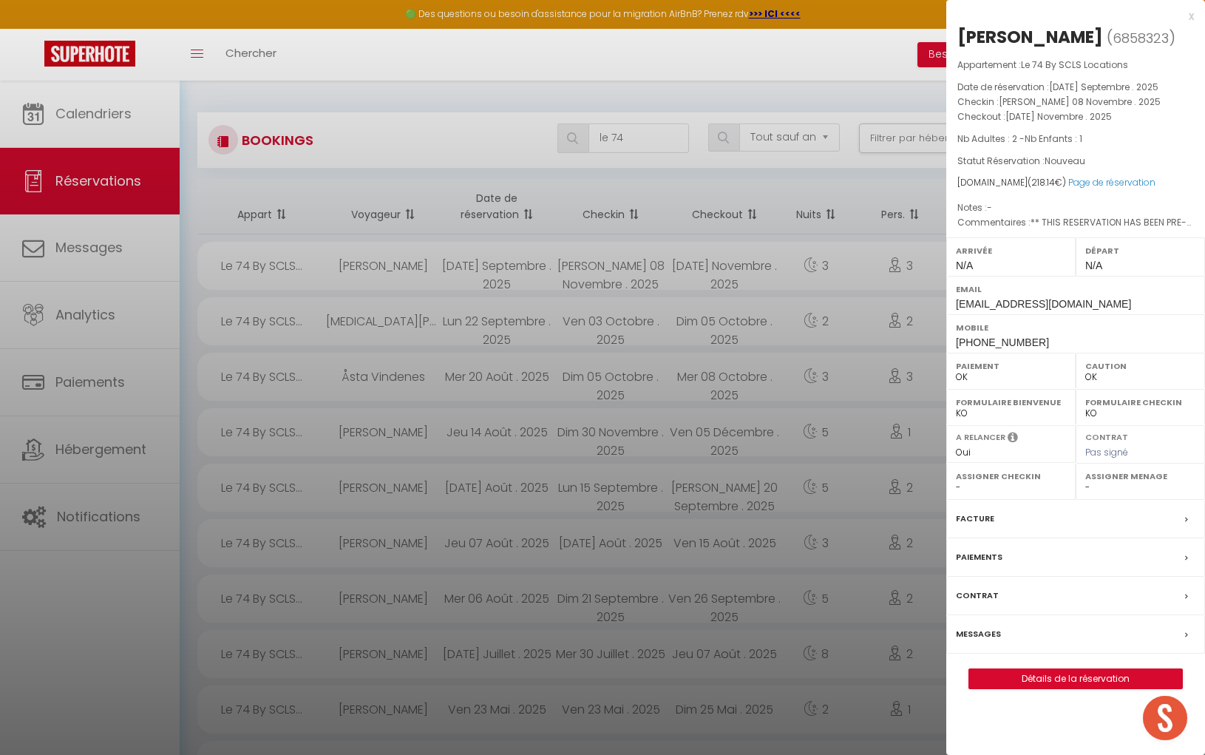
click at [976, 37] on div "[PERSON_NAME]" at bounding box center [1031, 37] width 146 height 24
click at [977, 37] on div "[PERSON_NAME]" at bounding box center [1031, 37] width 146 height 24
click at [1056, 35] on div "[PERSON_NAME]" at bounding box center [1031, 37] width 146 height 24
click at [1057, 35] on div "[PERSON_NAME]" at bounding box center [1031, 37] width 146 height 24
click at [956, 344] on span "[PHONE_NUMBER]" at bounding box center [1002, 342] width 93 height 12
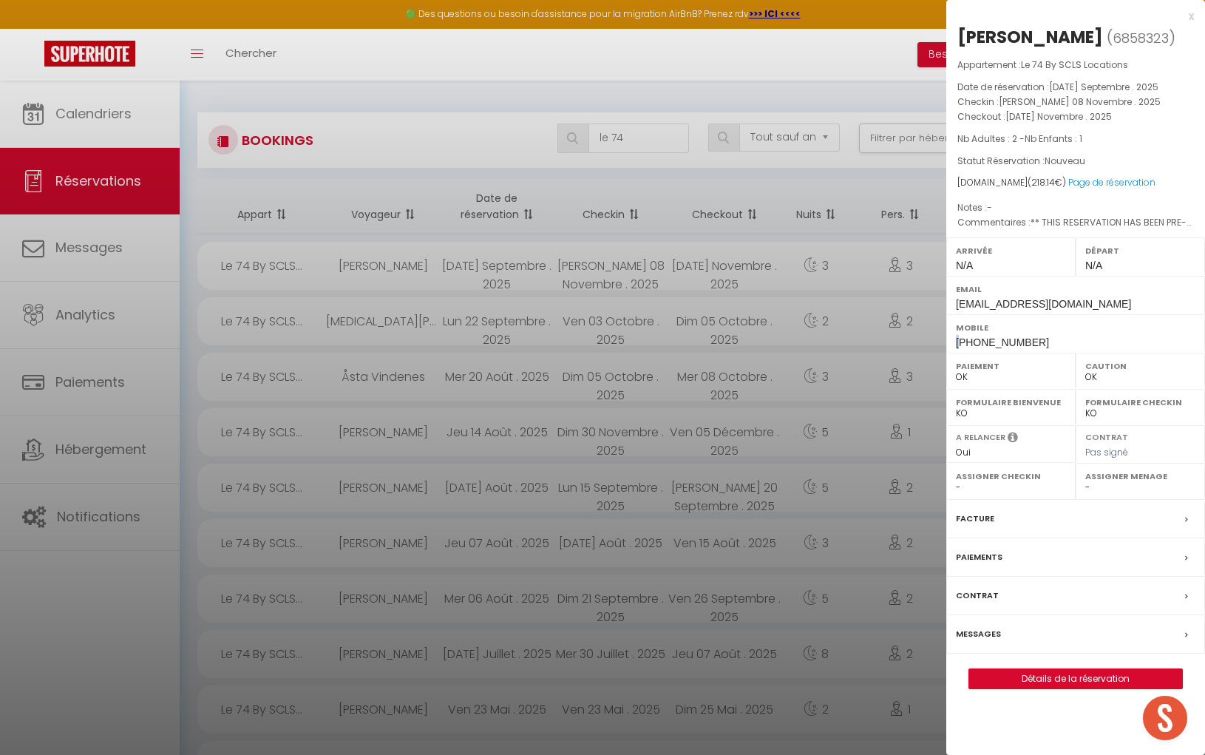
click at [957, 344] on span "[PHONE_NUMBER]" at bounding box center [1002, 342] width 93 height 12
drag, startPoint x: 957, startPoint y: 344, endPoint x: 1026, endPoint y: 348, distance: 68.9
click at [1026, 348] on div "Mobile [PHONE_NUMBER]" at bounding box center [1076, 333] width 259 height 38
click at [773, 180] on div at bounding box center [602, 377] width 1205 height 755
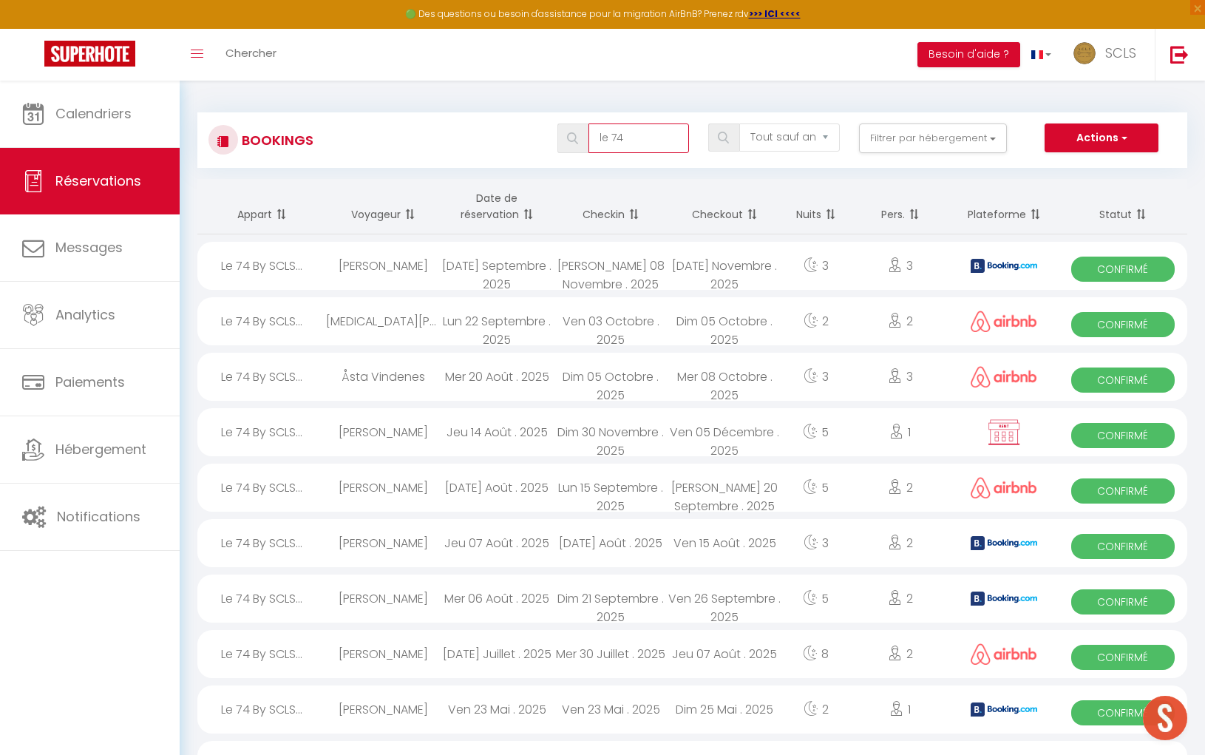
click at [642, 142] on input "le 74" at bounding box center [639, 138] width 101 height 30
drag, startPoint x: 642, startPoint y: 142, endPoint x: 589, endPoint y: 139, distance: 53.3
click at [589, 139] on div "le 74" at bounding box center [624, 138] width 132 height 30
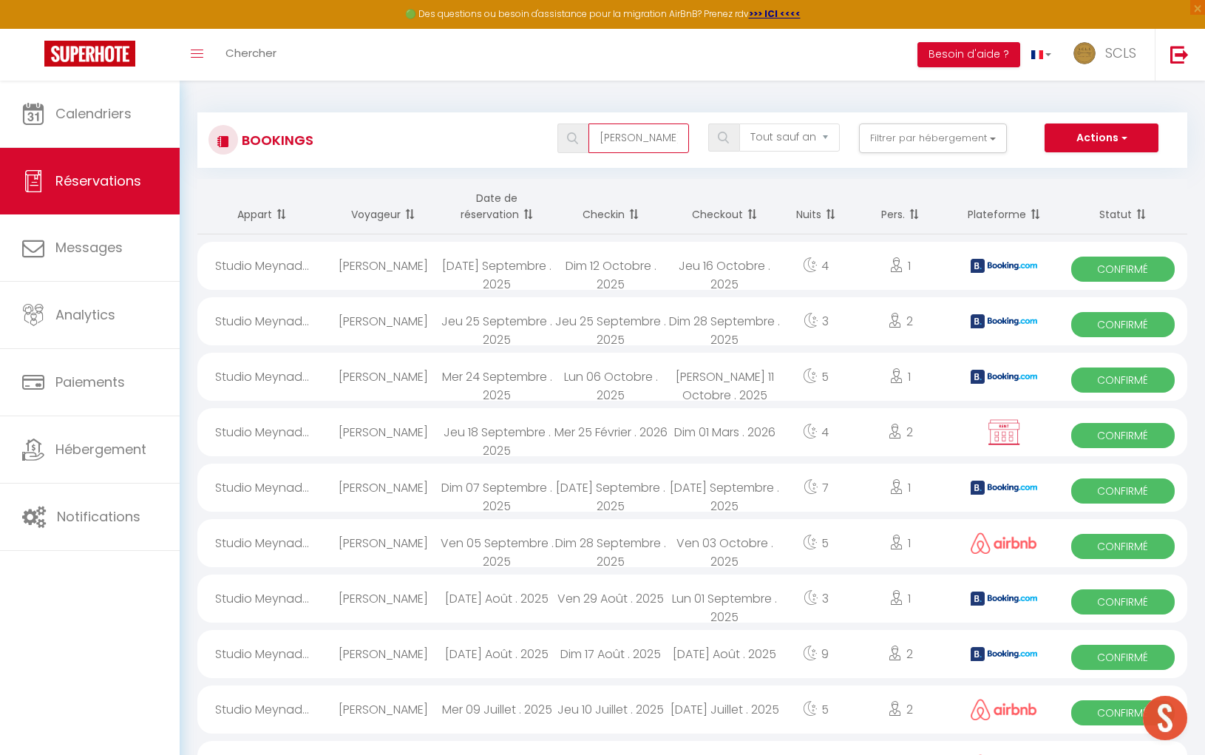
type input "[PERSON_NAME]"
click at [1123, 272] on span "Confirmé" at bounding box center [1123, 269] width 103 height 25
select select "KO"
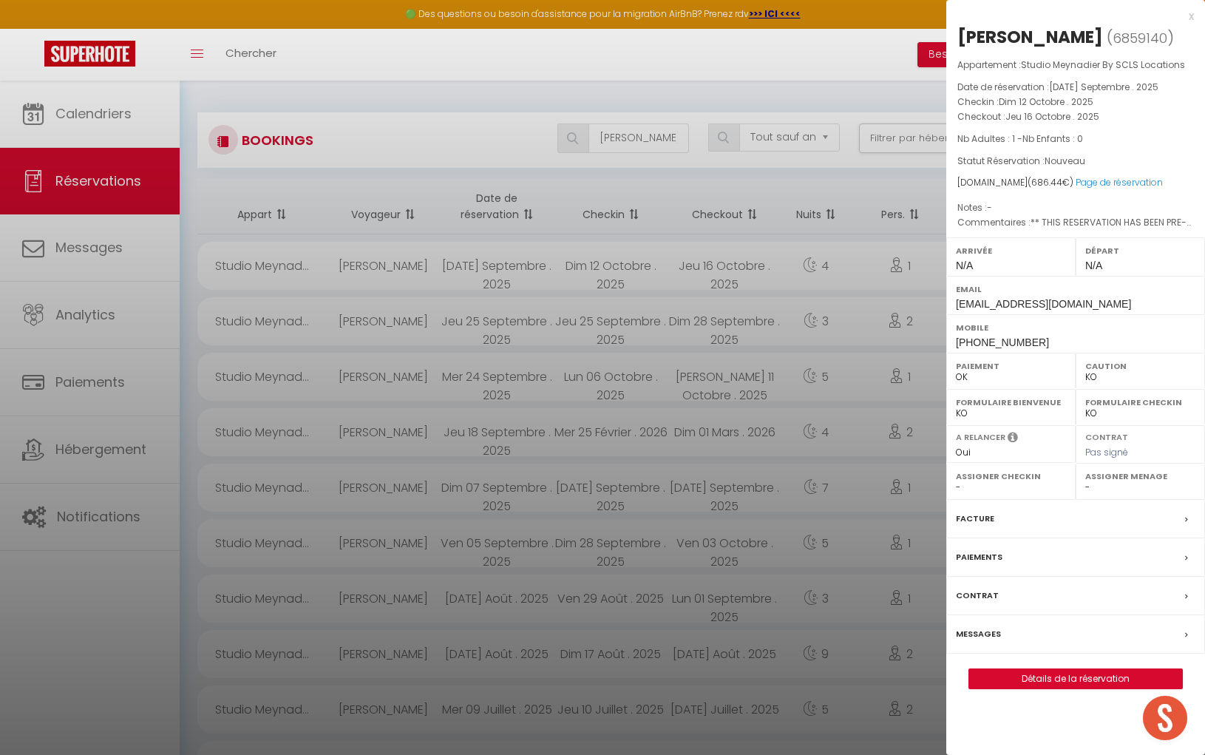
click at [998, 30] on div "[PERSON_NAME]" at bounding box center [1031, 37] width 146 height 24
click at [1057, 36] on div "[PERSON_NAME]" at bounding box center [1031, 37] width 146 height 24
click at [951, 339] on div "Mobile [PHONE_NUMBER]" at bounding box center [1076, 333] width 259 height 38
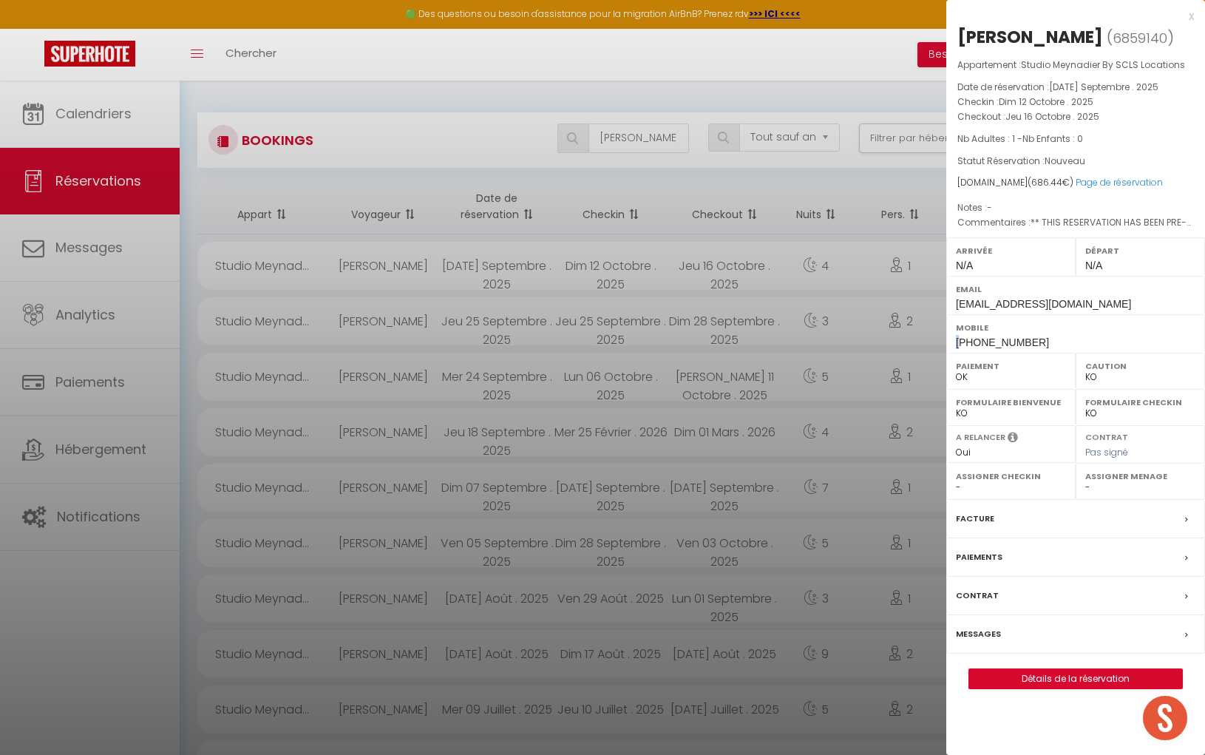
click at [951, 339] on div "Mobile [PHONE_NUMBER]" at bounding box center [1076, 333] width 259 height 38
click at [623, 137] on div at bounding box center [602, 377] width 1205 height 755
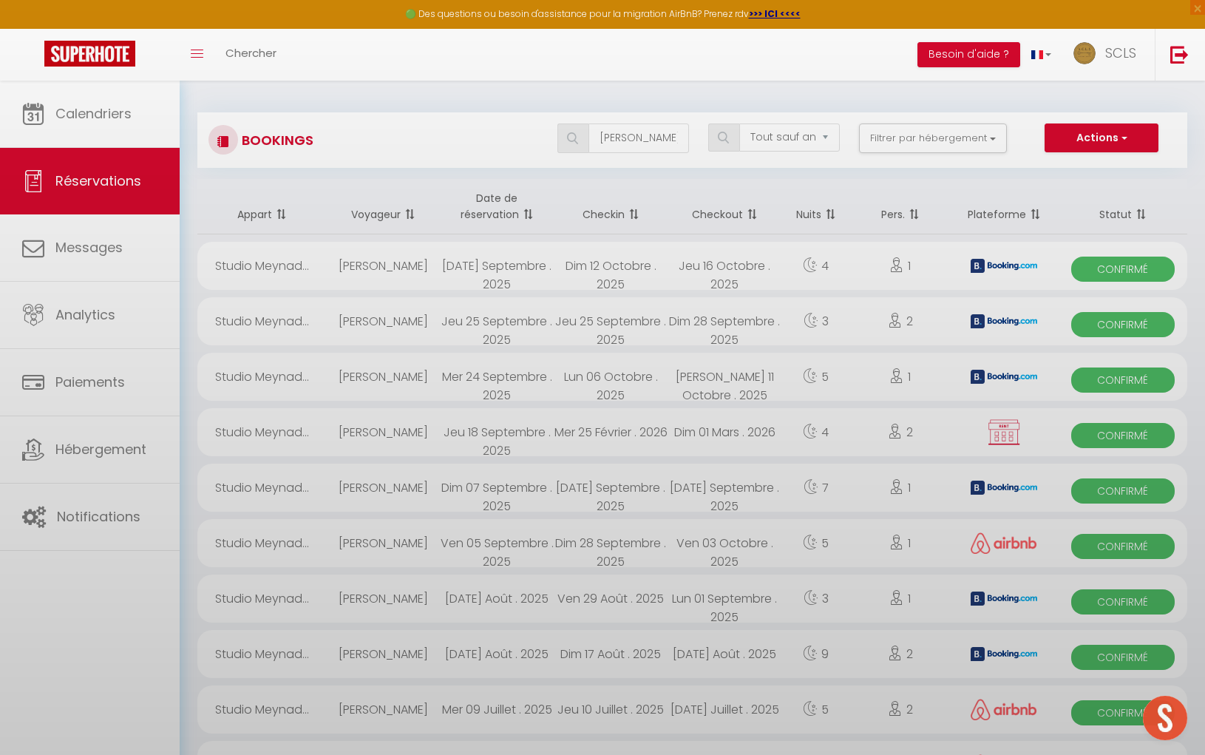
click at [623, 137] on div at bounding box center [602, 377] width 1205 height 755
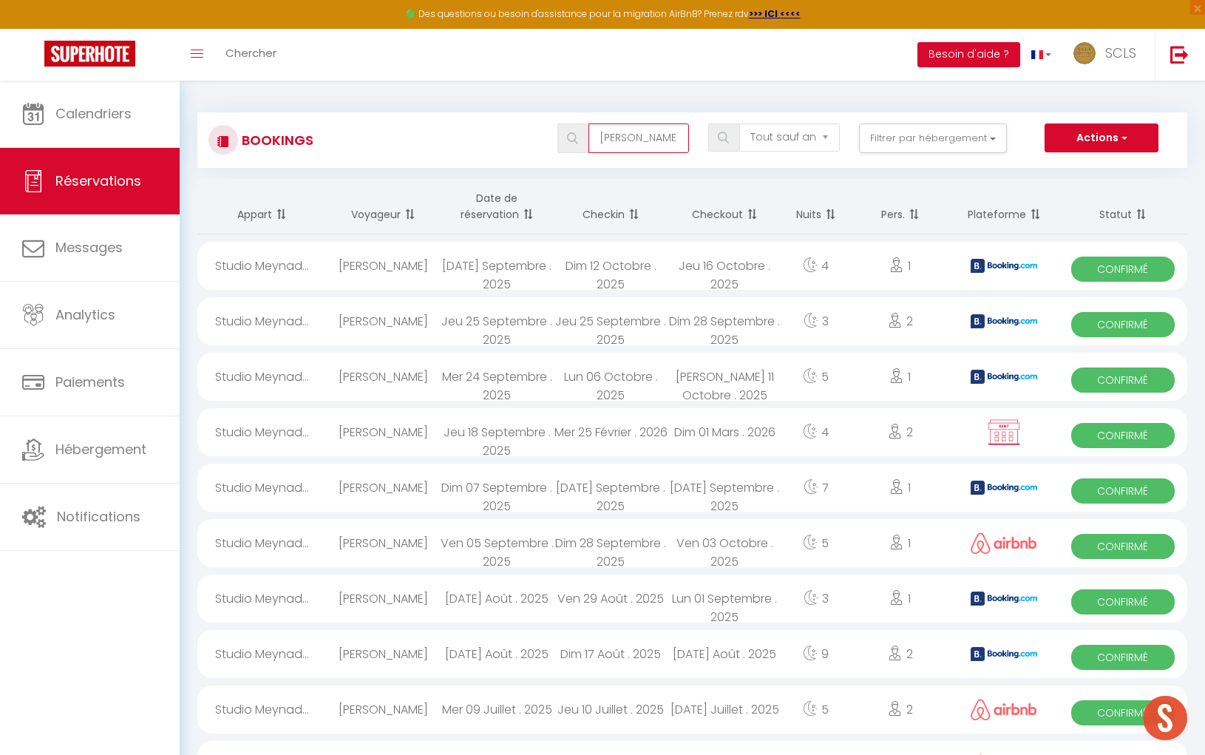
drag, startPoint x: 640, startPoint y: 136, endPoint x: 583, endPoint y: 135, distance: 56.2
click at [584, 135] on div "[PERSON_NAME]" at bounding box center [624, 138] width 132 height 30
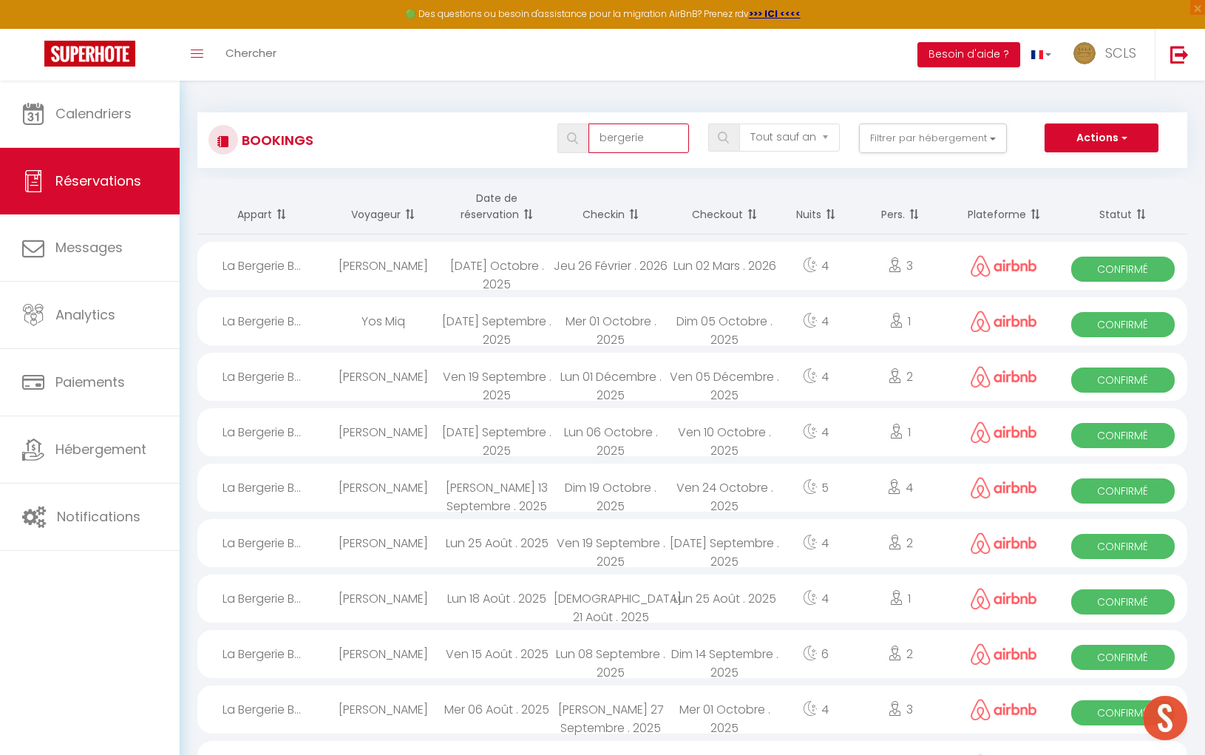
type input "bergerie"
click at [1134, 328] on span "Confirmé" at bounding box center [1123, 324] width 103 height 25
select select "OK"
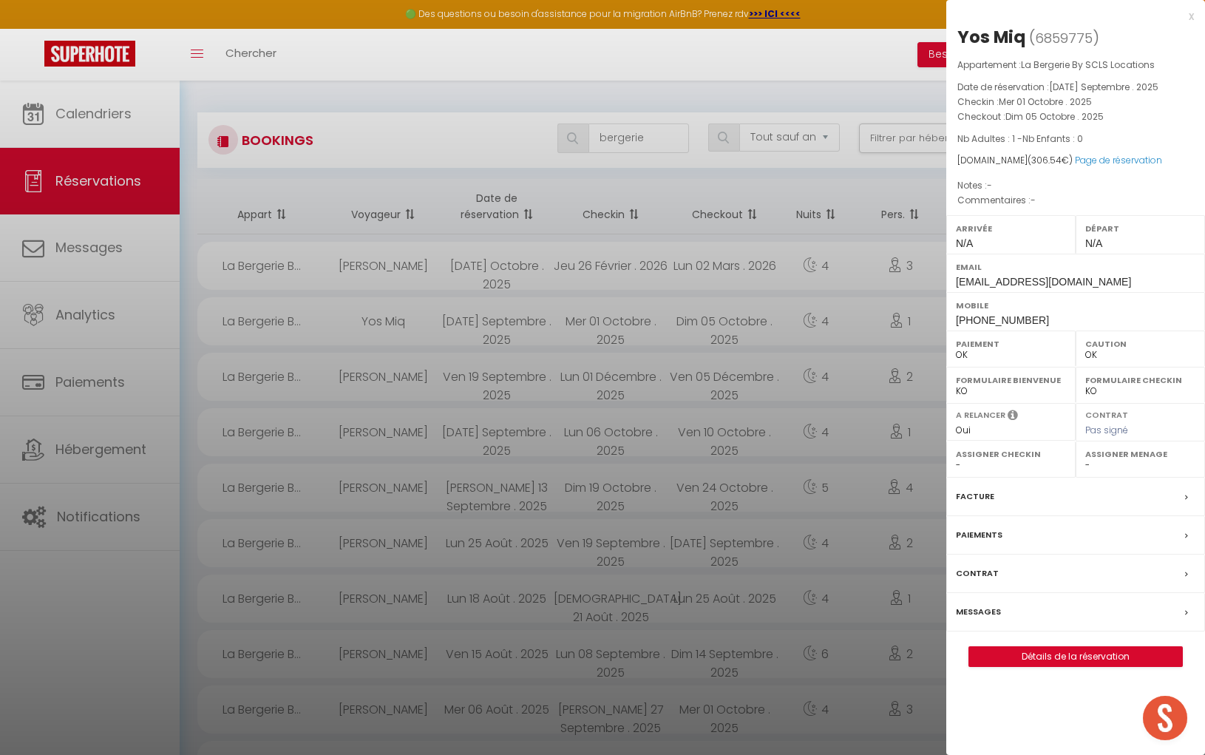
click at [974, 37] on div "Yos Miq" at bounding box center [992, 37] width 68 height 24
click at [973, 37] on div "Yos Miq" at bounding box center [992, 37] width 68 height 24
click at [1009, 40] on div "Yos Miq" at bounding box center [992, 37] width 68 height 24
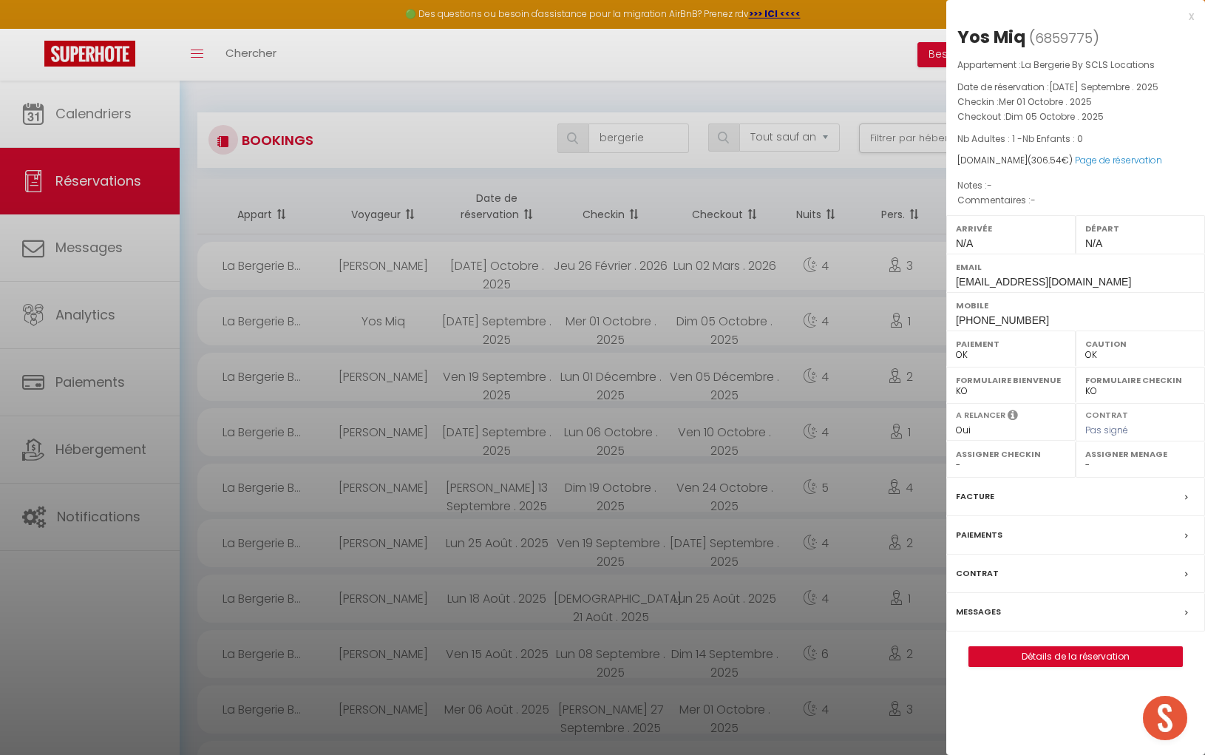
click at [1008, 40] on div "Yos Miq" at bounding box center [992, 37] width 68 height 24
click at [1009, 40] on div "Yos Miq" at bounding box center [992, 37] width 68 height 24
click at [995, 40] on div "Yos Miq" at bounding box center [992, 37] width 68 height 24
click at [995, 39] on div "Yos Miq" at bounding box center [992, 37] width 68 height 24
click at [951, 317] on div "Mobile [PHONE_NUMBER]" at bounding box center [1076, 311] width 259 height 38
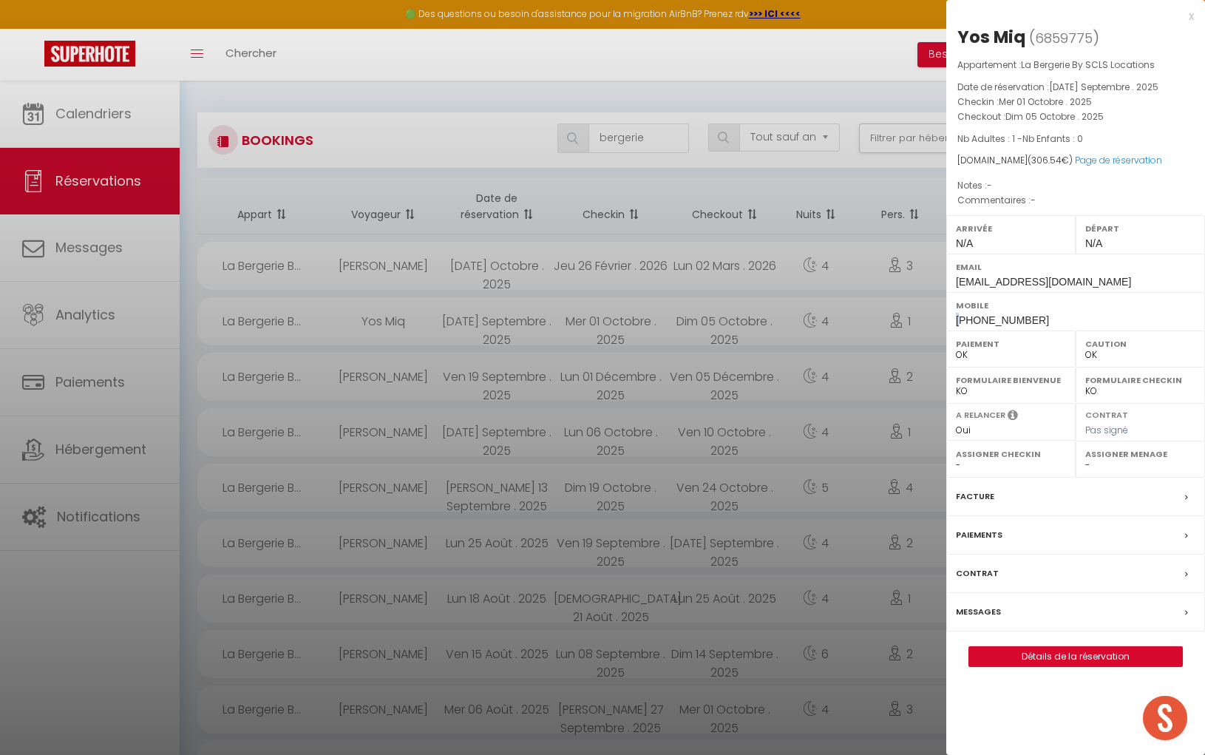
click at [951, 318] on div "Mobile [PHONE_NUMBER]" at bounding box center [1076, 311] width 259 height 38
click at [951, 317] on div "Mobile [PHONE_NUMBER]" at bounding box center [1076, 311] width 259 height 38
click at [634, 132] on div at bounding box center [602, 377] width 1205 height 755
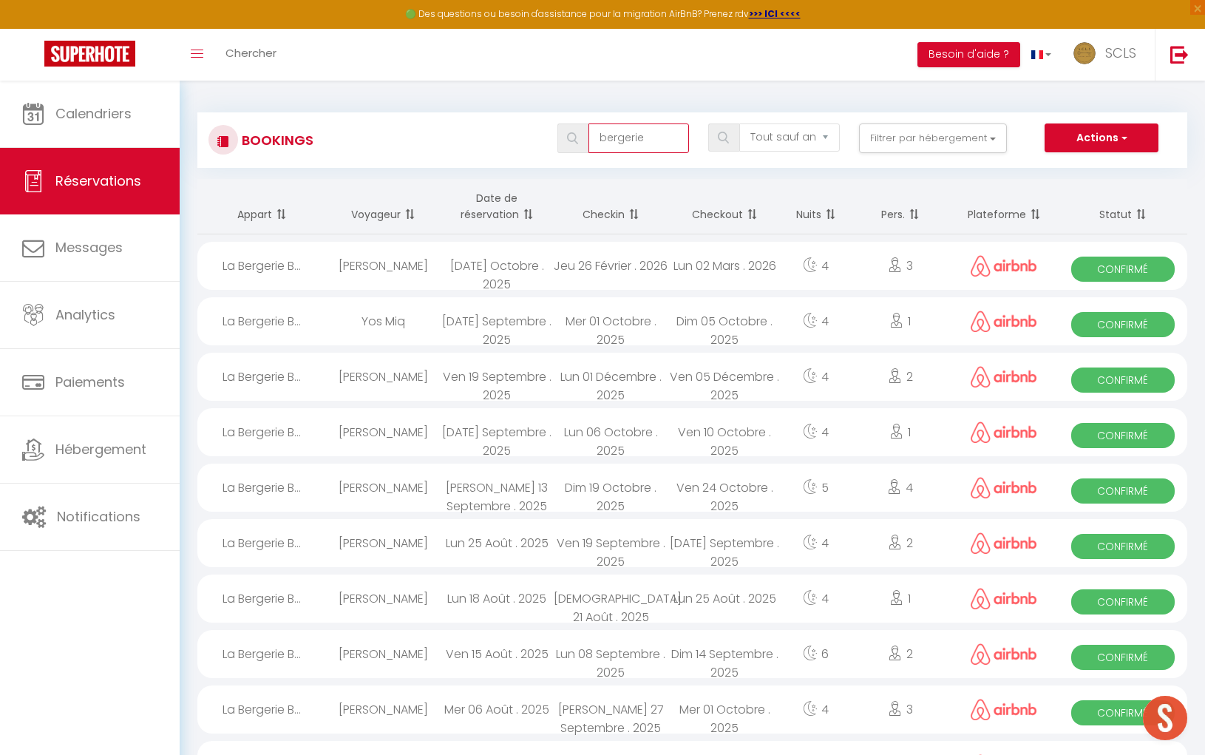
click at [634, 140] on input "bergerie" at bounding box center [639, 138] width 101 height 30
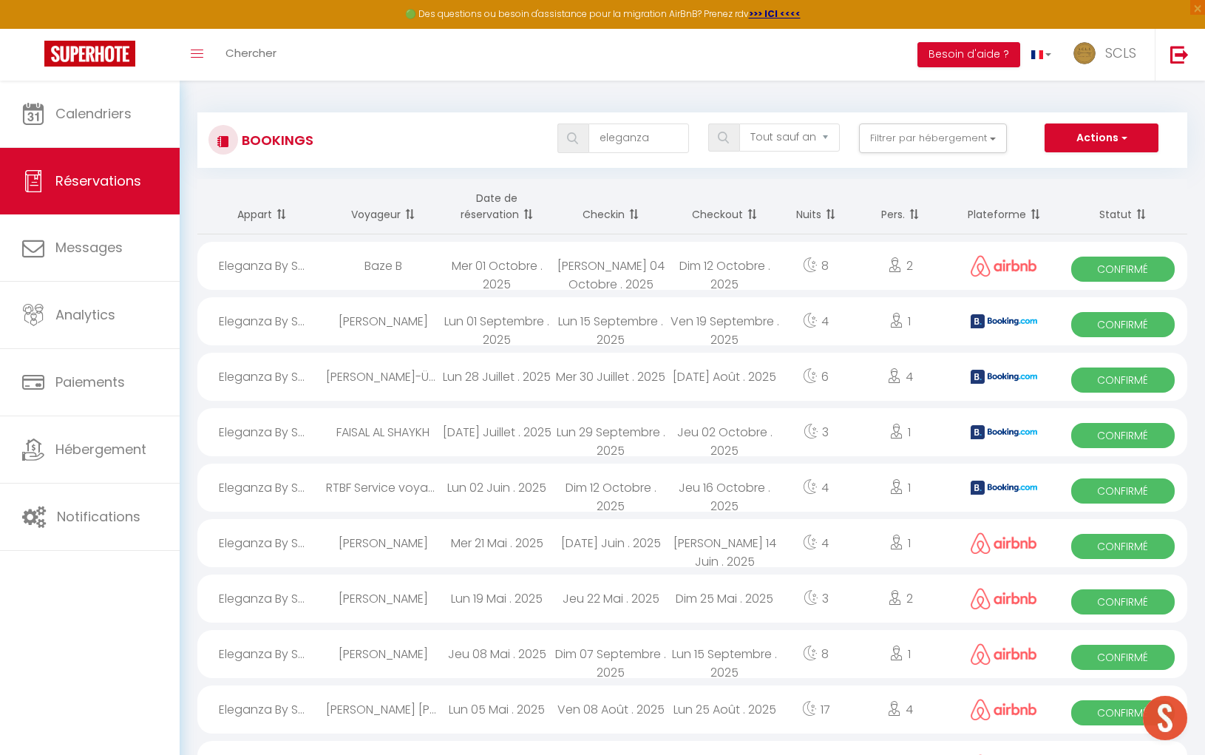
click at [1128, 270] on span "Confirmé" at bounding box center [1123, 269] width 103 height 25
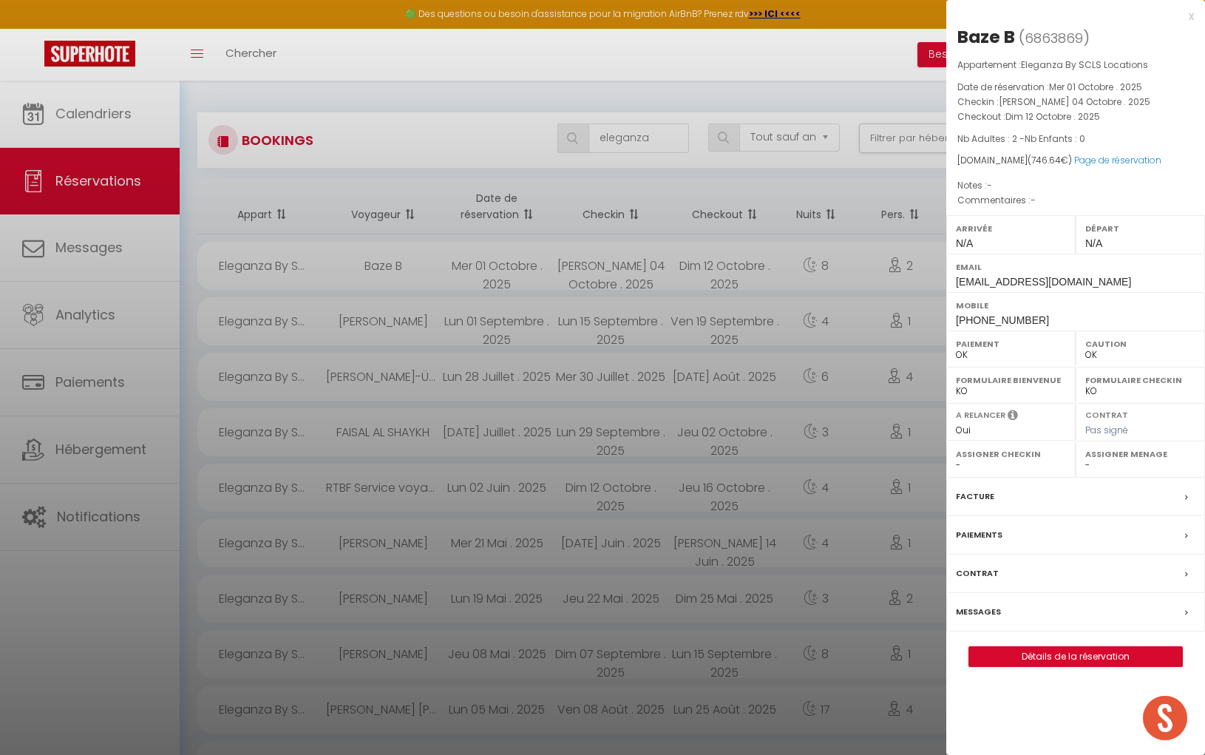
click at [992, 36] on div "Baze B" at bounding box center [987, 37] width 58 height 24
click at [1009, 39] on div "Baze B" at bounding box center [987, 37] width 58 height 24
click at [1001, 317] on span "[PHONE_NUMBER]" at bounding box center [1002, 320] width 93 height 12
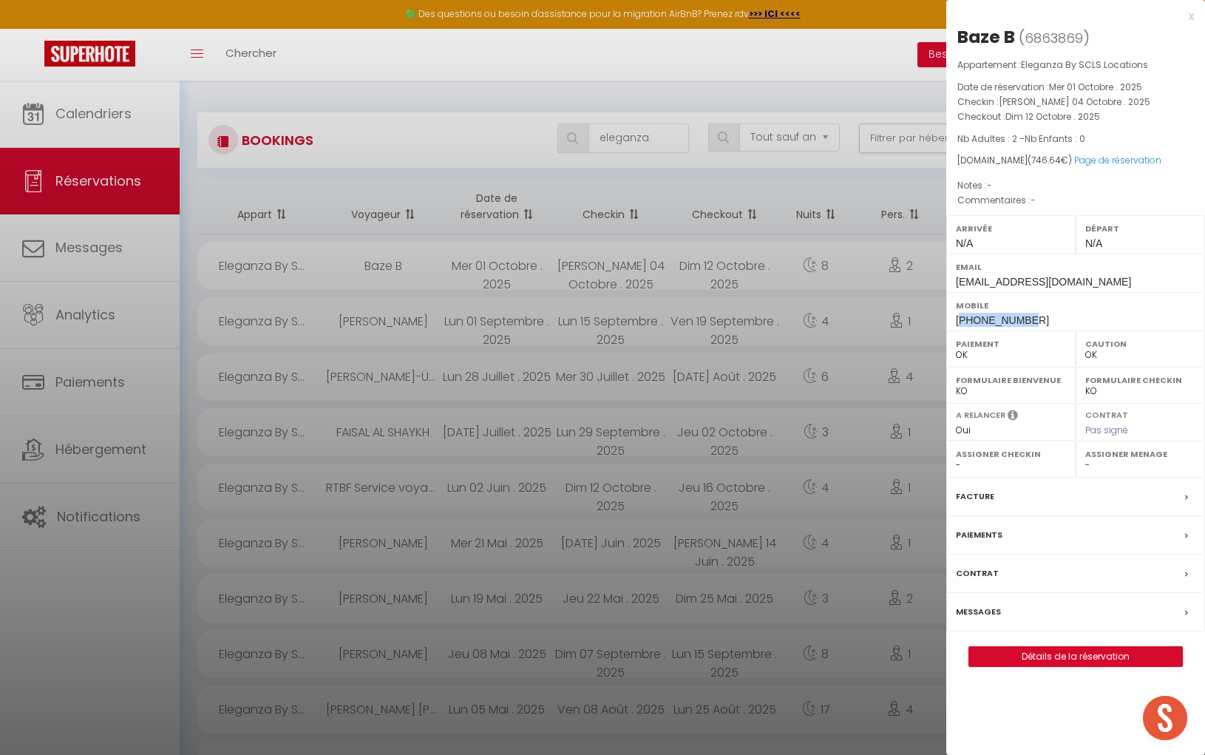
click at [1001, 316] on span "[PHONE_NUMBER]" at bounding box center [1002, 320] width 93 height 12
click at [621, 142] on div at bounding box center [602, 377] width 1205 height 755
click at [620, 142] on div at bounding box center [602, 377] width 1205 height 755
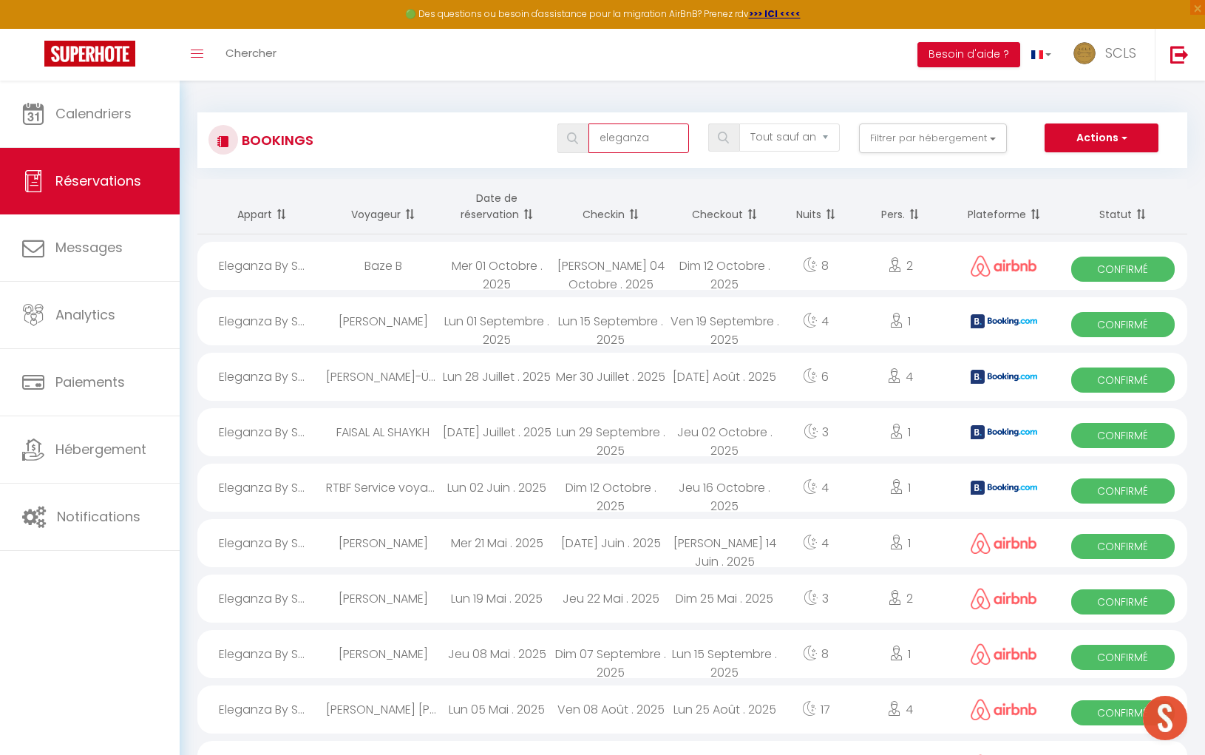
click at [654, 139] on input "eleganza" at bounding box center [639, 138] width 101 height 30
click at [654, 140] on input "eleganza" at bounding box center [639, 138] width 101 height 30
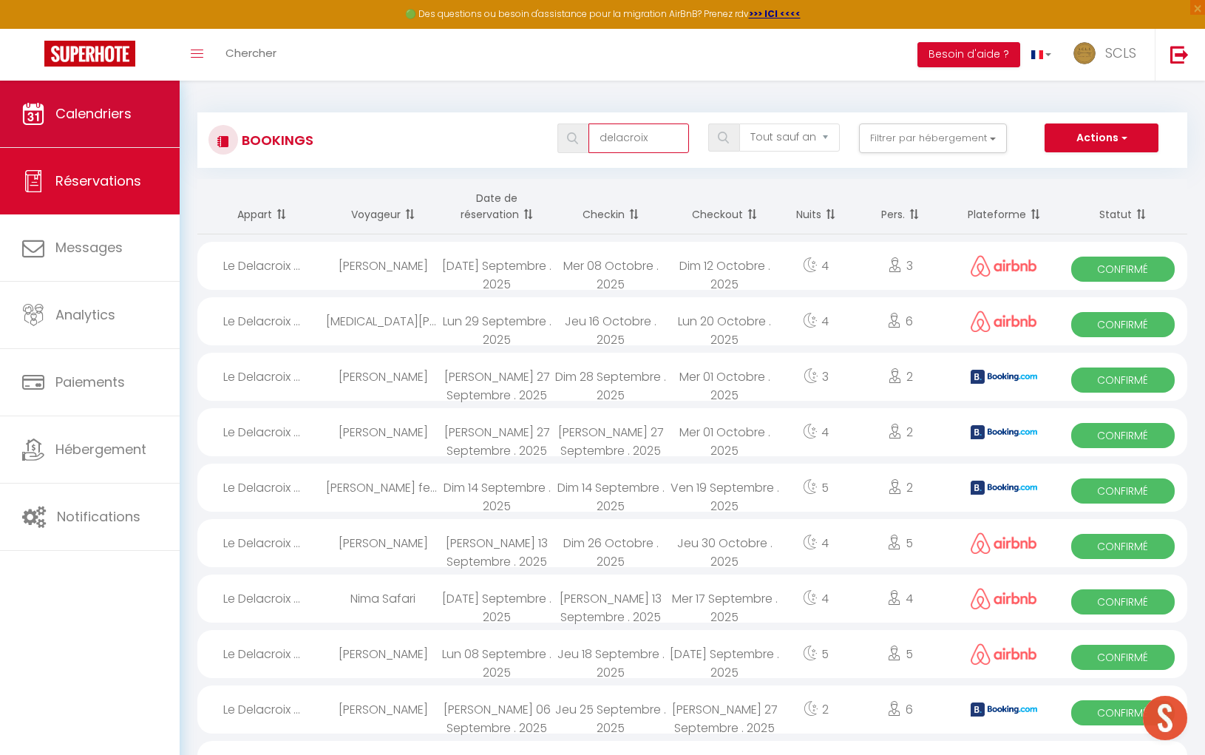
type input "delacroix"
click at [91, 112] on span "Calendriers" at bounding box center [93, 113] width 76 height 18
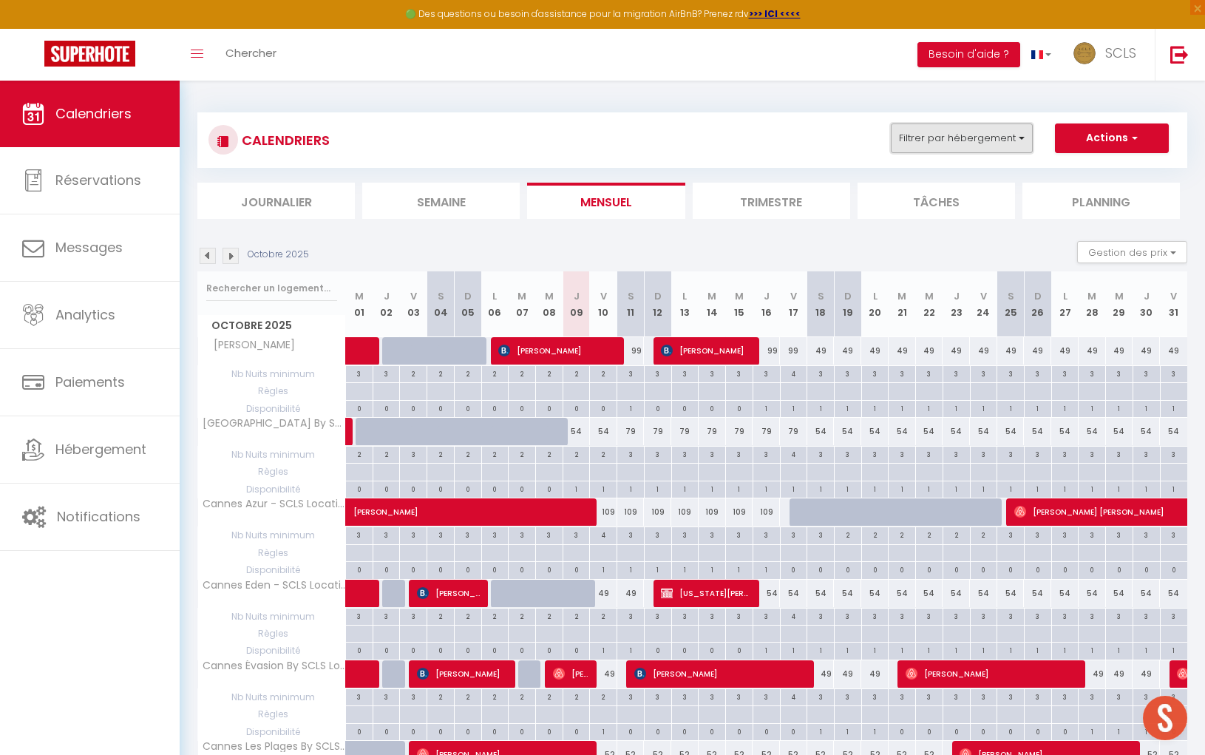
click at [979, 137] on button "Filtrer par hébergement" at bounding box center [962, 138] width 142 height 30
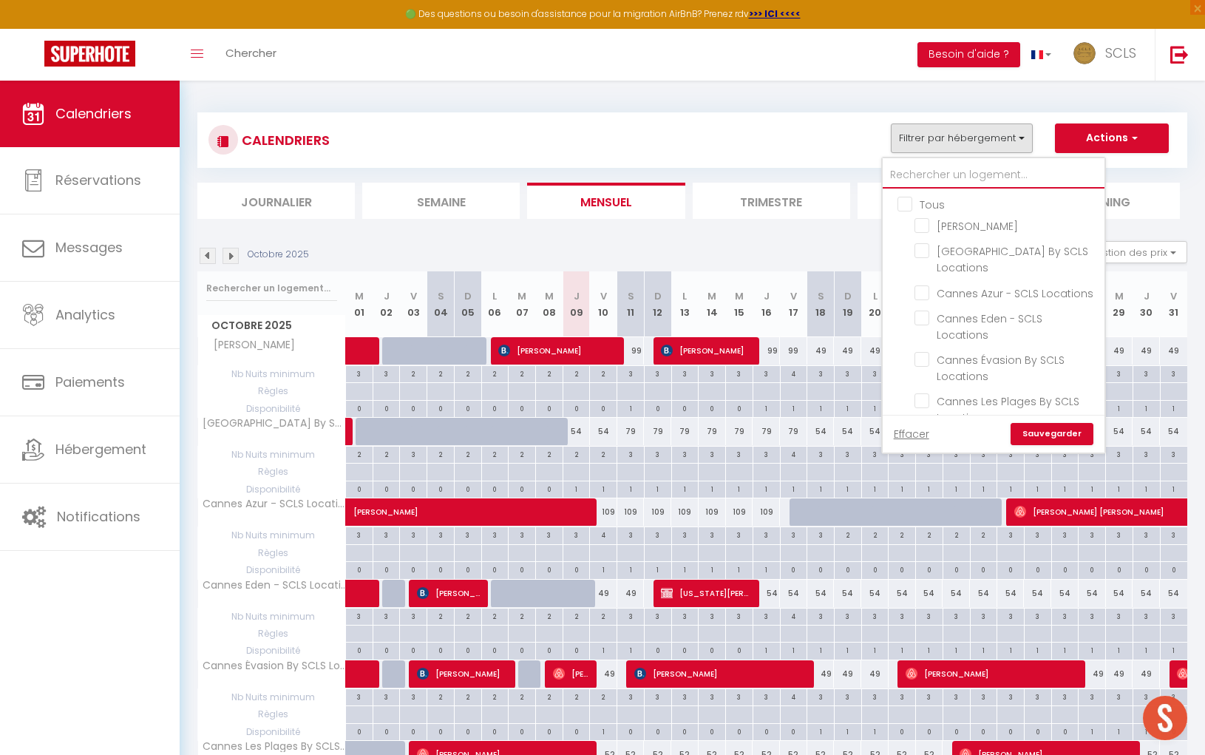
click at [969, 177] on input "text" at bounding box center [994, 175] width 222 height 27
type input "d"
checkbox input "false"
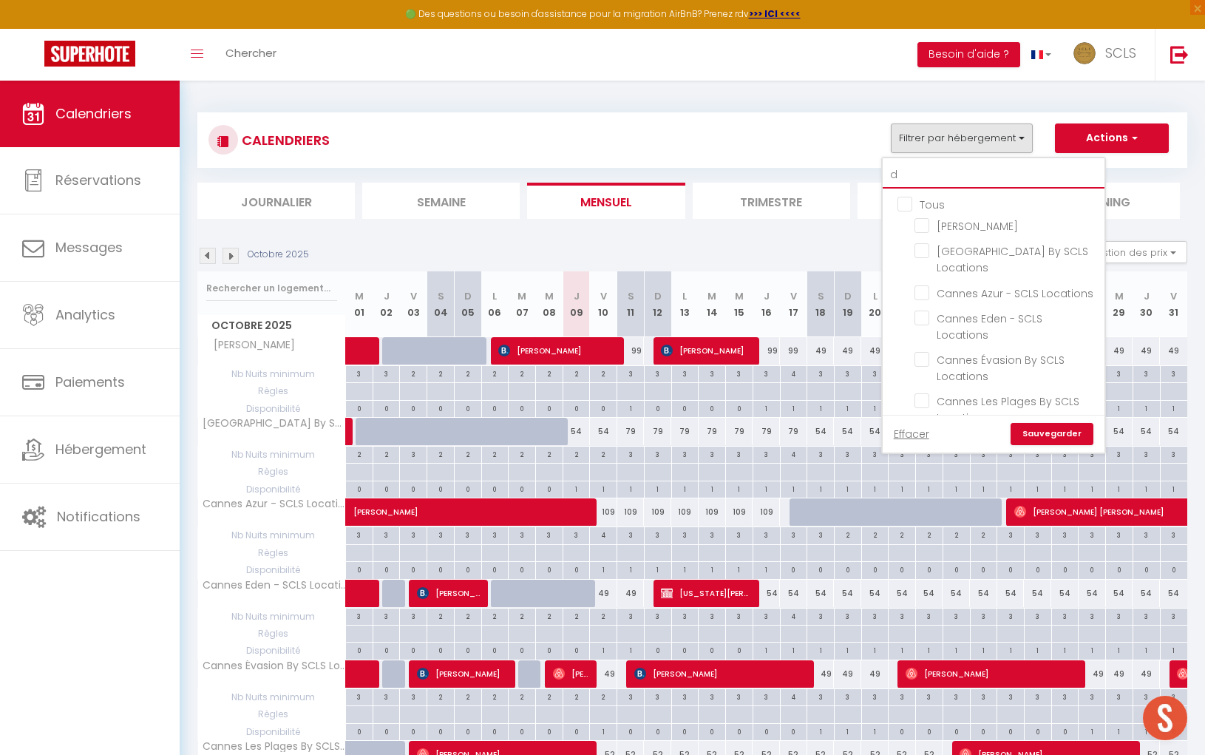
checkbox input "false"
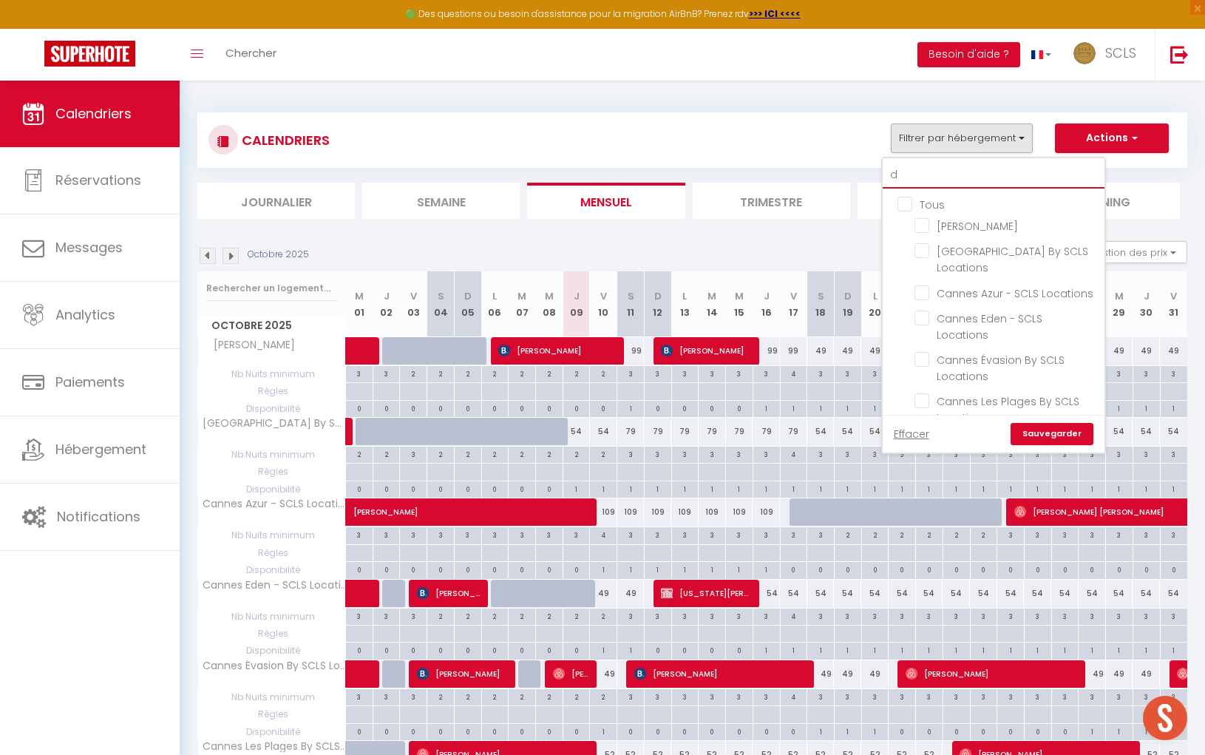
checkbox input "false"
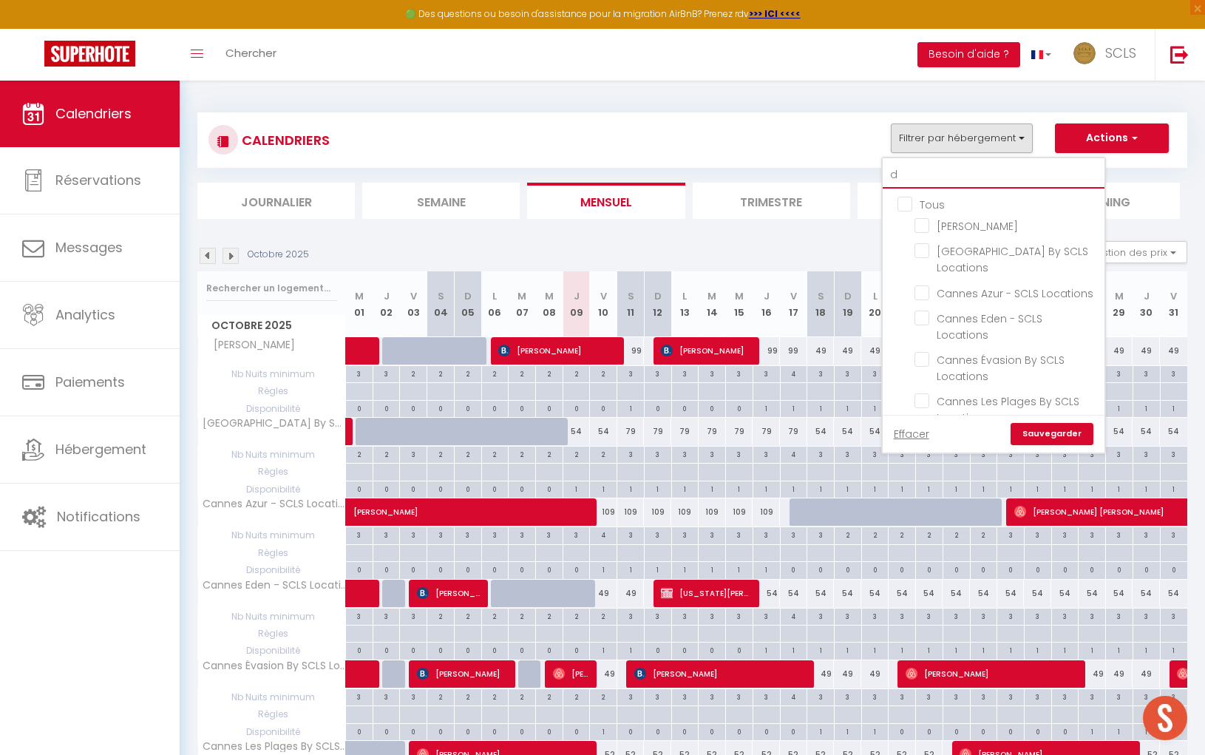
checkbox input "false"
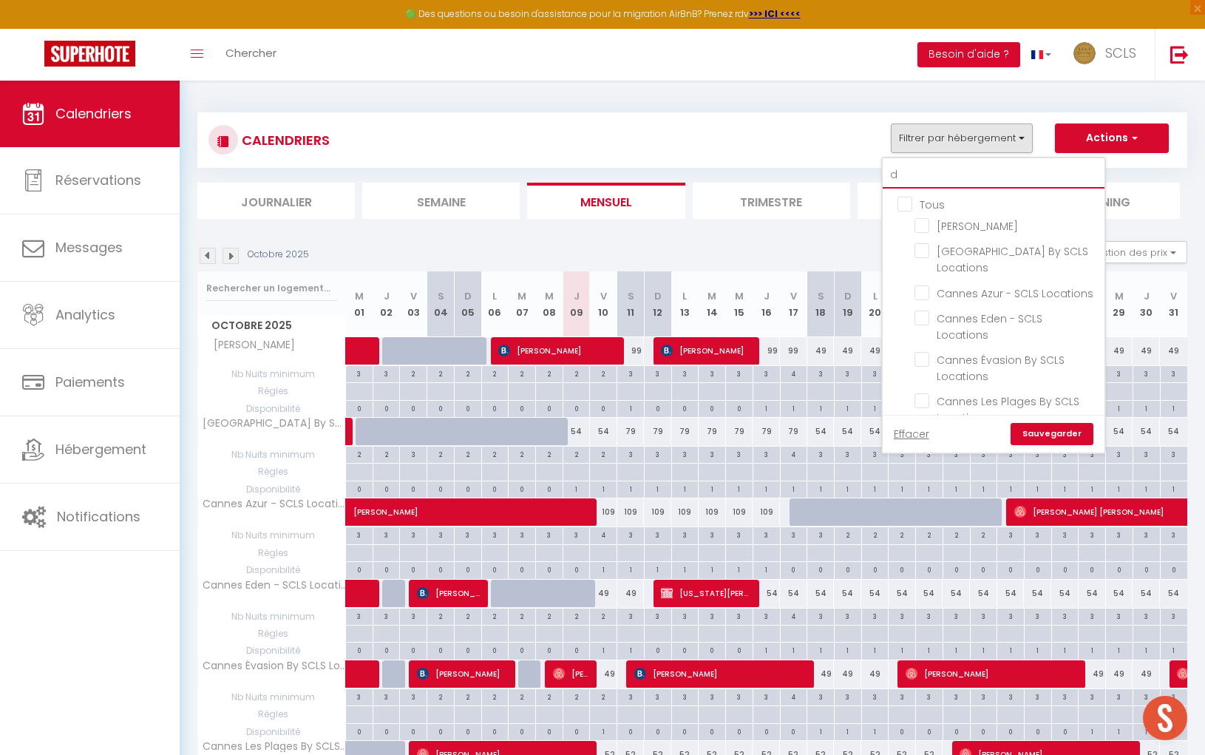
checkbox input "false"
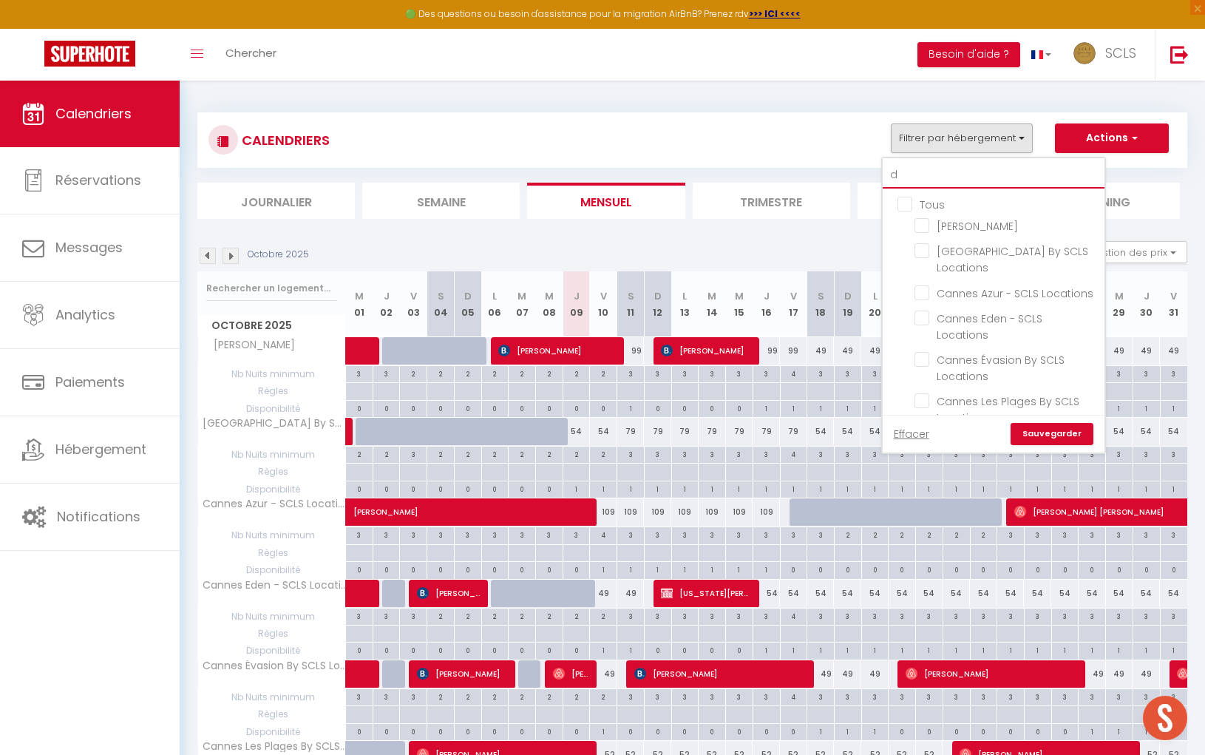
checkbox input "false"
type input "de"
checkbox input "false"
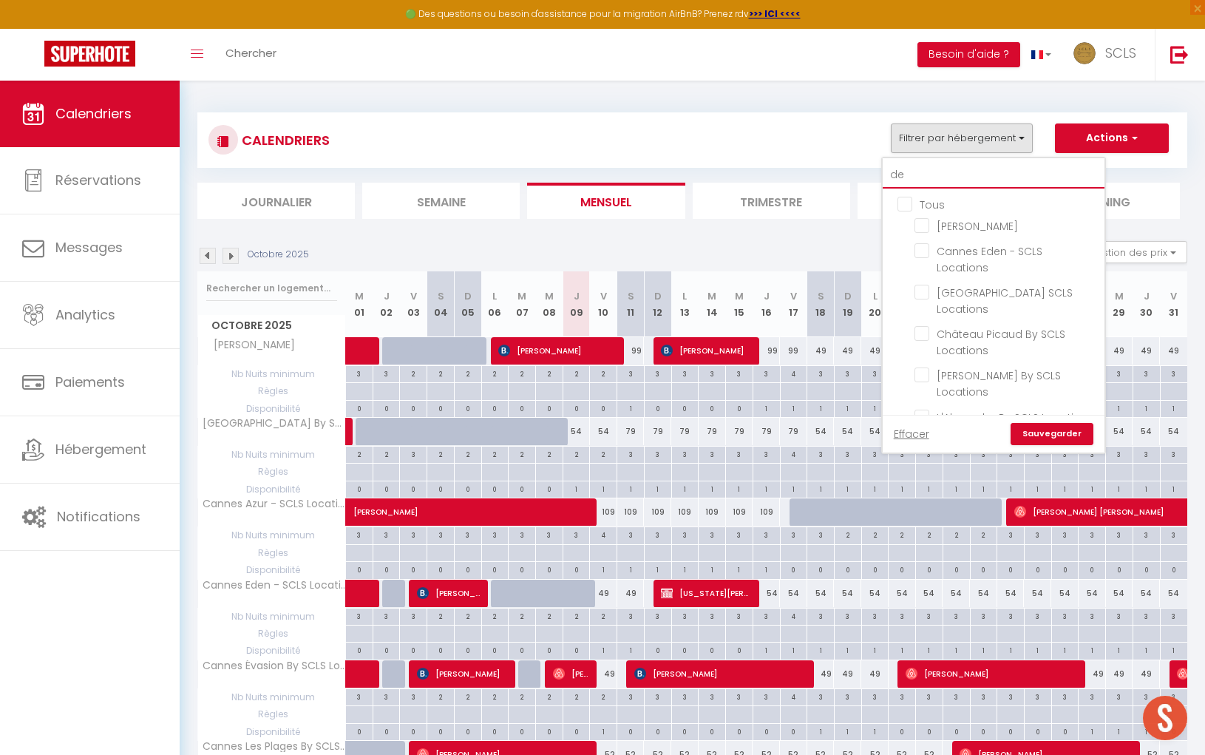
checkbox input "false"
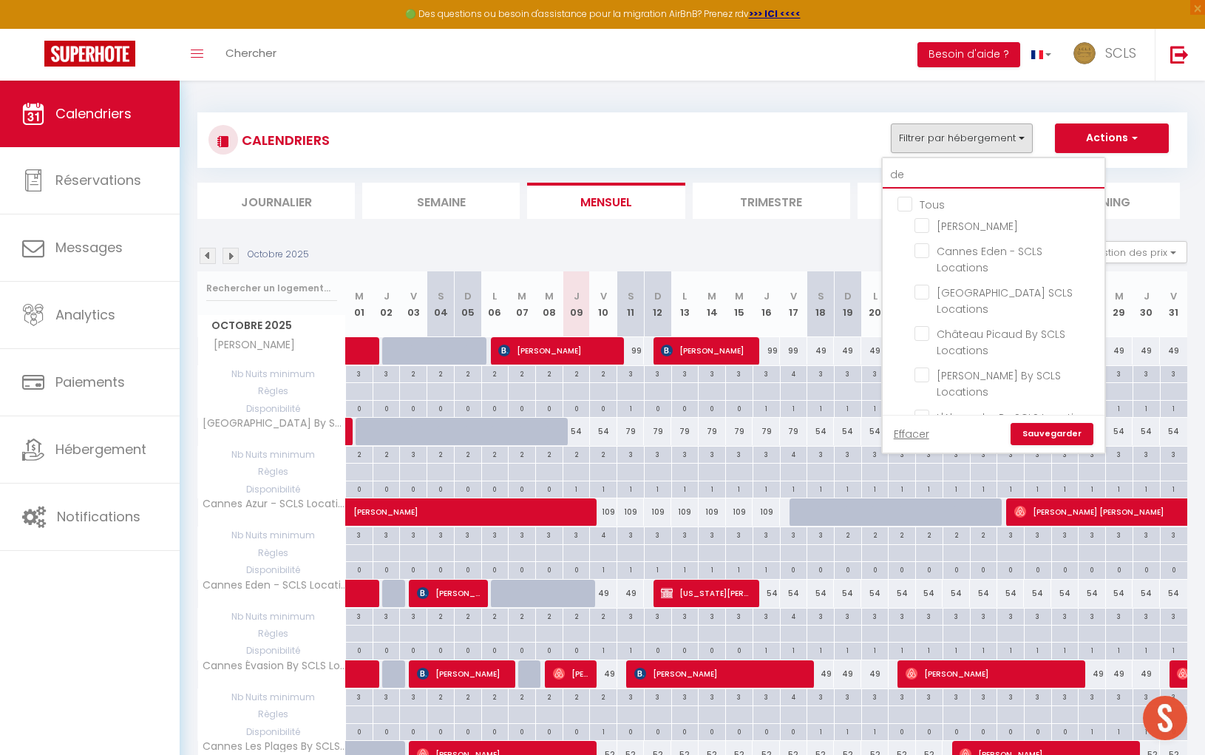
checkbox input "false"
type input "del"
checkbox input "false"
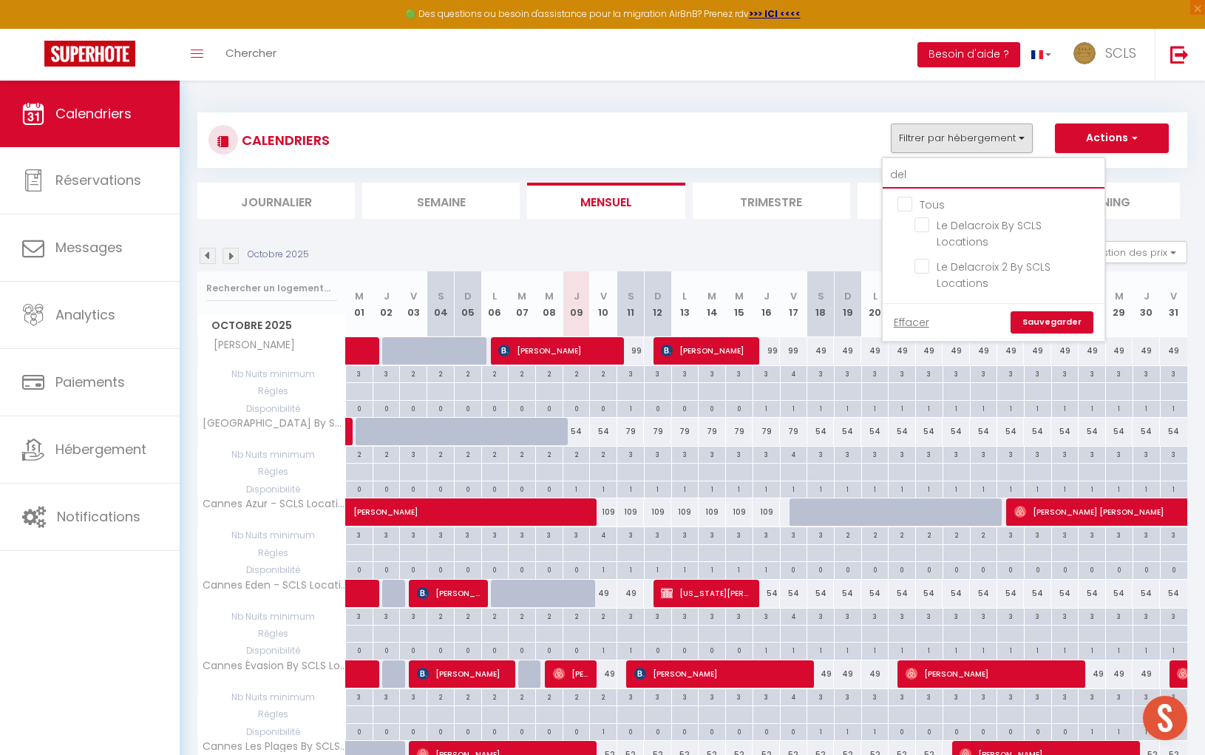
type input "dela"
checkbox input "false"
type input "delac"
checkbox input "false"
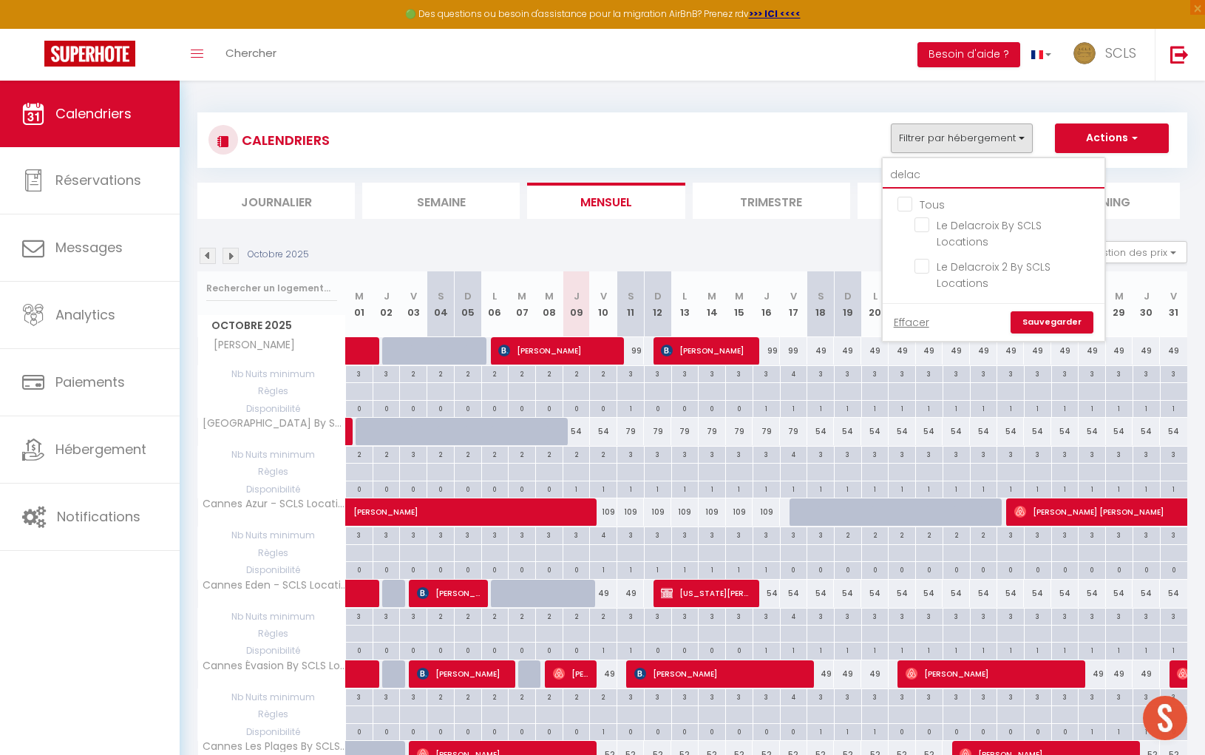
checkbox input "false"
type input "delacr"
checkbox input "false"
type input "delacro"
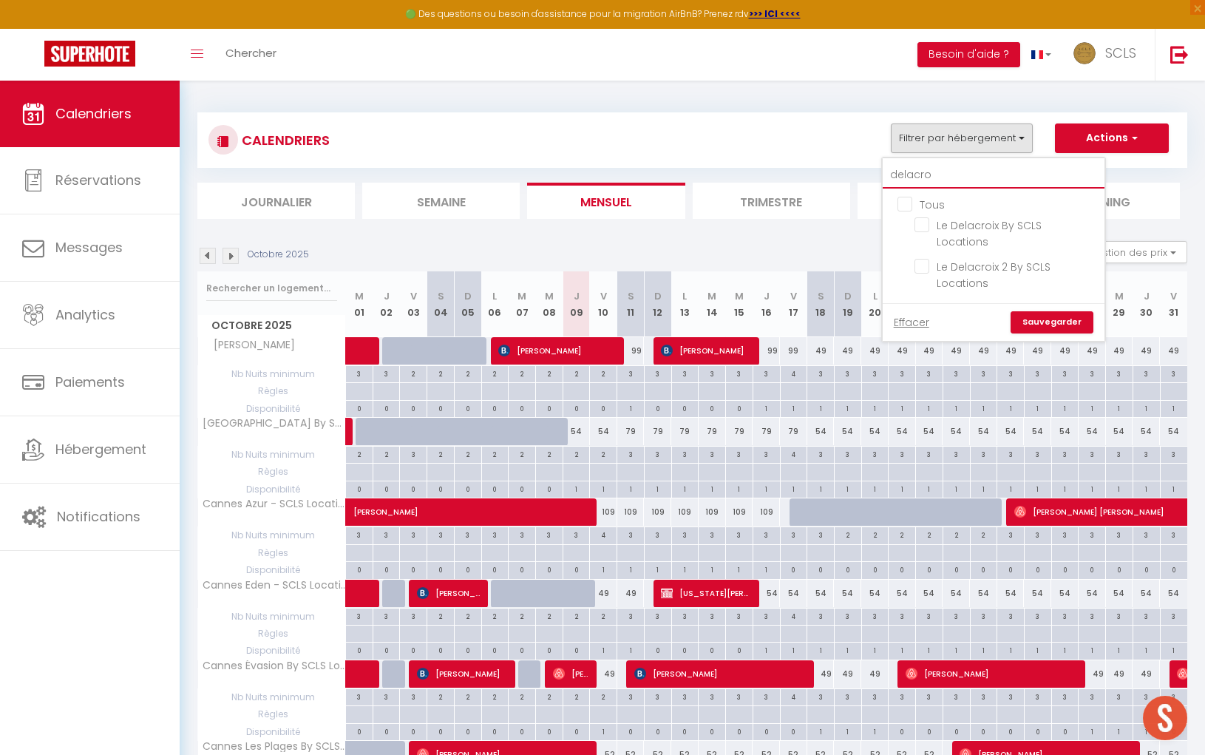
checkbox input "false"
type input "delacroi"
checkbox input "false"
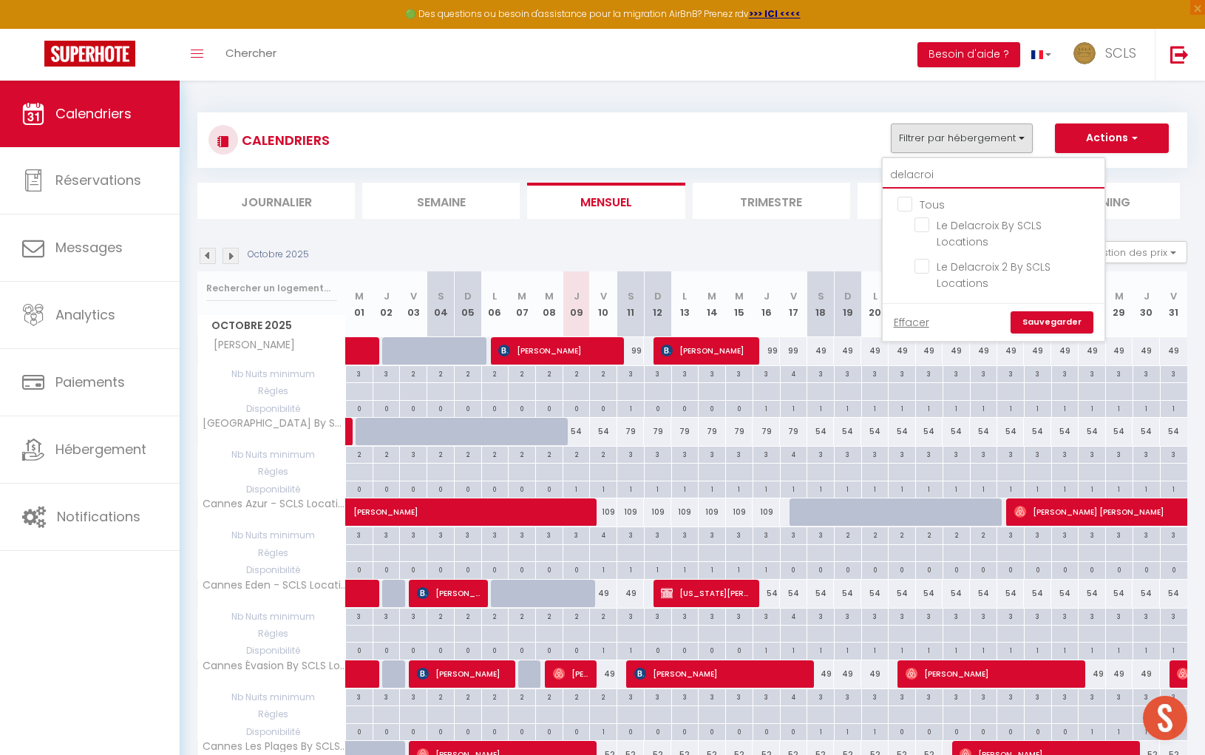
type input "delacroix"
checkbox input "false"
type input "delacroix"
click at [1023, 227] on input "Le Delacroix By SCLS Locations" at bounding box center [1007, 224] width 185 height 15
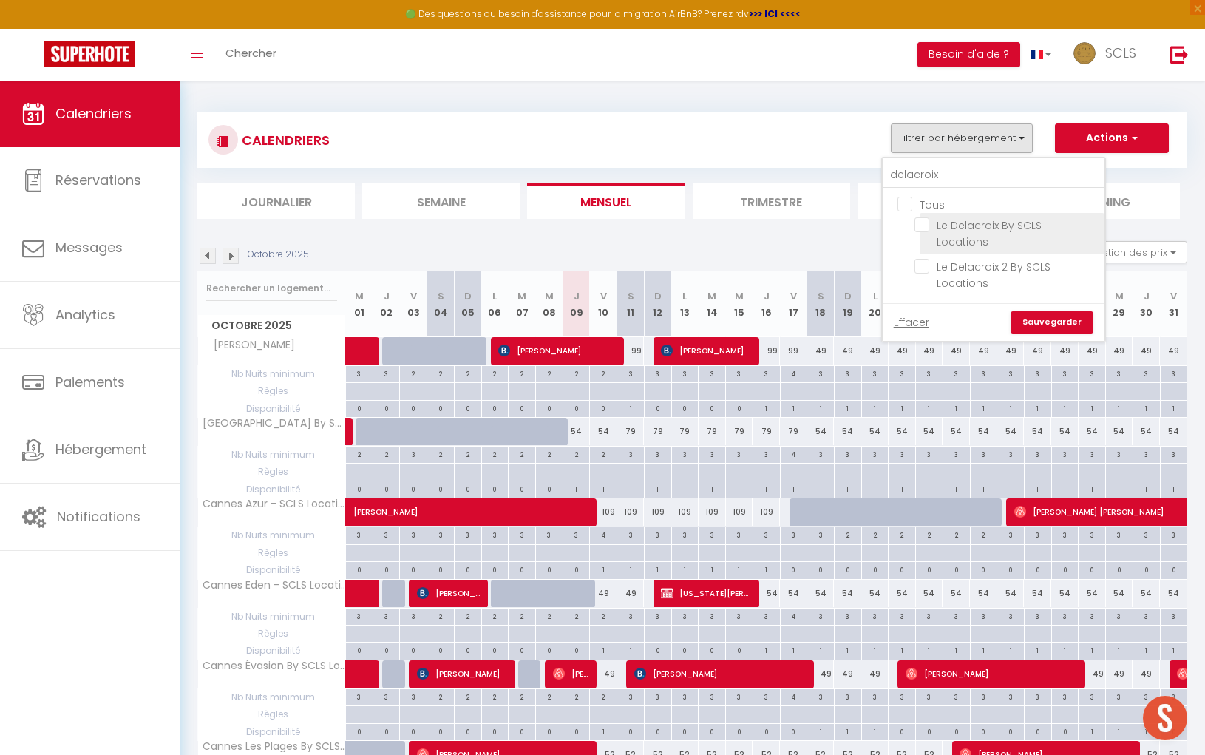
checkbox input "true"
checkbox input "false"
click at [920, 265] on ul "Tous Le Delacroix By SCLS Locations [GEOGRAPHIC_DATA] 2 By SCLS Locations" at bounding box center [994, 246] width 222 height 115
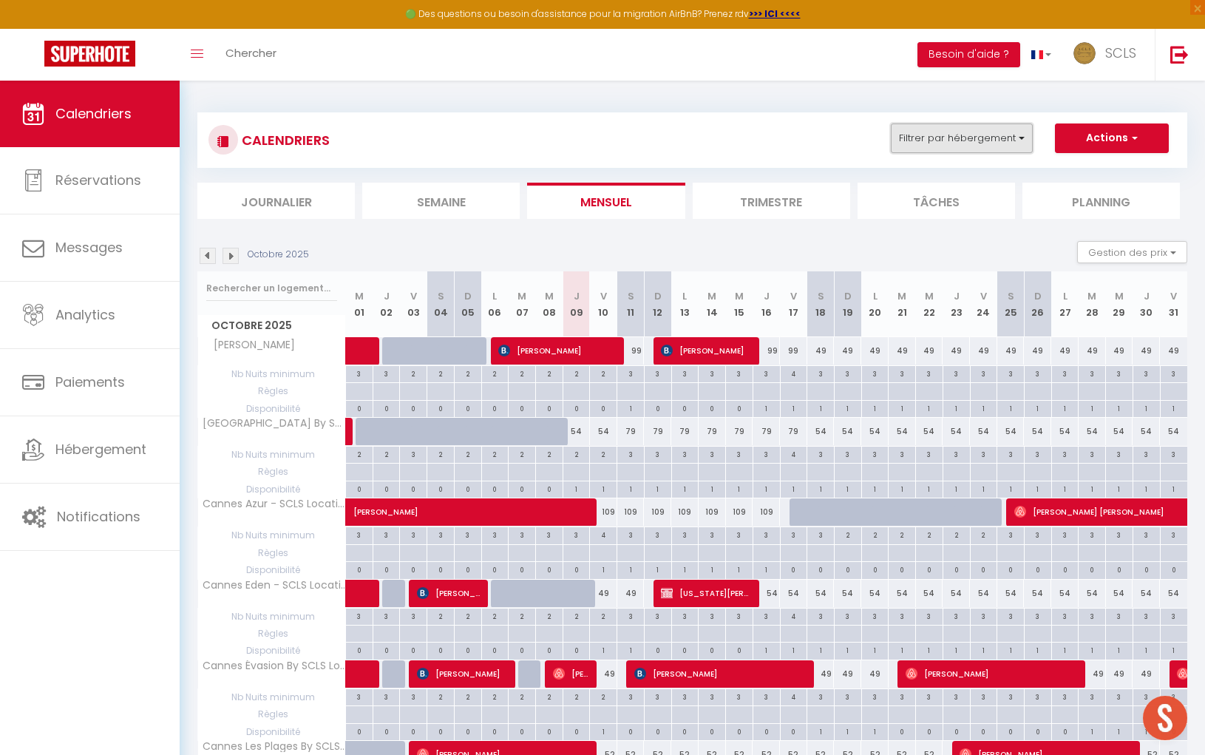
click at [992, 141] on button "Filtrer par hébergement" at bounding box center [962, 138] width 142 height 30
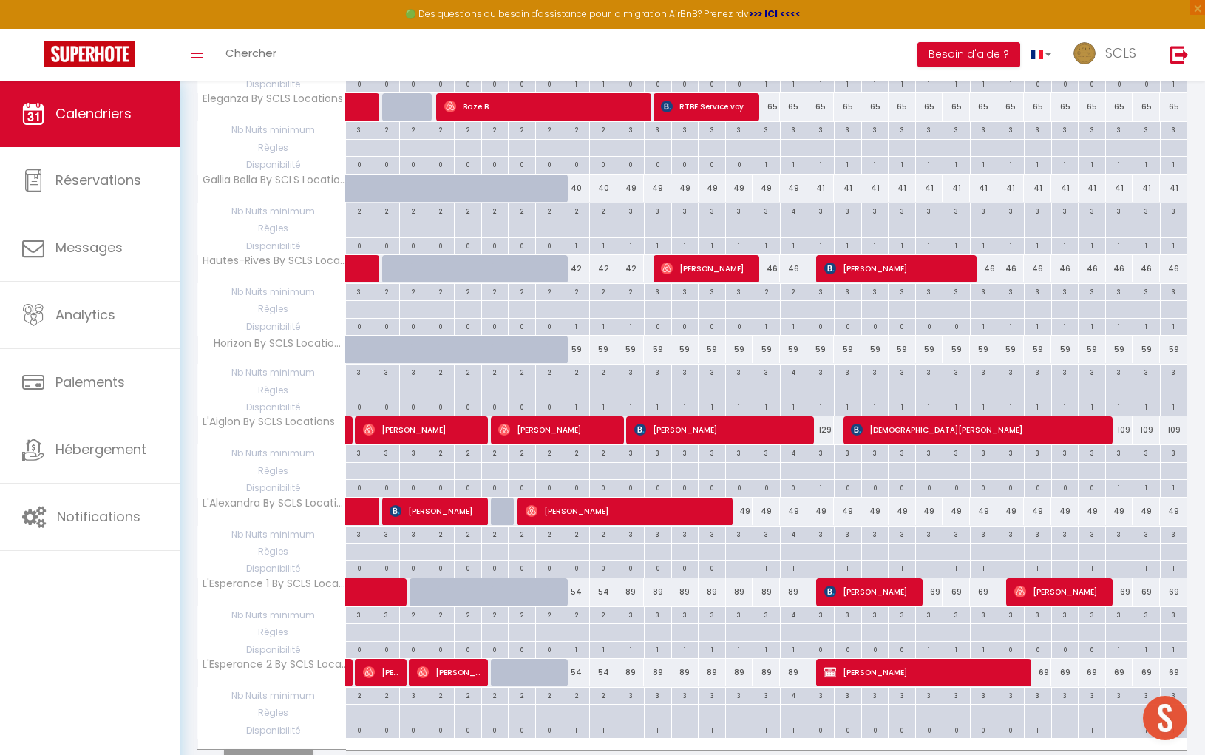
scroll to position [1232, 0]
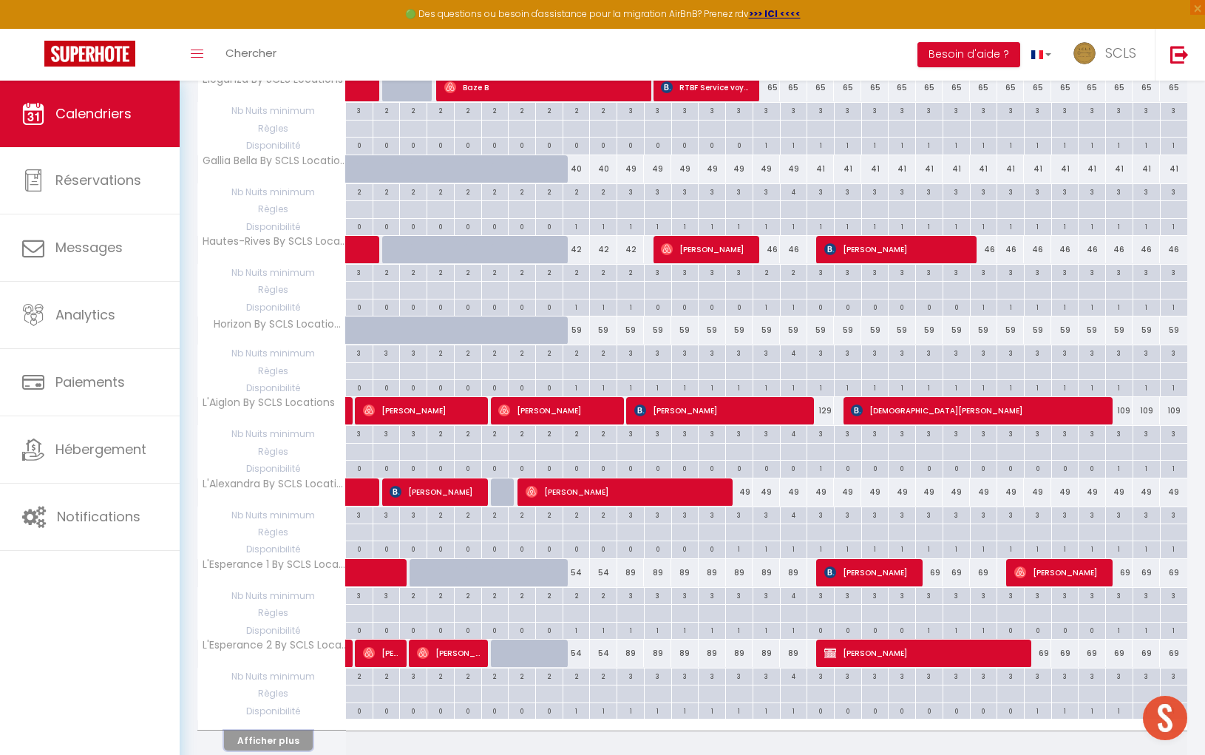
click at [291, 731] on button "Afficher plus" at bounding box center [268, 741] width 89 height 20
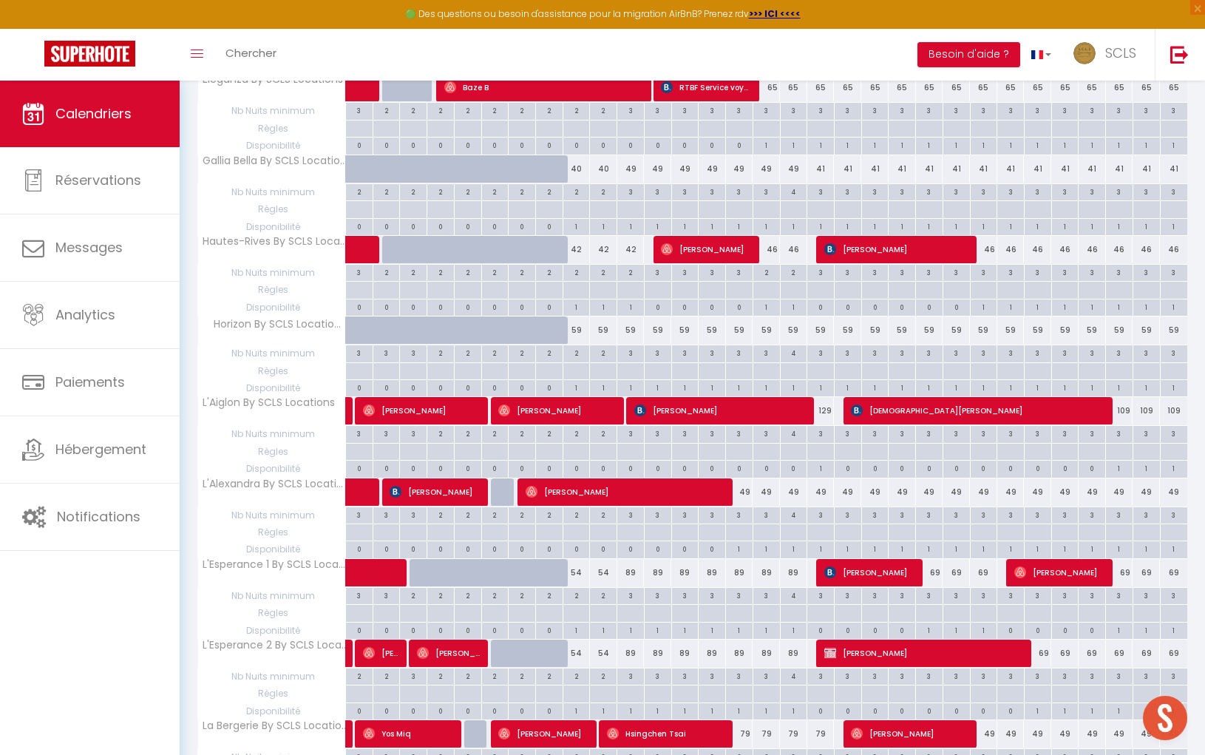
click at [291, 720] on th "La Bergerie By SCLS Locations" at bounding box center [272, 734] width 148 height 28
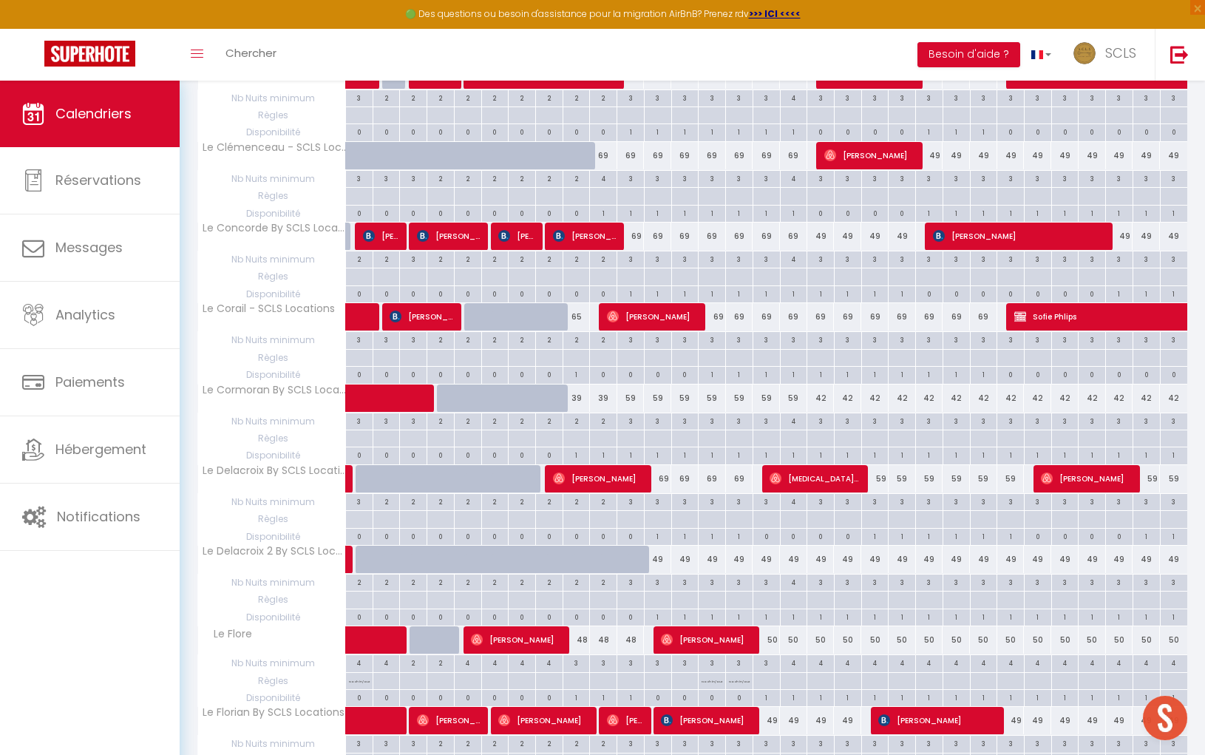
scroll to position [2853, 0]
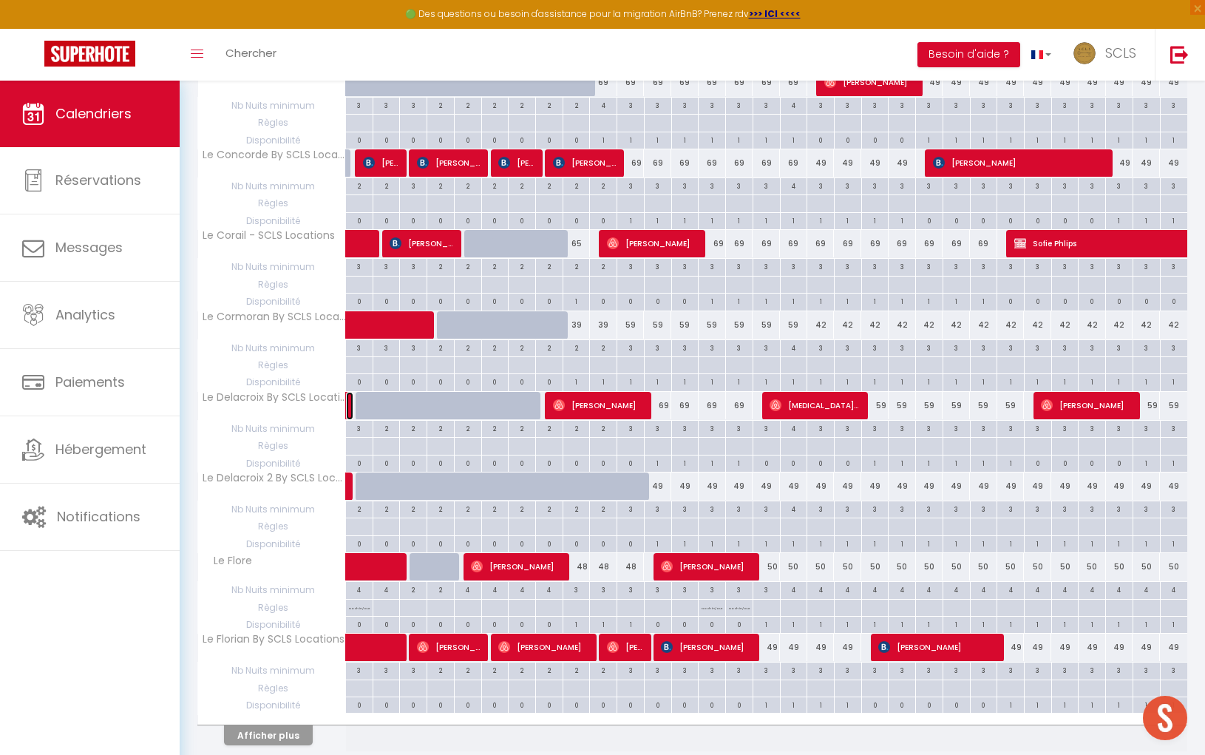
click at [351, 392] on link at bounding box center [349, 406] width 7 height 28
select select "OK"
select select "0"
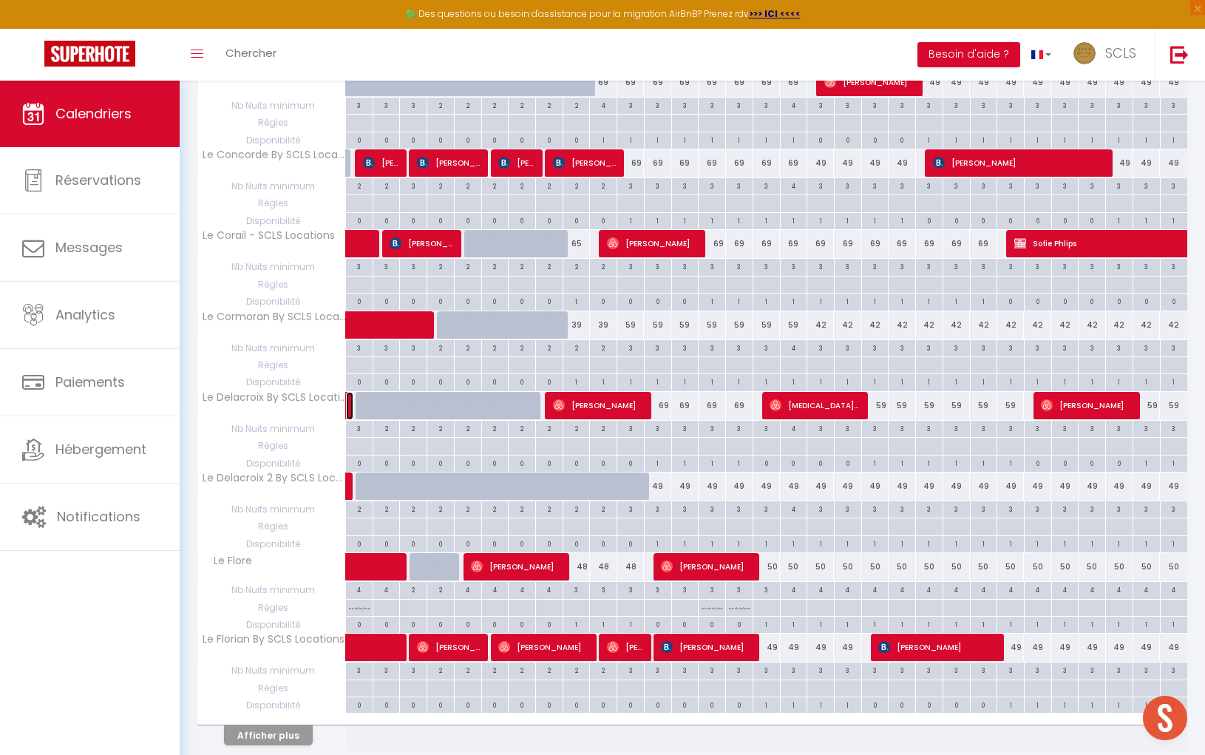
select select "1"
select select
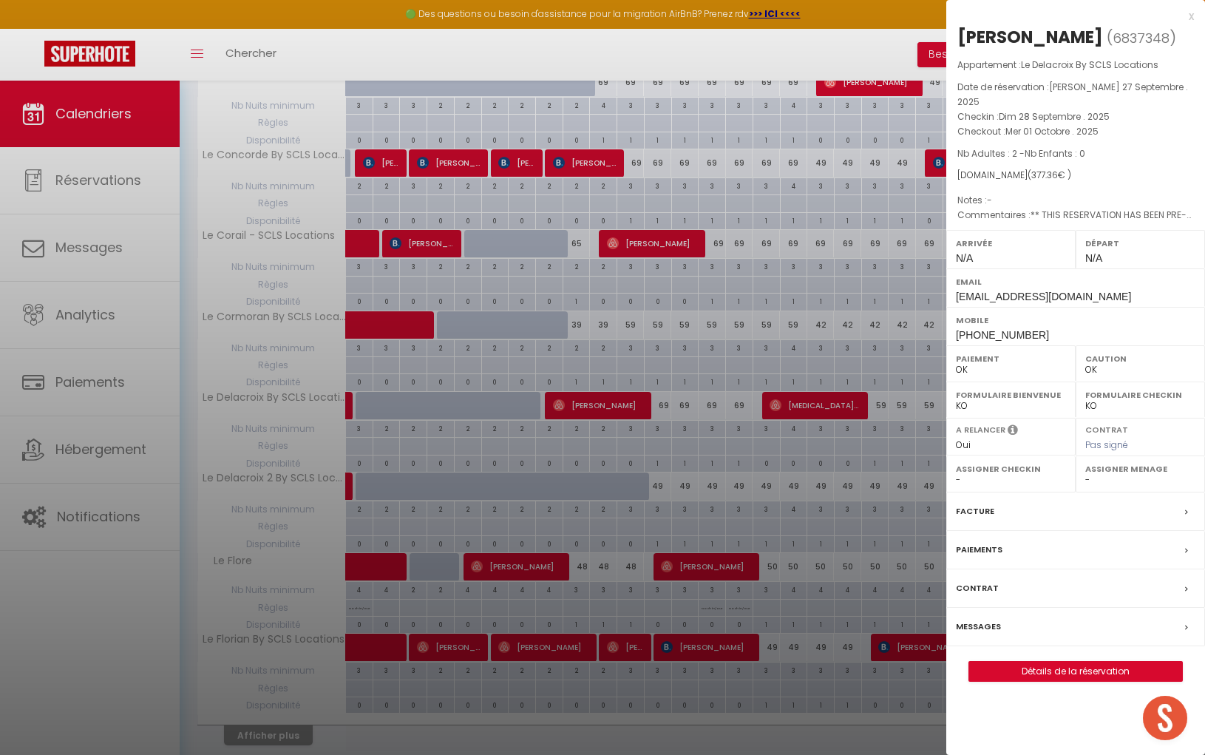
click at [344, 354] on div at bounding box center [602, 377] width 1205 height 755
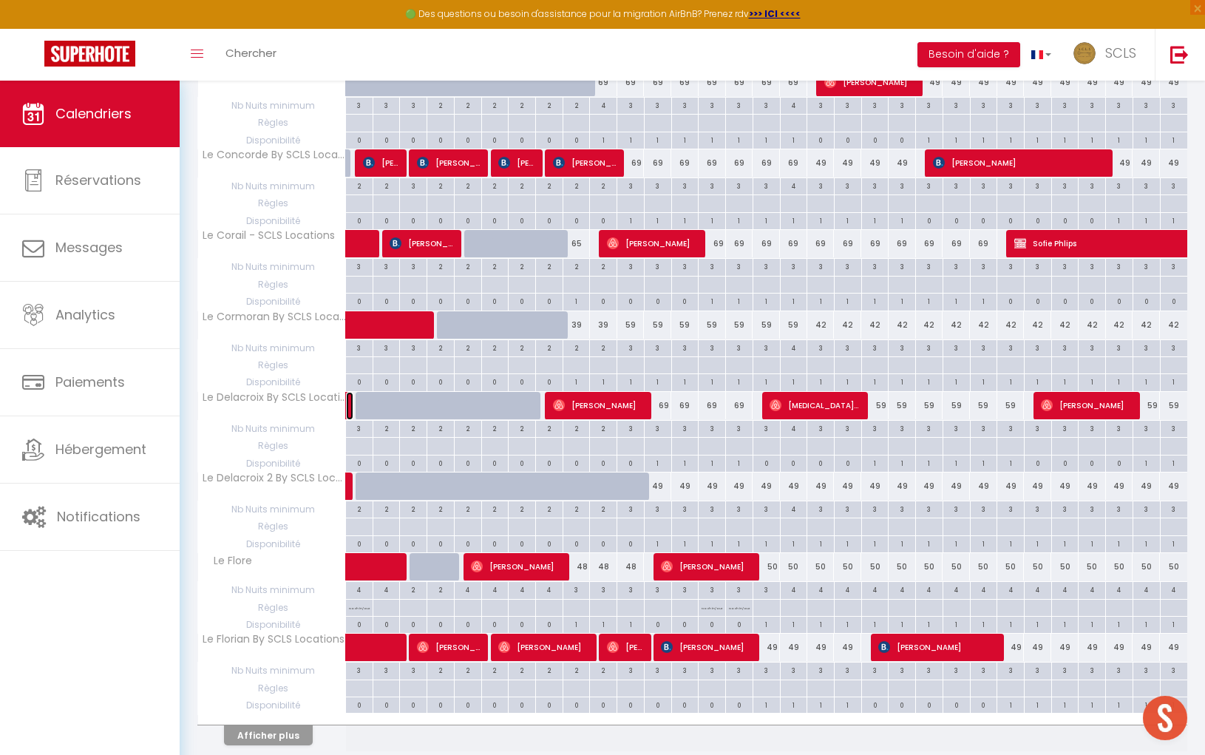
click at [349, 392] on link at bounding box center [349, 406] width 7 height 28
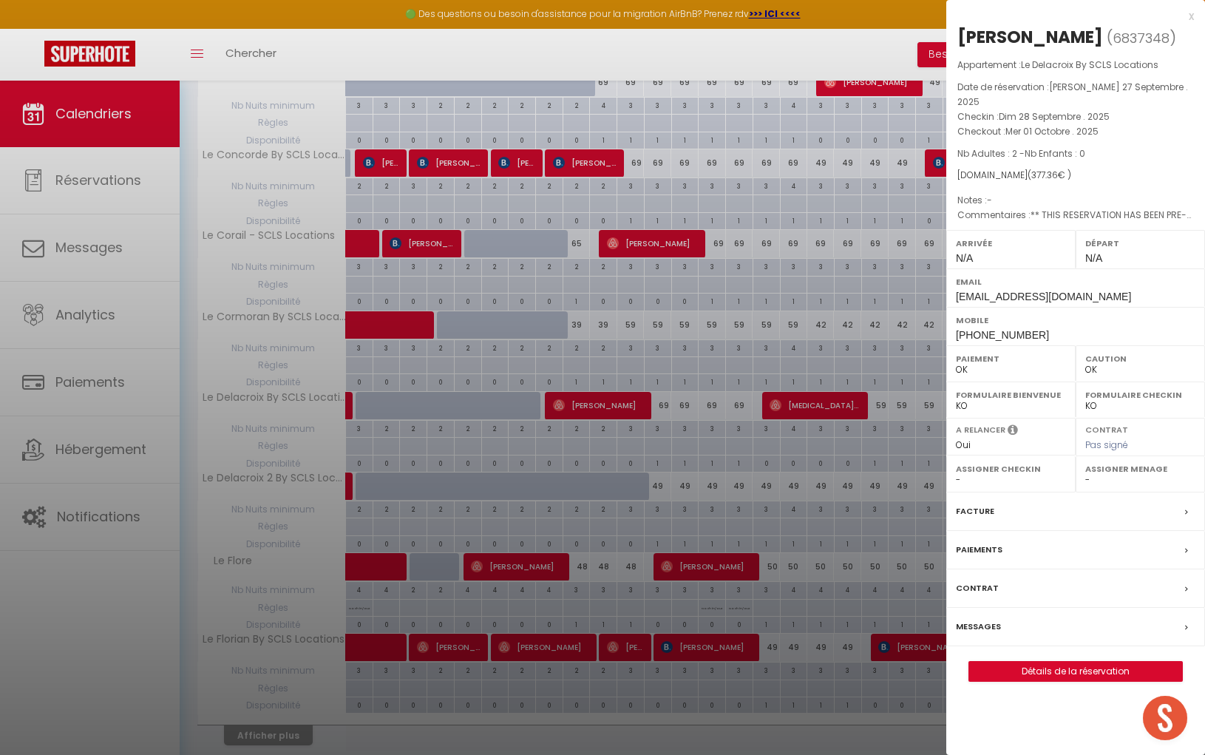
click at [349, 356] on div at bounding box center [602, 377] width 1205 height 755
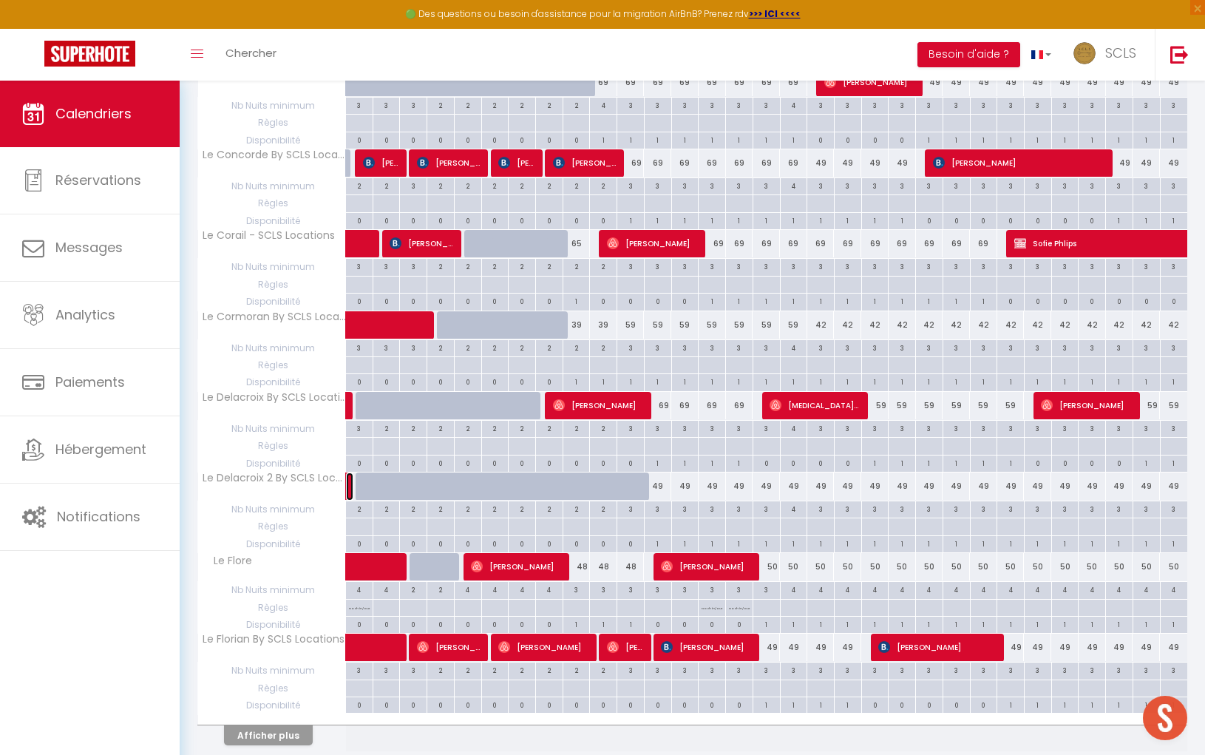
click at [348, 473] on link at bounding box center [349, 487] width 7 height 28
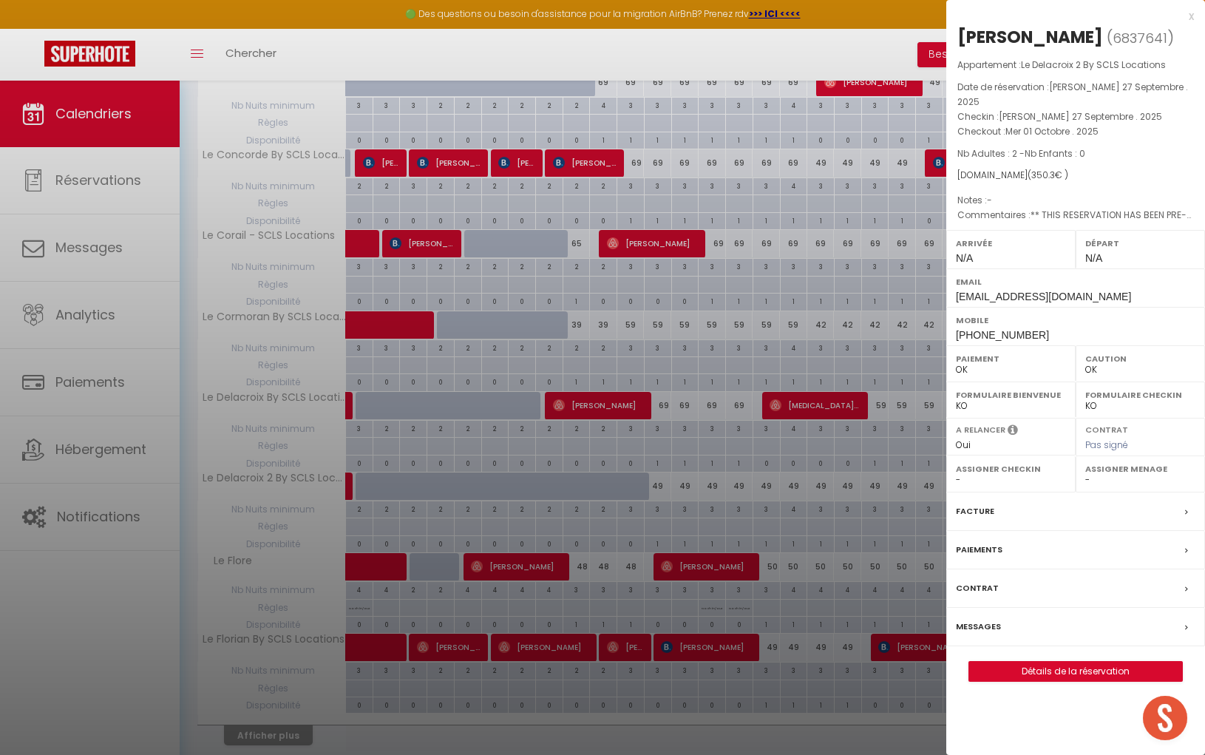
click at [70, 181] on div at bounding box center [602, 377] width 1205 height 755
click at [71, 180] on div at bounding box center [602, 377] width 1205 height 755
click at [73, 177] on div at bounding box center [602, 377] width 1205 height 755
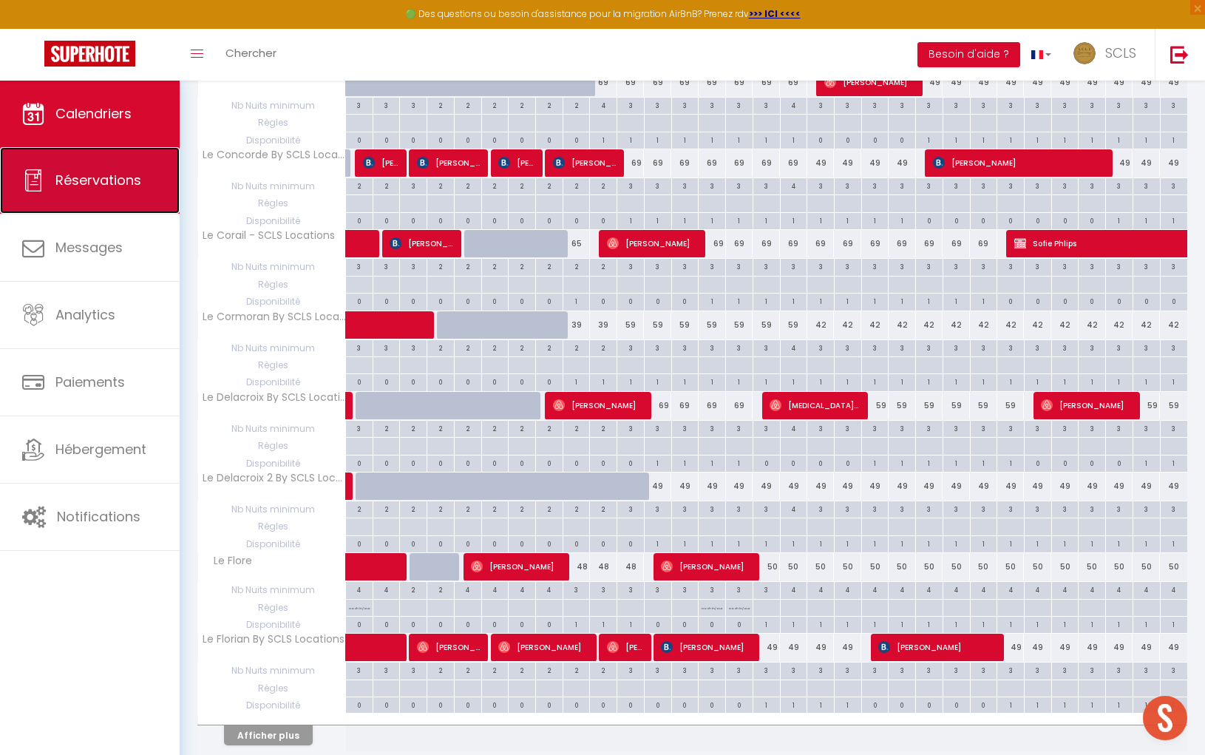
click at [104, 181] on span "Réservations" at bounding box center [98, 180] width 86 height 18
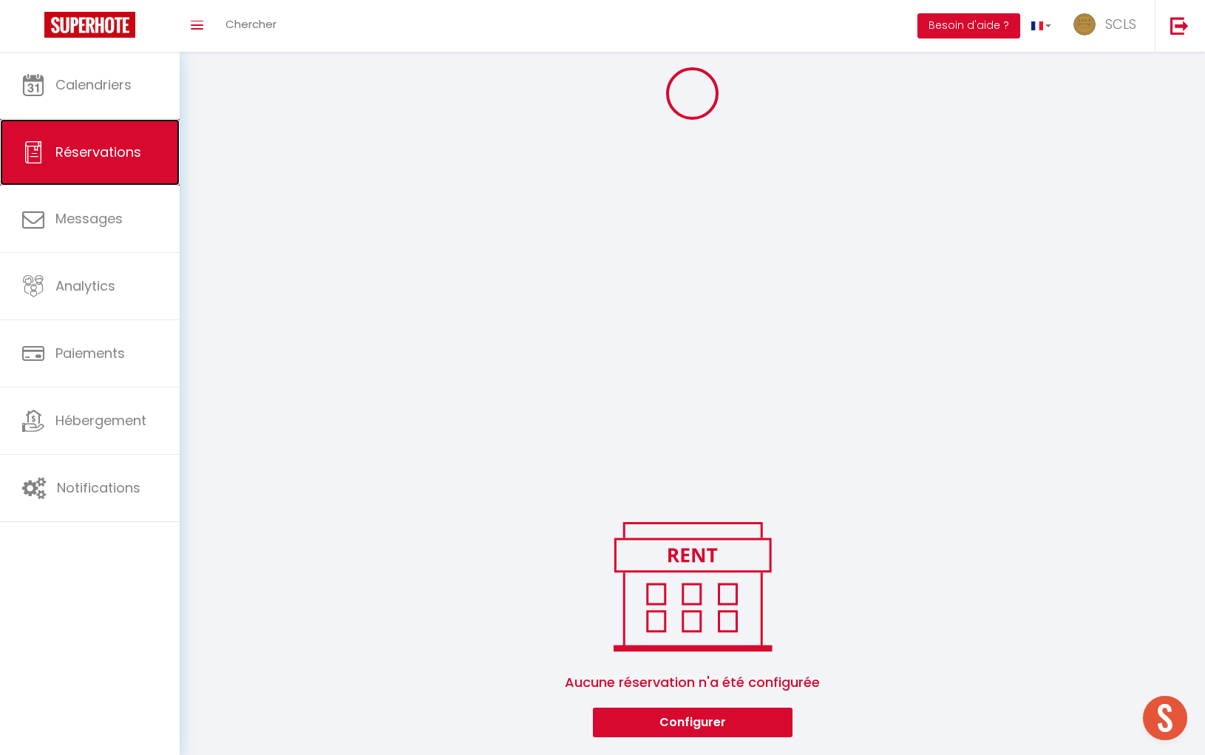
click at [84, 182] on link "Réservations" at bounding box center [90, 152] width 180 height 67
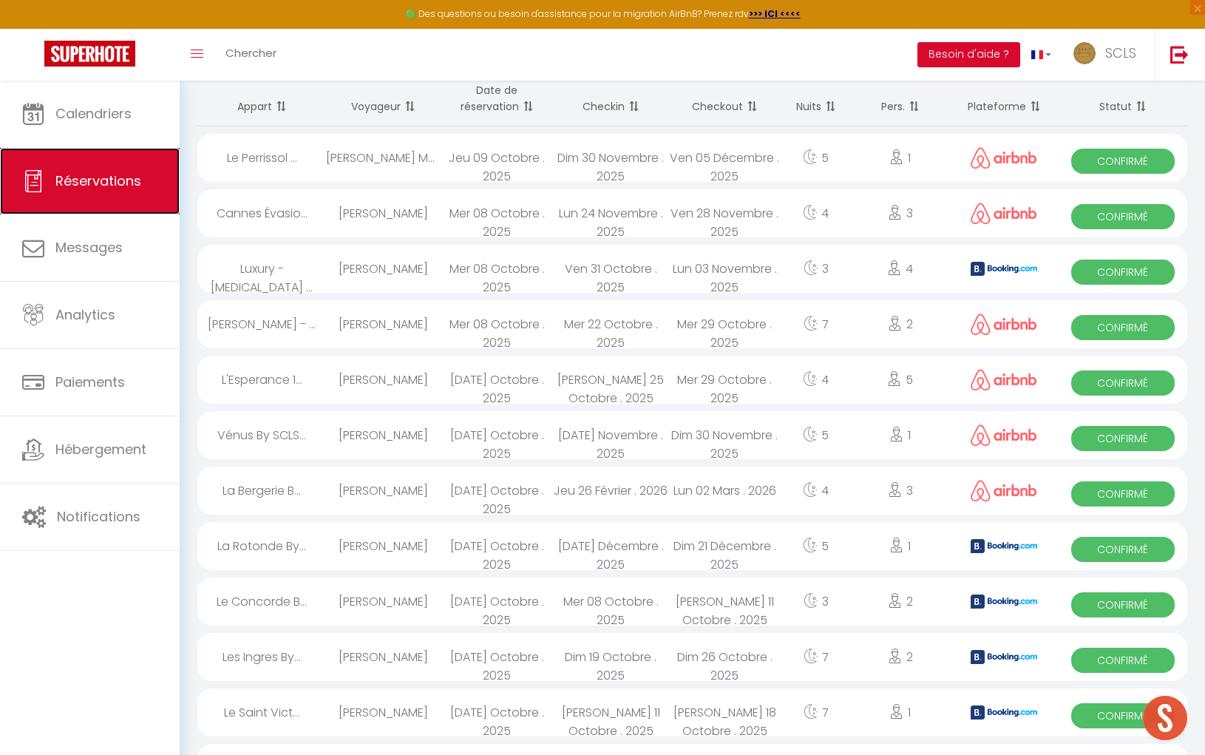
scroll to position [0, 0]
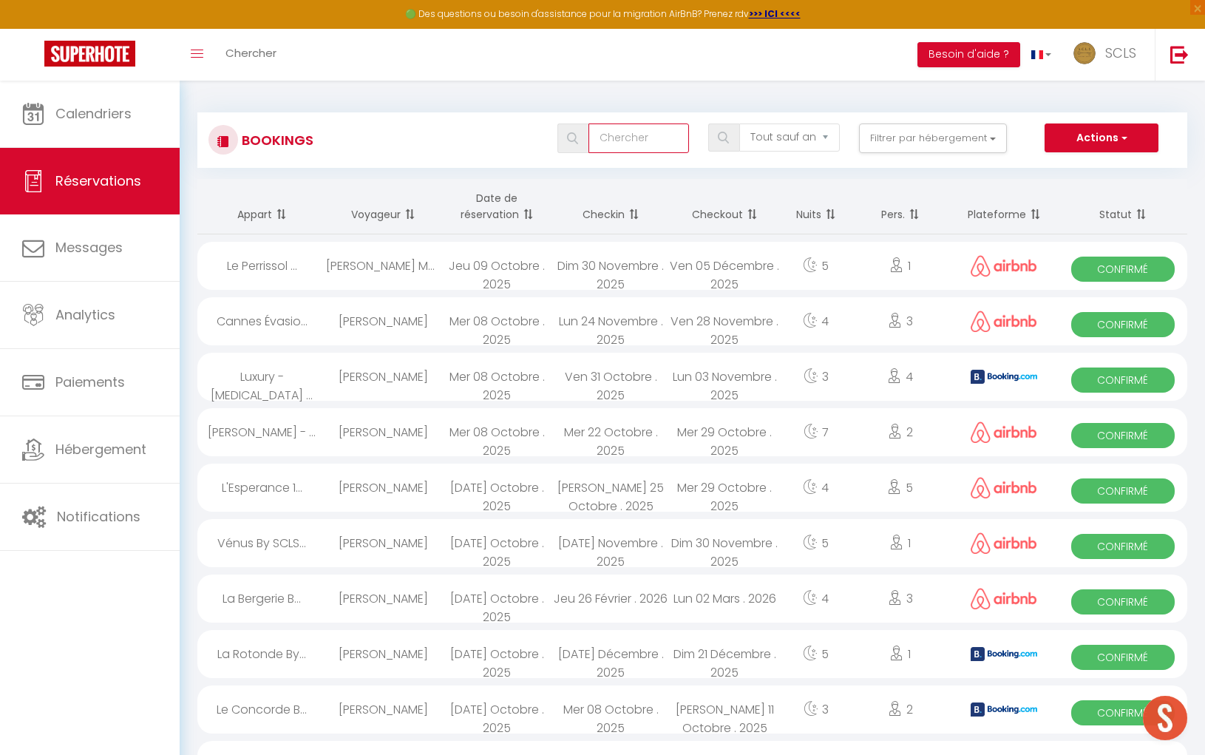
click at [637, 141] on input "text" at bounding box center [639, 138] width 101 height 30
type input "rose"
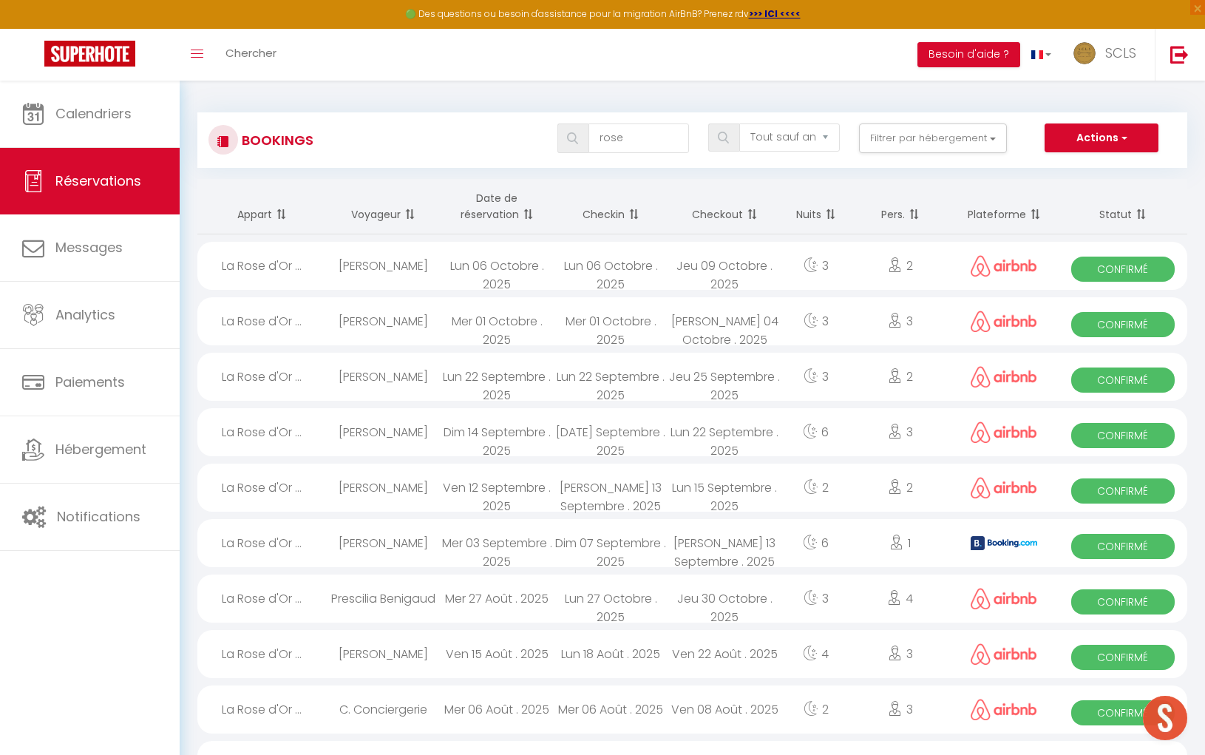
click at [577, 141] on img at bounding box center [572, 138] width 11 height 12
click at [1128, 382] on span "Confirmé" at bounding box center [1123, 380] width 103 height 25
select select "OK"
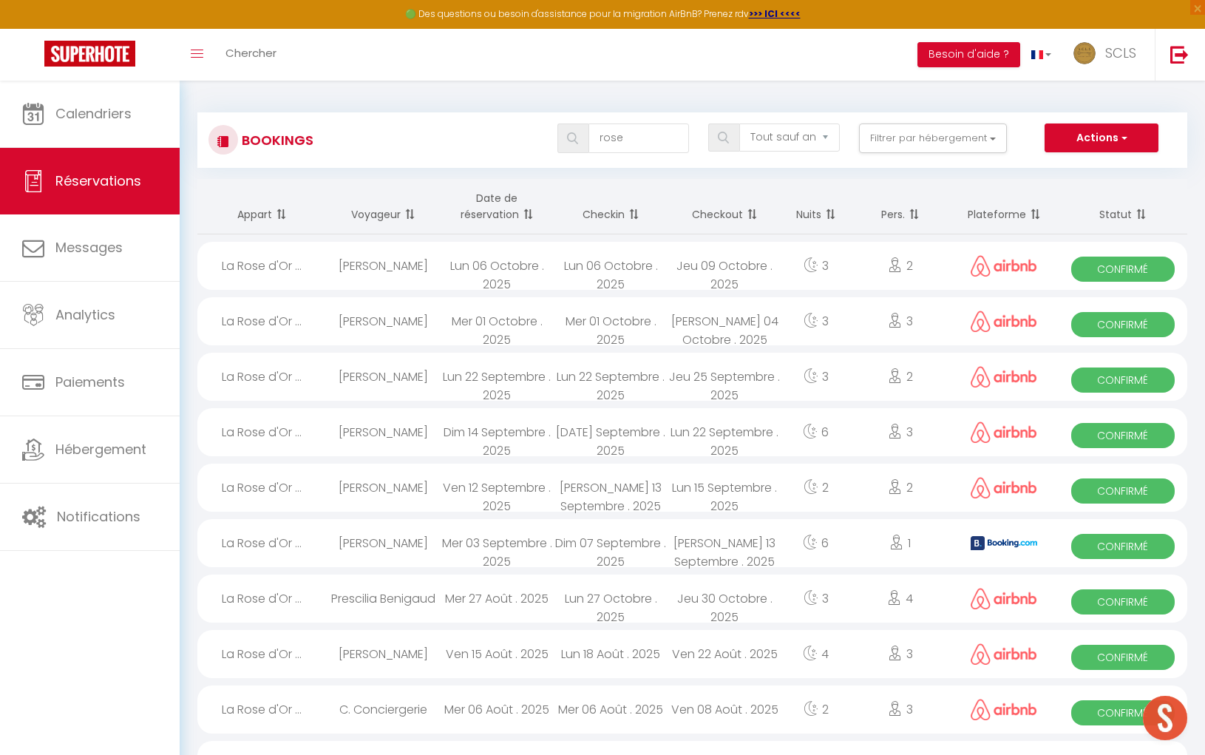
select select "0"
select select "1"
select select
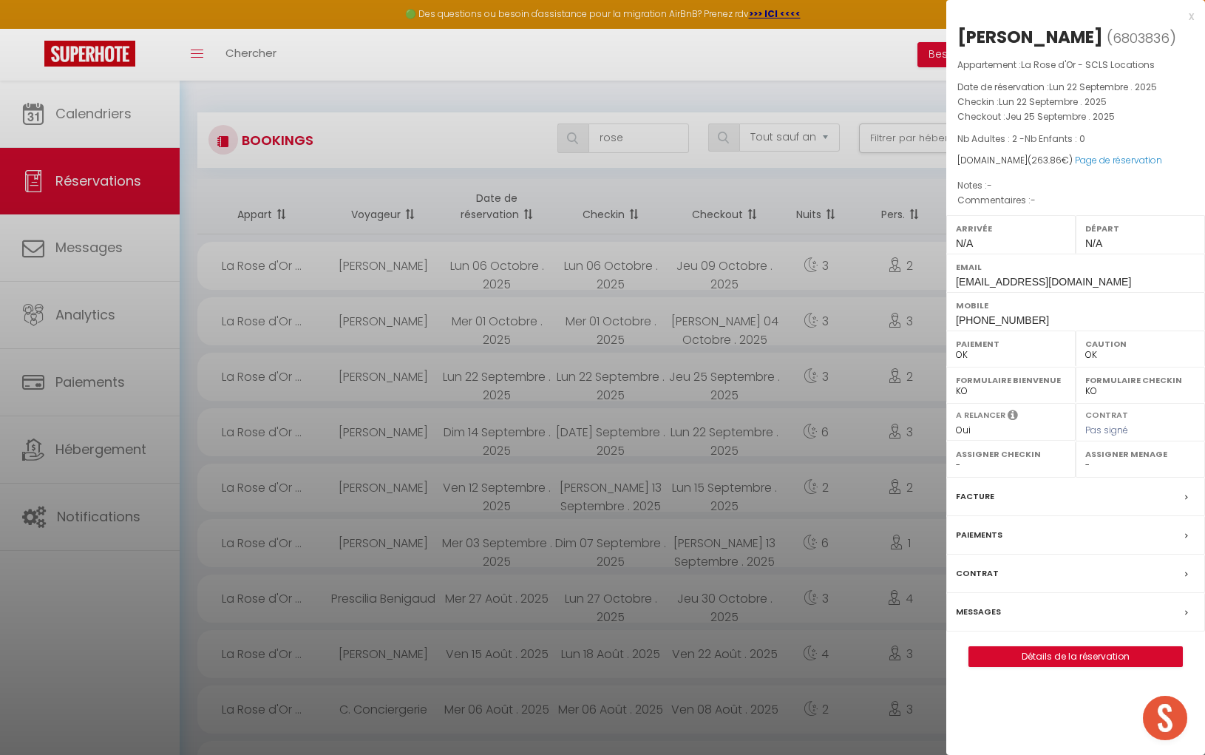
click at [968, 37] on div "[PERSON_NAME]" at bounding box center [1031, 37] width 146 height 24
click at [1086, 39] on div "[PERSON_NAME]" at bounding box center [1031, 37] width 146 height 24
click at [953, 318] on div "Mobile [PHONE_NUMBER]" at bounding box center [1076, 311] width 259 height 38
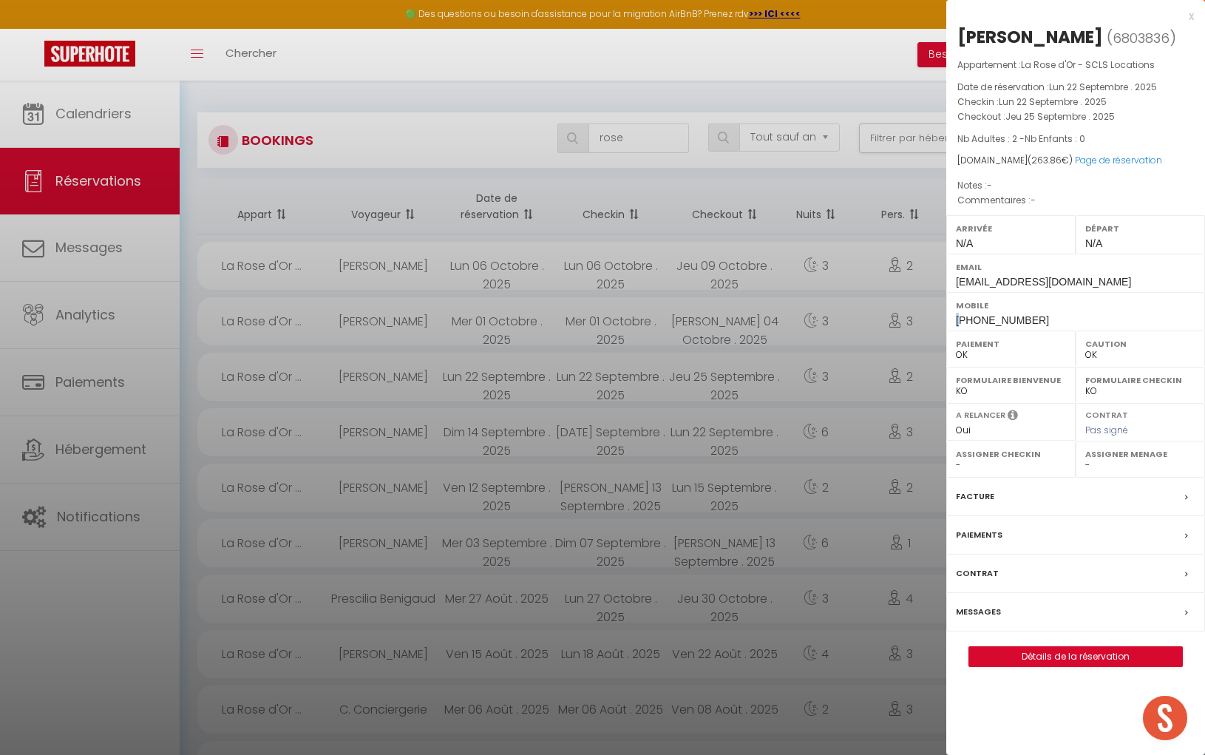
click at [953, 317] on div "Mobile [PHONE_NUMBER]" at bounding box center [1076, 311] width 259 height 38
click at [954, 317] on div "Mobile [PHONE_NUMBER]" at bounding box center [1076, 311] width 259 height 38
click at [953, 317] on div "Mobile [PHONE_NUMBER]" at bounding box center [1076, 311] width 259 height 38
click at [958, 317] on span "[PHONE_NUMBER]" at bounding box center [1002, 320] width 93 height 12
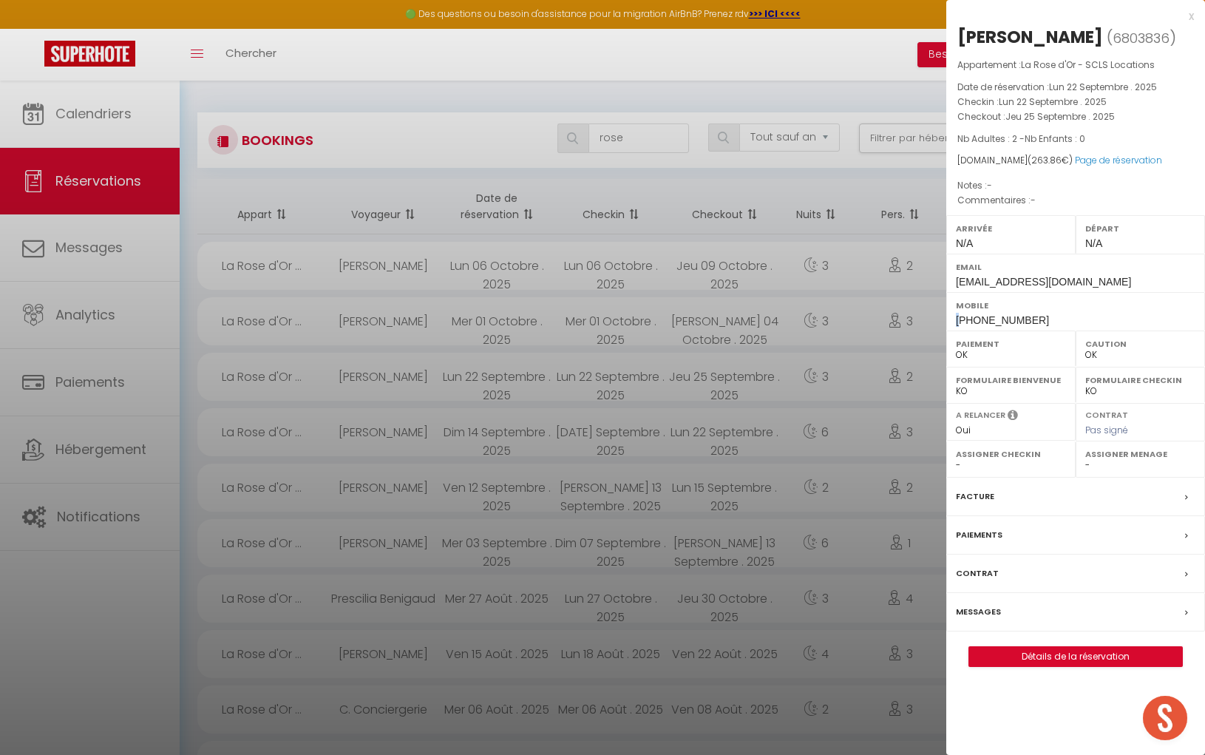
click at [958, 317] on span "[PHONE_NUMBER]" at bounding box center [1002, 320] width 93 height 12
click at [1056, 317] on div "Mobile [PHONE_NUMBER]" at bounding box center [1076, 311] width 259 height 38
drag, startPoint x: 957, startPoint y: 316, endPoint x: 1032, endPoint y: 317, distance: 74.7
click at [1036, 317] on div "Mobile [PHONE_NUMBER]" at bounding box center [1076, 311] width 259 height 38
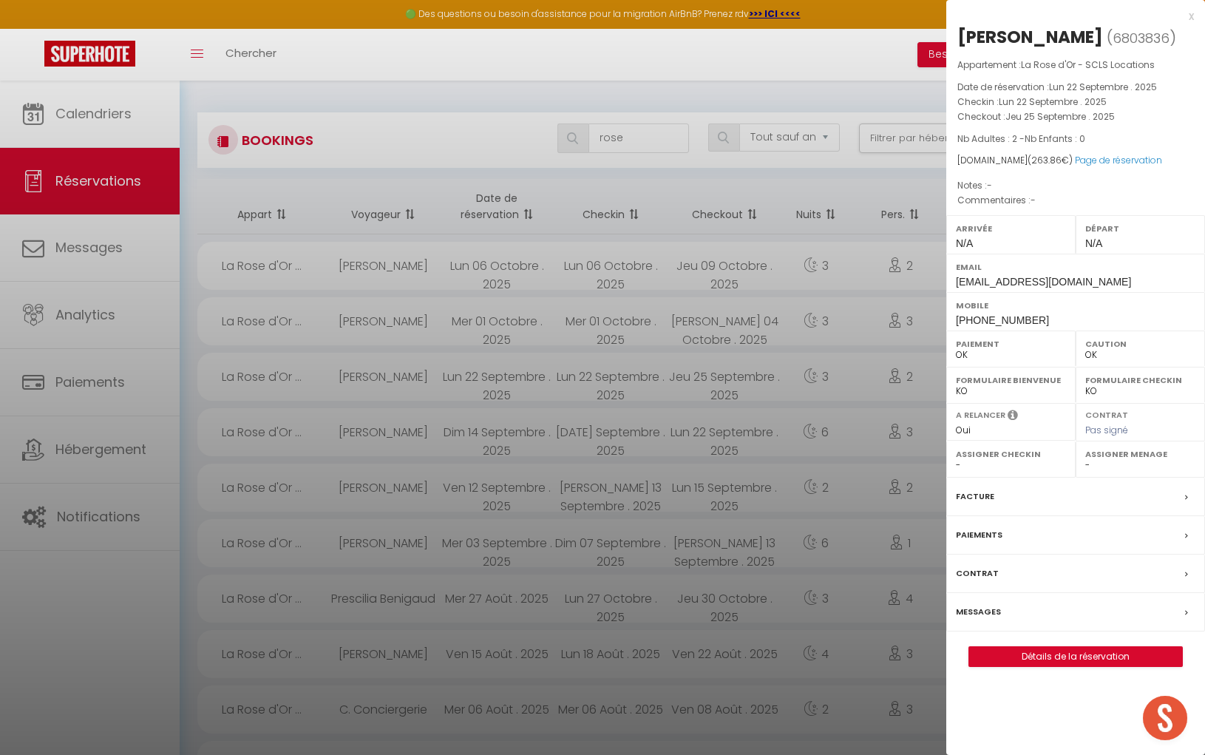
click at [617, 138] on div at bounding box center [602, 377] width 1205 height 755
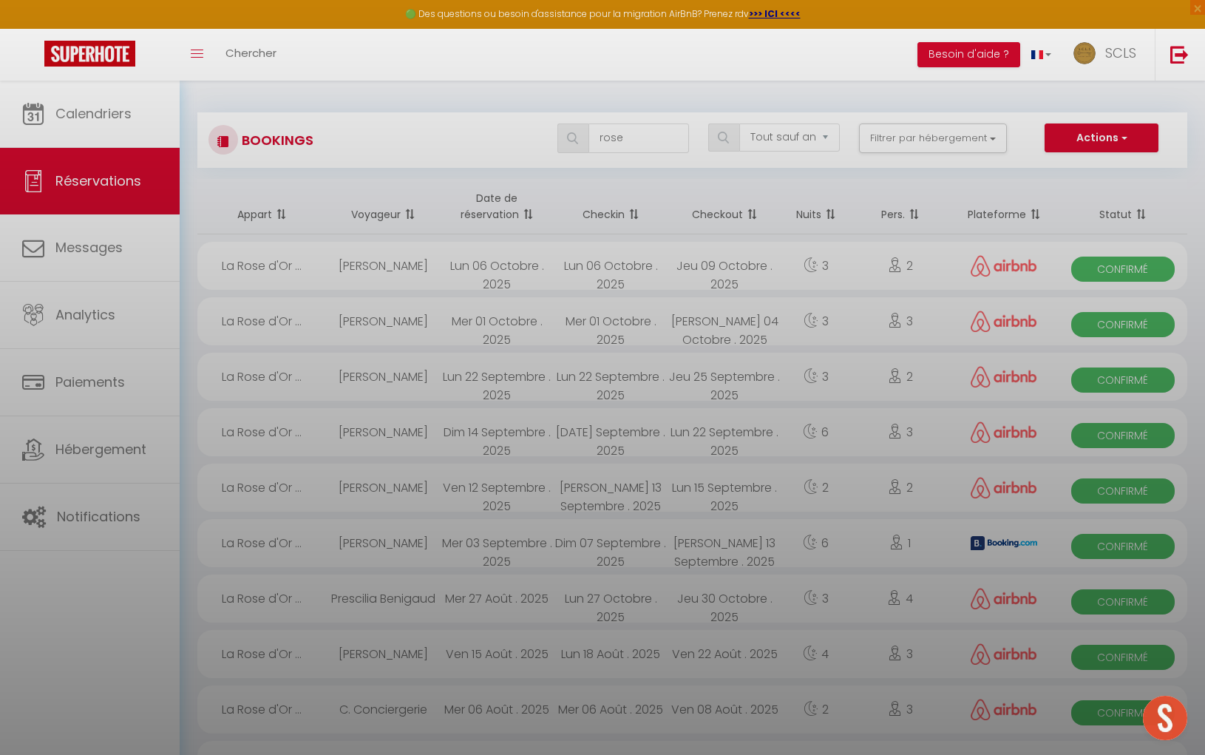
click at [618, 138] on div at bounding box center [602, 377] width 1205 height 755
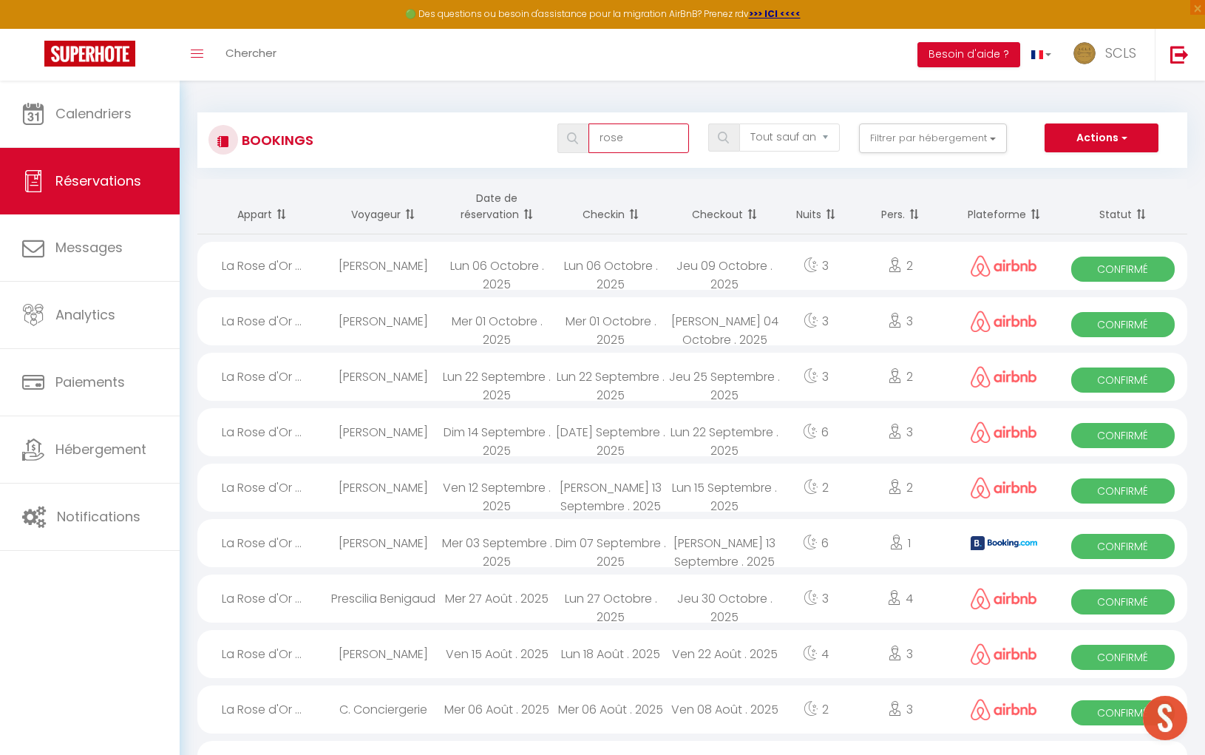
click at [618, 138] on input "rose" at bounding box center [639, 138] width 101 height 30
drag, startPoint x: 627, startPoint y: 137, endPoint x: 581, endPoint y: 135, distance: 45.9
click at [581, 135] on div "rose" at bounding box center [624, 138] width 132 height 30
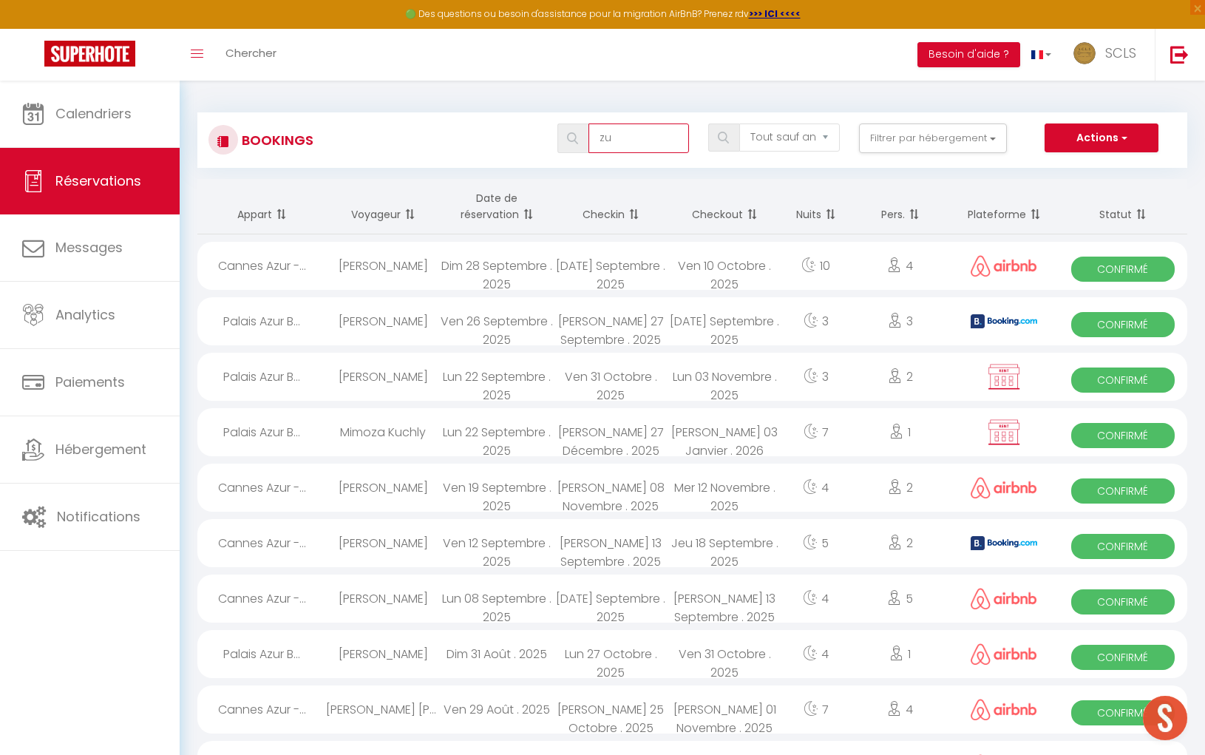
type input "z"
type input "azur"
click at [1136, 377] on span "Confirmé" at bounding box center [1123, 380] width 103 height 25
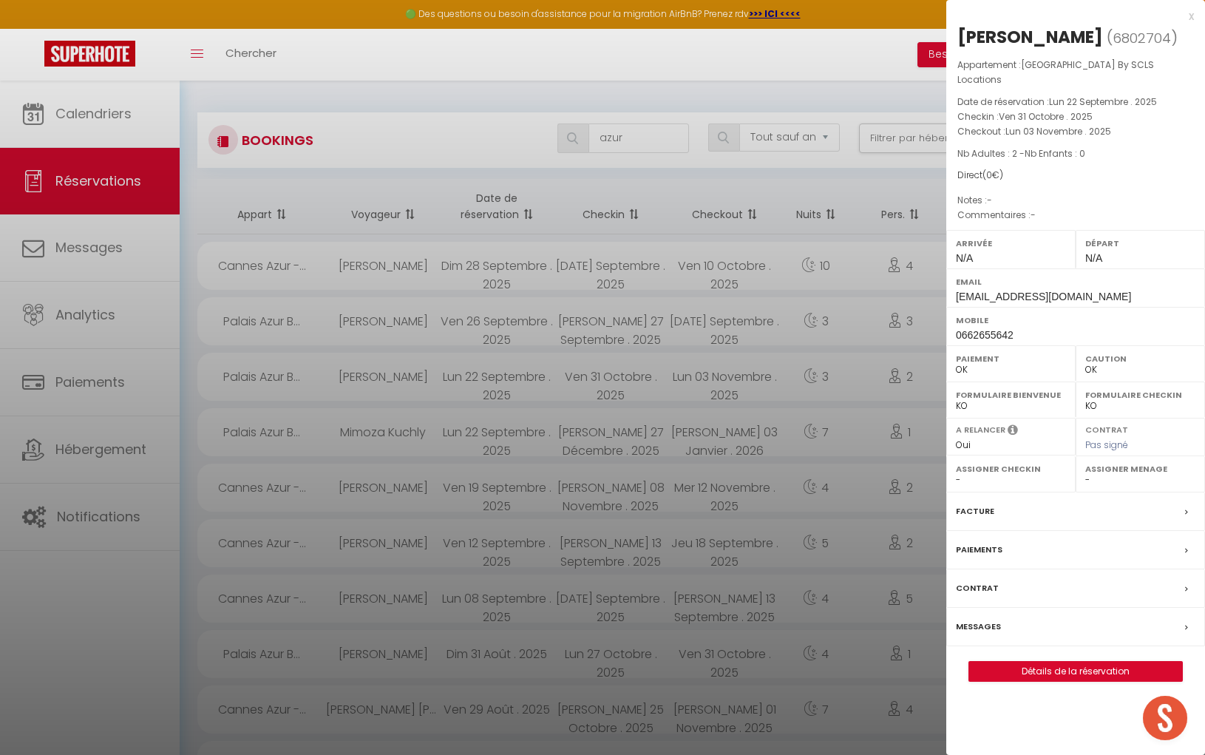
click at [999, 39] on div "[PERSON_NAME]" at bounding box center [1031, 37] width 146 height 24
click at [1053, 43] on div "[PERSON_NAME]" at bounding box center [1031, 37] width 146 height 24
click at [1053, 42] on div "[PERSON_NAME]" at bounding box center [1031, 37] width 146 height 24
click at [801, 268] on div at bounding box center [602, 377] width 1205 height 755
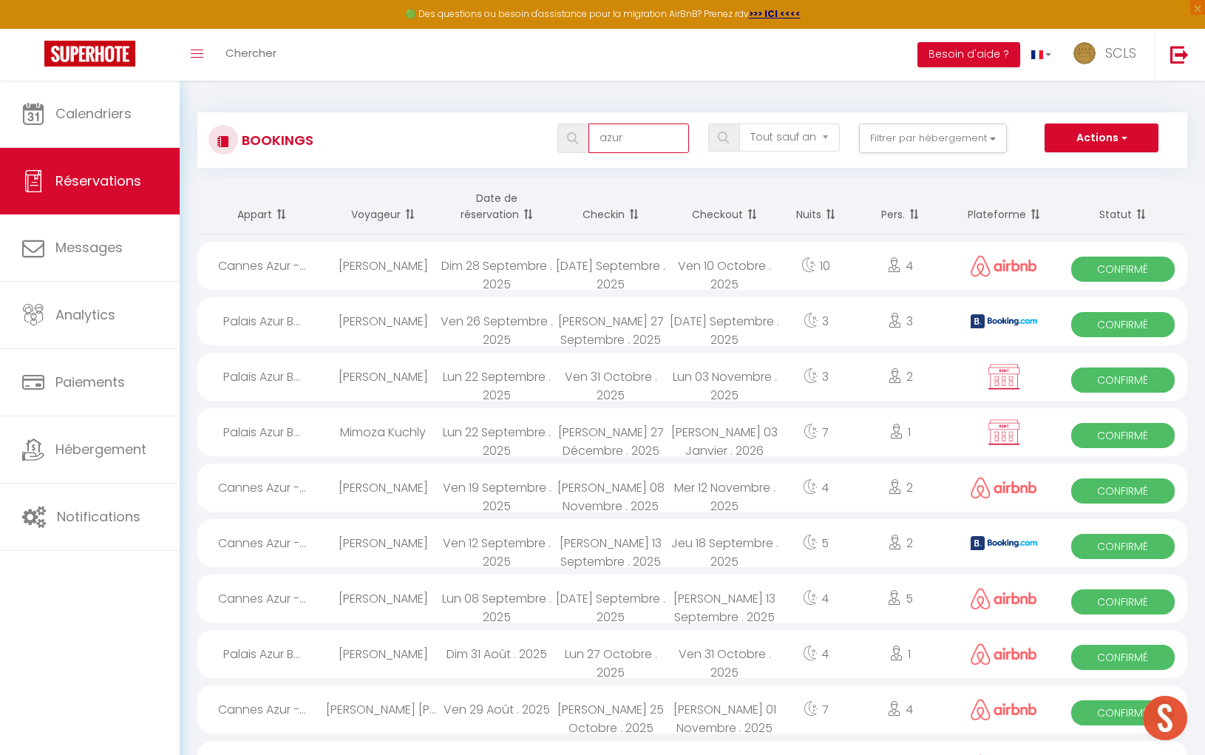
click at [632, 146] on input "azur" at bounding box center [639, 138] width 101 height 30
drag, startPoint x: 632, startPoint y: 141, endPoint x: 592, endPoint y: 138, distance: 40.0
click at [595, 138] on input "azur" at bounding box center [639, 138] width 101 height 30
